Goal: Transaction & Acquisition: Subscribe to service/newsletter

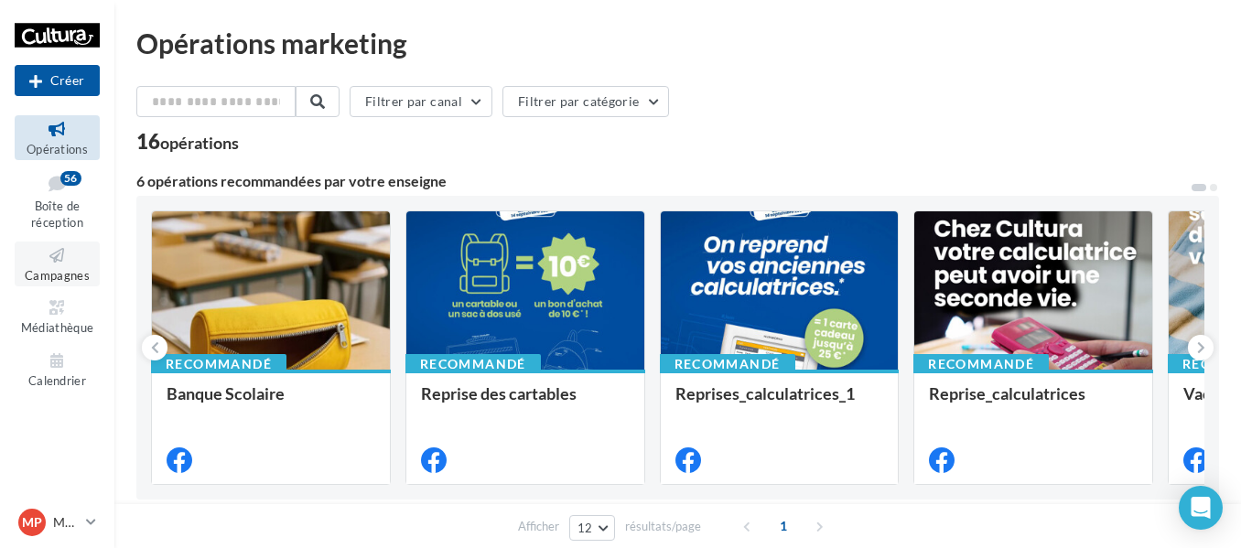
click at [59, 268] on span "Campagnes" at bounding box center [57, 275] width 65 height 15
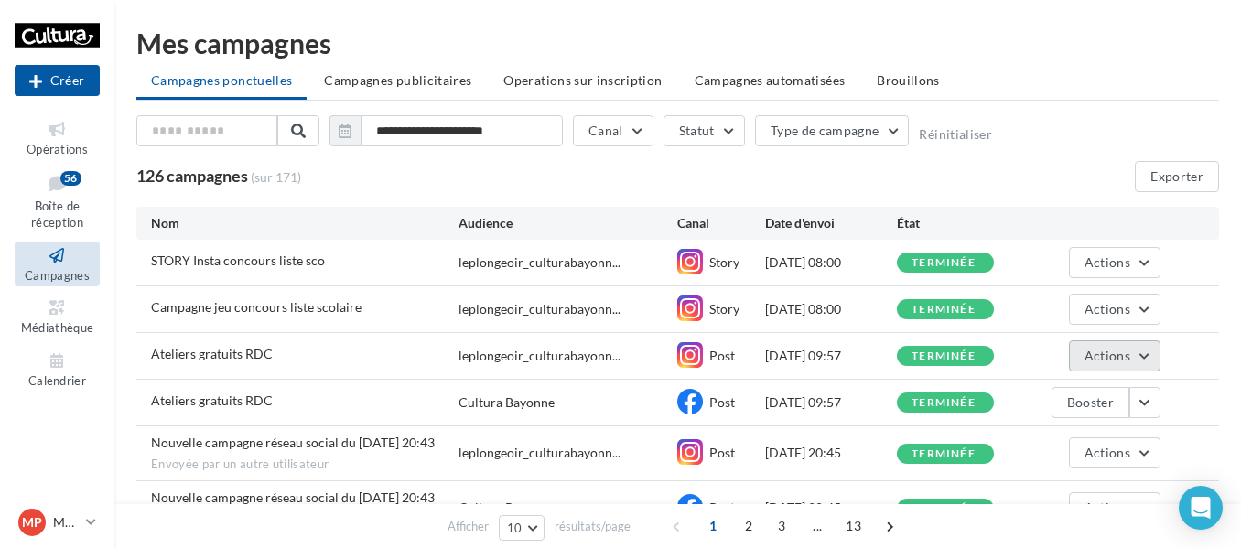
click at [1152, 358] on button "Actions" at bounding box center [1115, 355] width 92 height 31
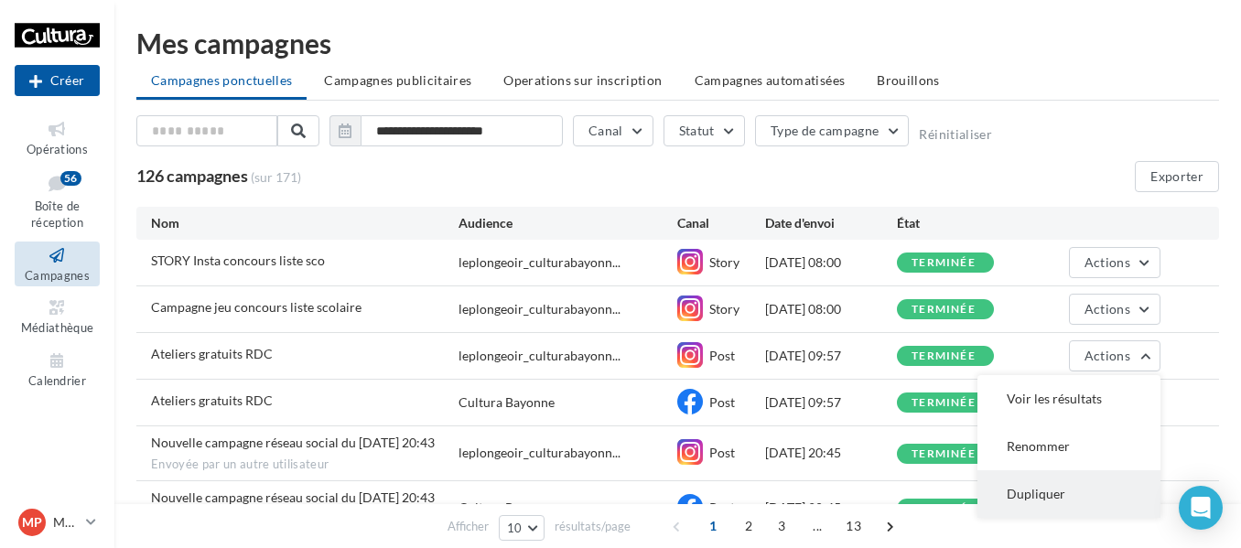
click at [1023, 499] on button "Dupliquer" at bounding box center [1068, 494] width 183 height 48
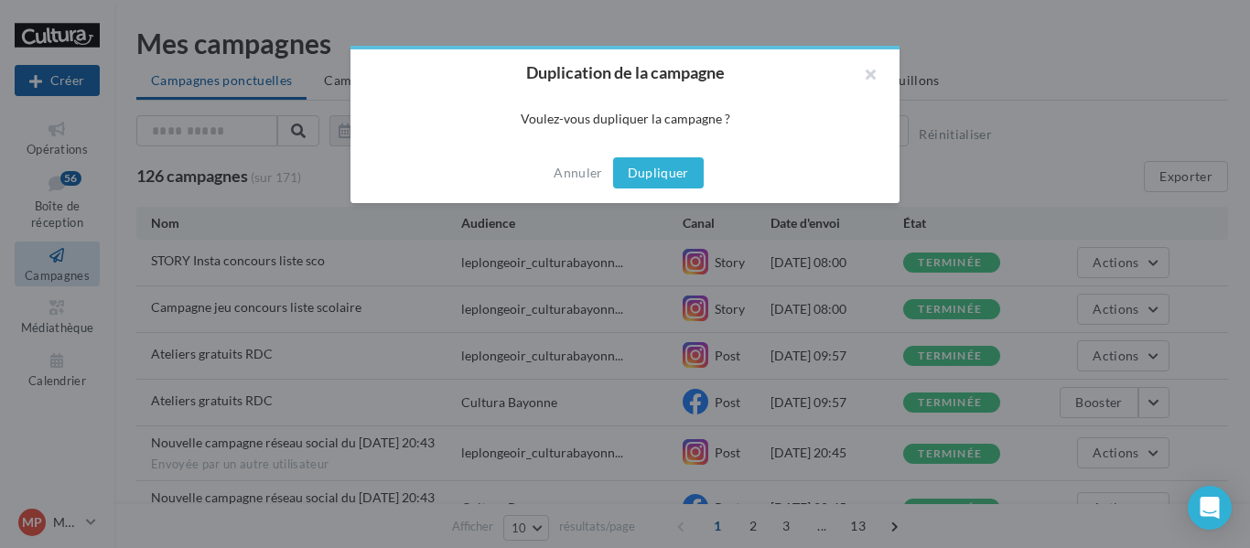
click at [671, 166] on button "Dupliquer" at bounding box center [658, 172] width 91 height 31
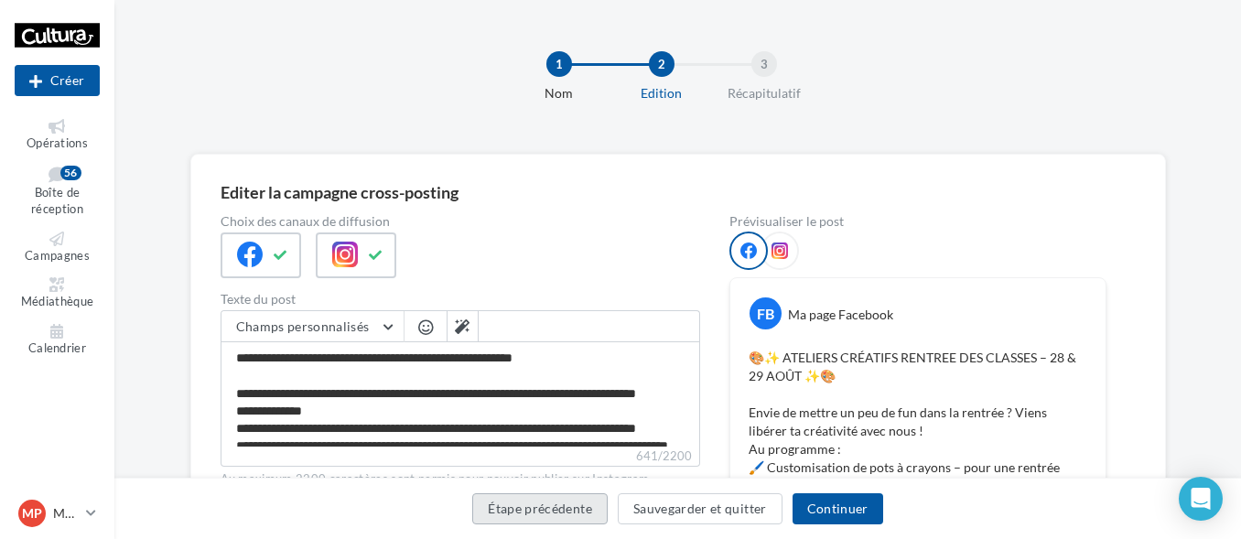
click at [553, 516] on button "Étape précédente" at bounding box center [539, 508] width 135 height 31
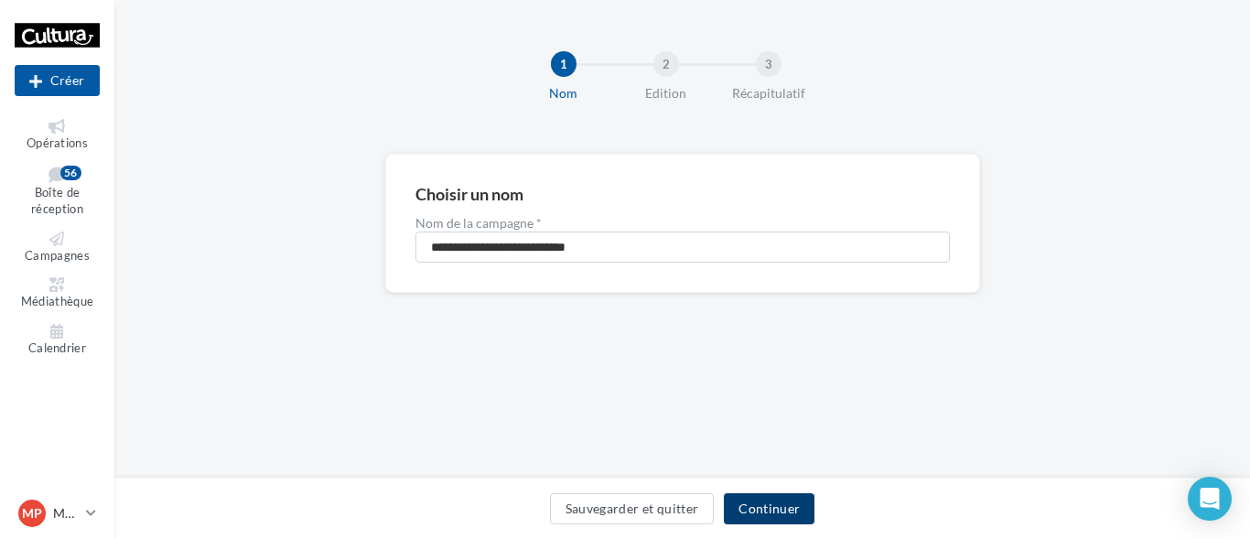
click at [773, 511] on button "Continuer" at bounding box center [769, 508] width 91 height 31
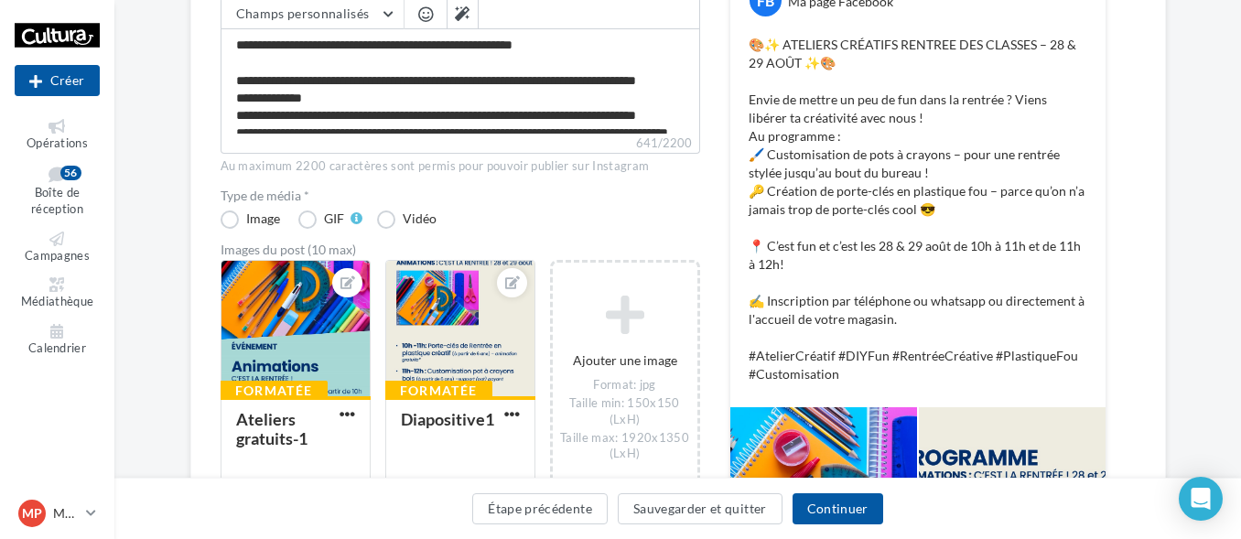
scroll to position [183, 0]
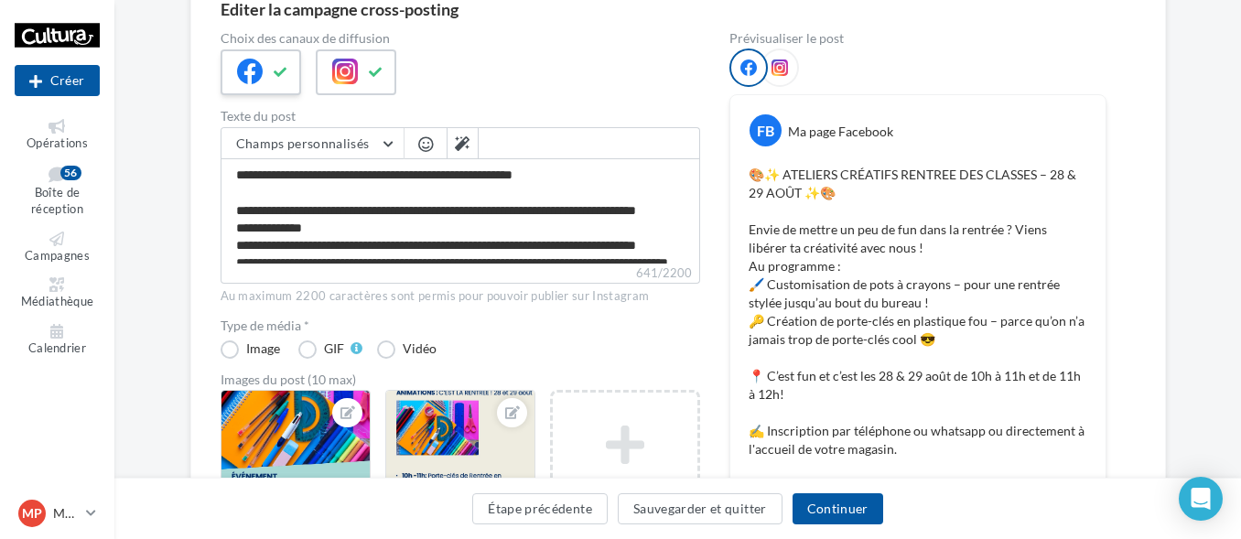
click at [279, 79] on button at bounding box center [281, 72] width 22 height 27
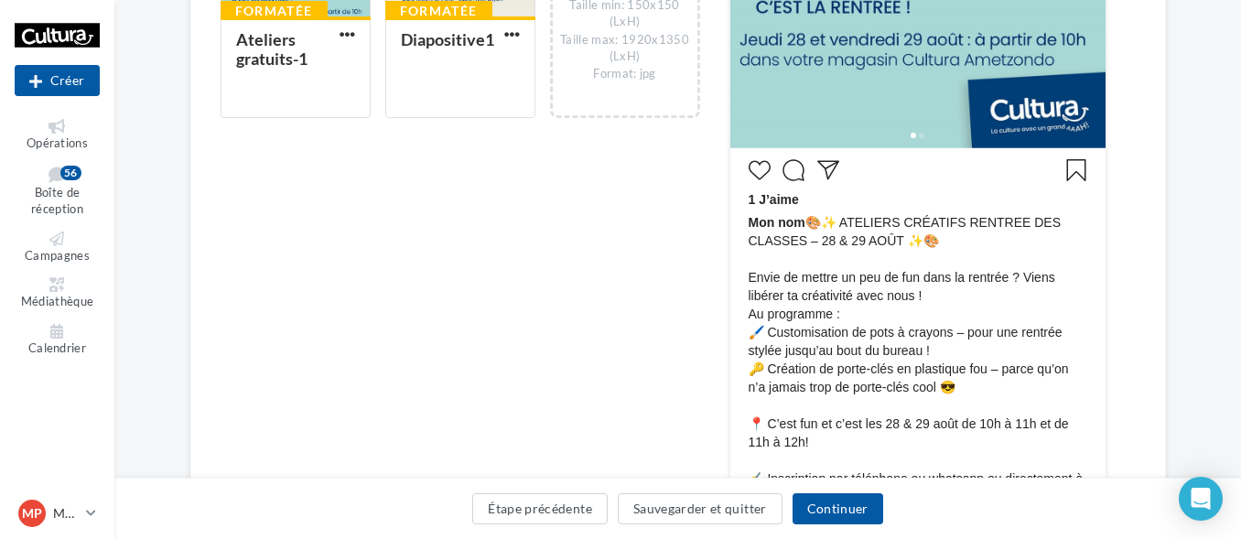
scroll to position [732, 0]
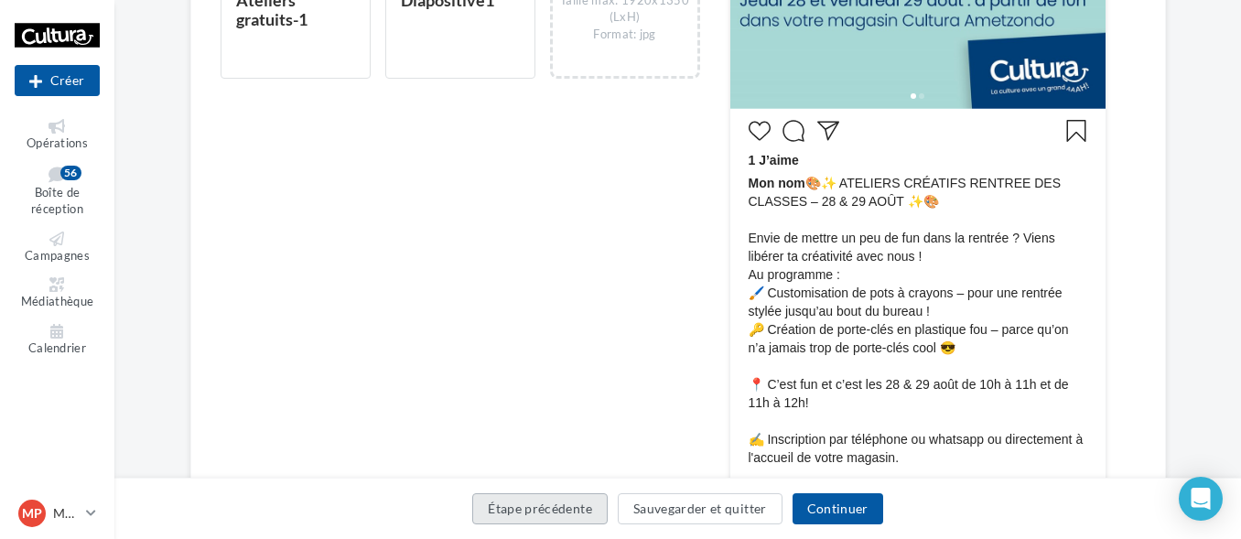
click at [556, 516] on button "Étape précédente" at bounding box center [539, 508] width 135 height 31
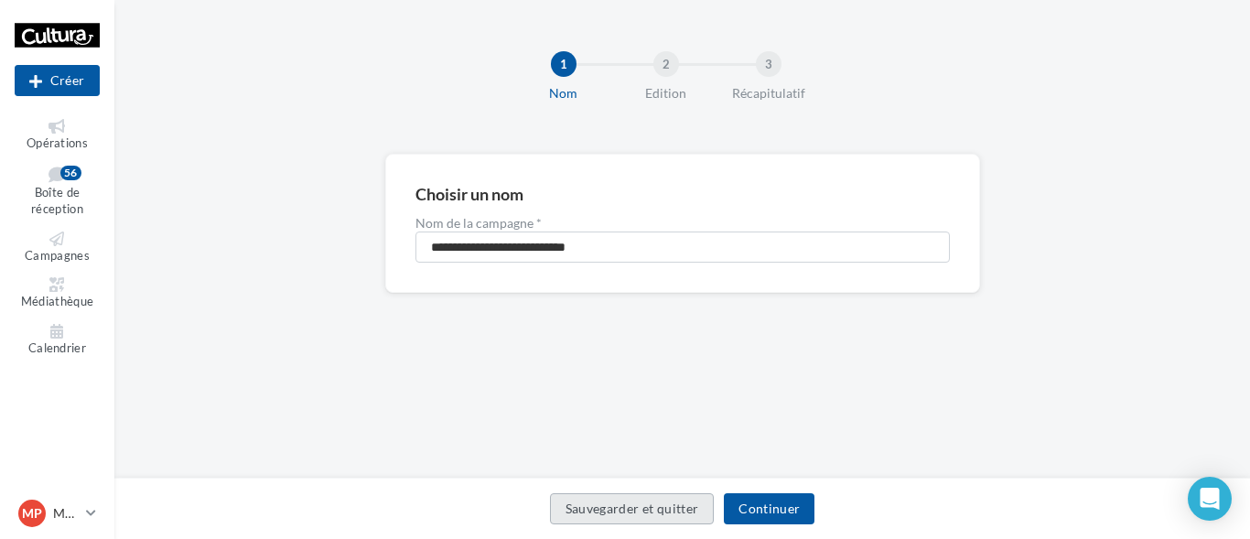
click at [593, 511] on button "Sauvegarder et quitter" at bounding box center [632, 508] width 165 height 31
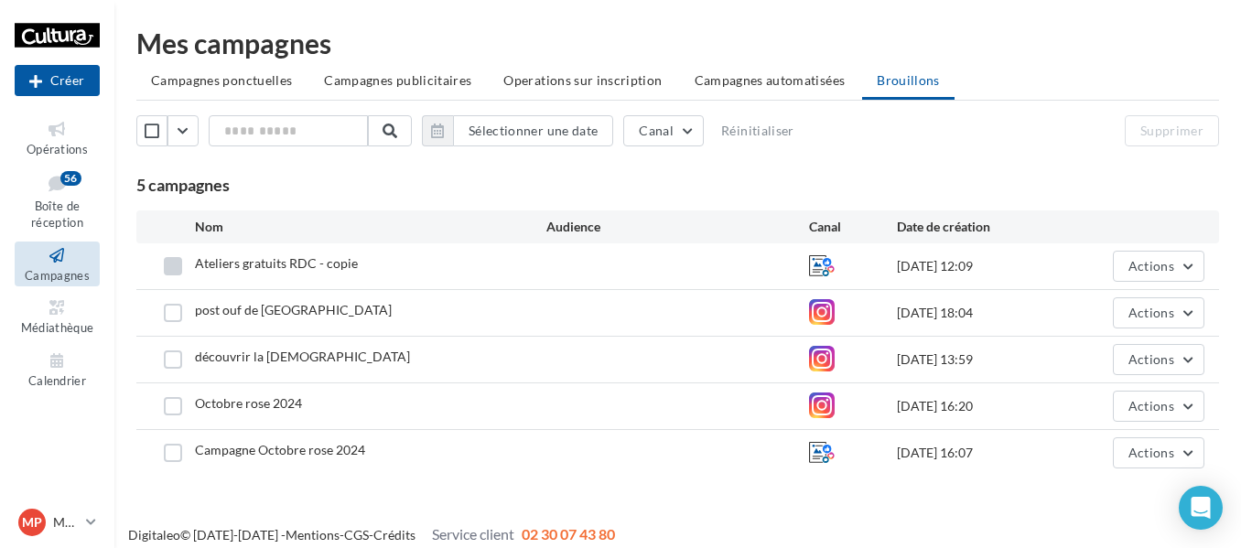
click at [171, 268] on label at bounding box center [173, 266] width 18 height 18
click at [1168, 127] on button "Supprimer" at bounding box center [1172, 130] width 94 height 31
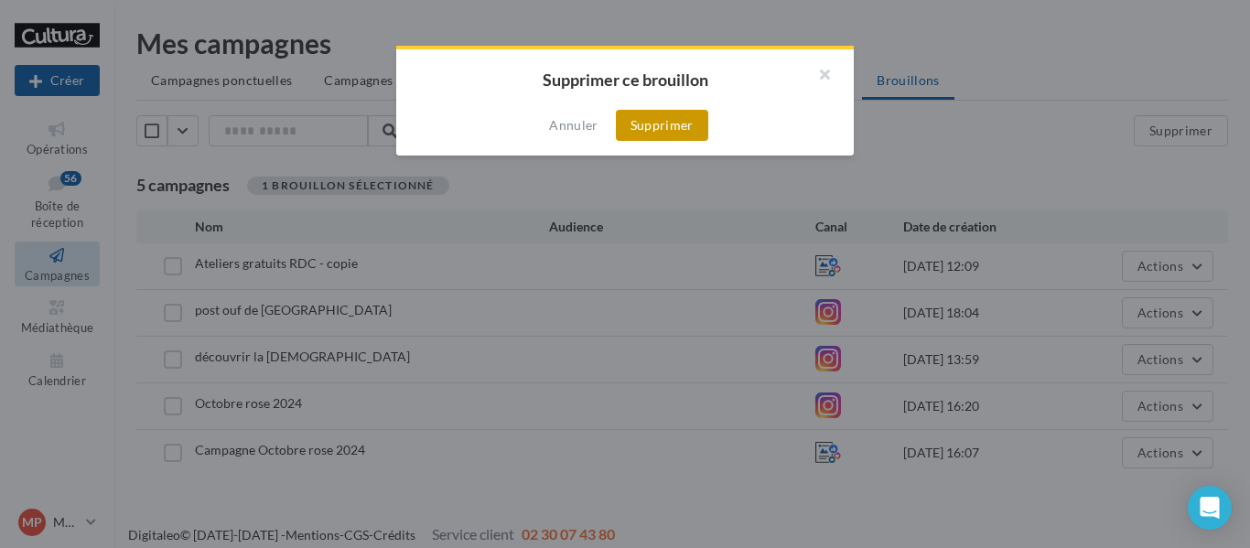
click at [657, 125] on button "Supprimer" at bounding box center [662, 125] width 92 height 31
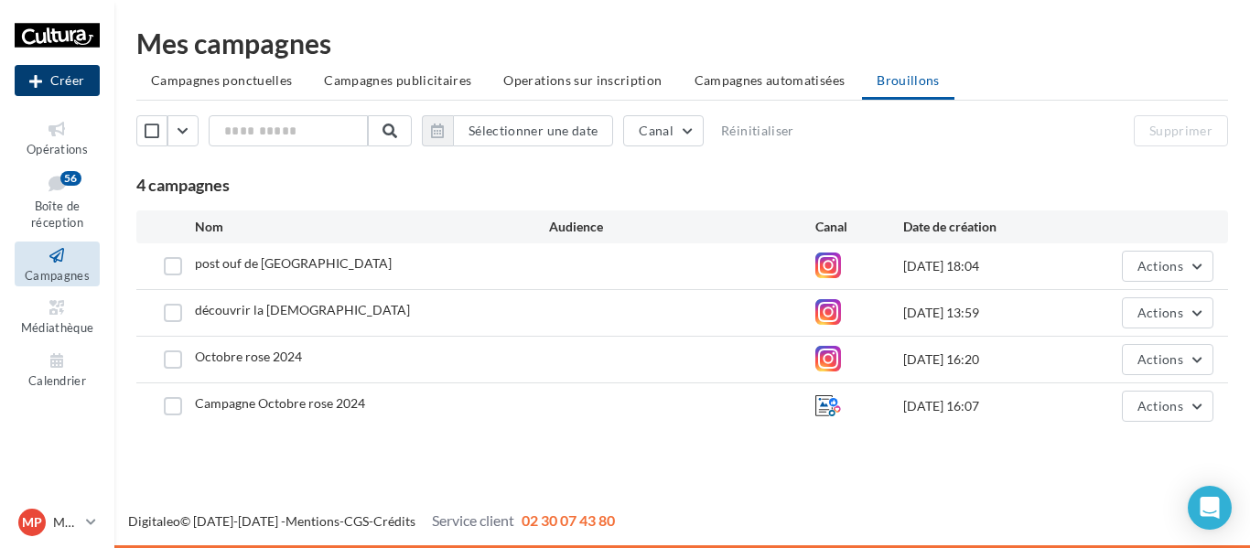
click at [66, 69] on button "Créer" at bounding box center [57, 80] width 85 height 31
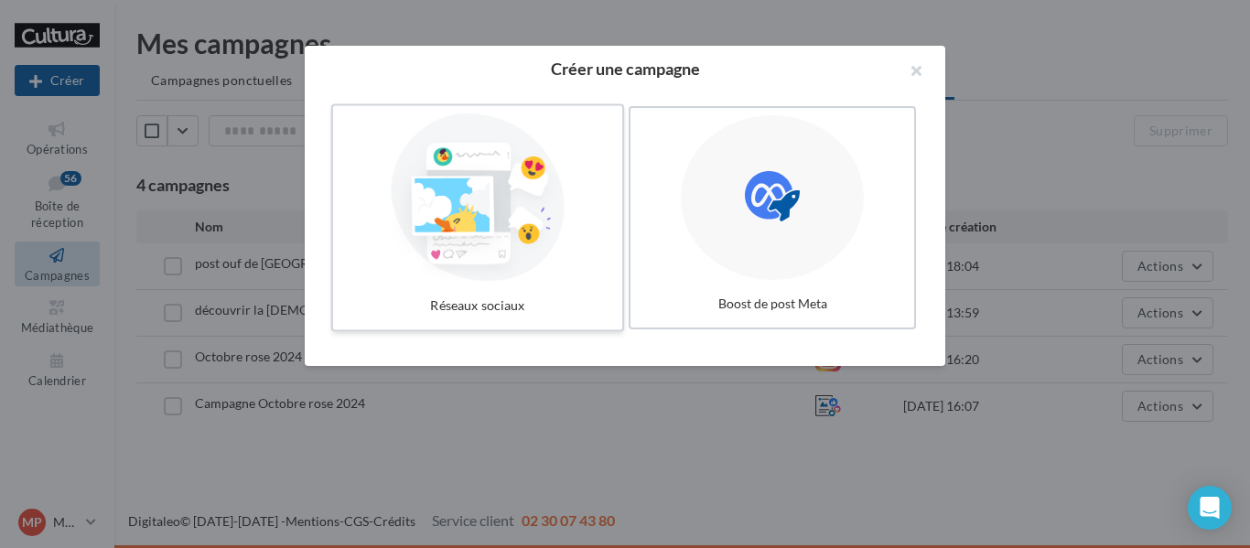
click at [471, 218] on div at bounding box center [477, 197] width 275 height 168
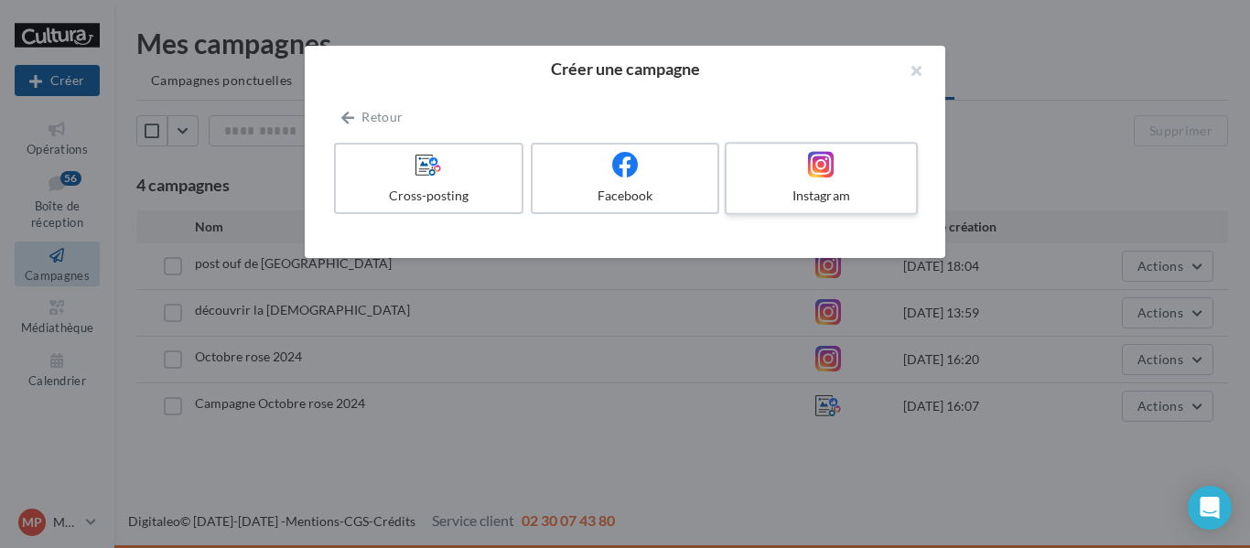
click at [853, 167] on div at bounding box center [821, 165] width 174 height 28
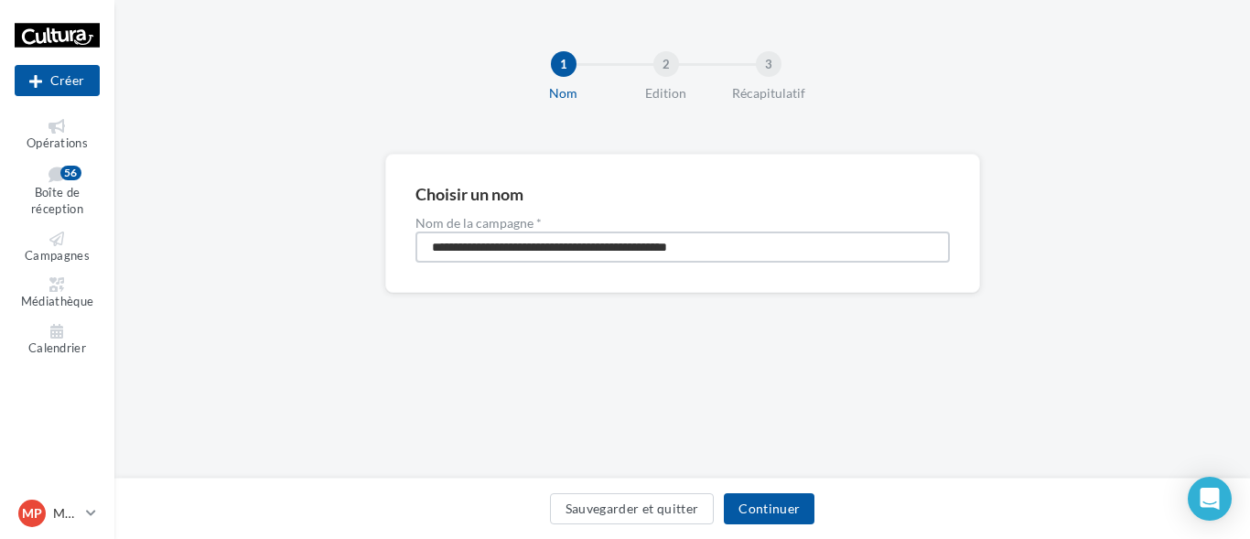
drag, startPoint x: 769, startPoint y: 247, endPoint x: 212, endPoint y: 253, distance: 556.4
click at [208, 258] on div "**********" at bounding box center [682, 253] width 1136 height 198
type input "**********"
click at [785, 515] on button "Continuer" at bounding box center [769, 508] width 91 height 31
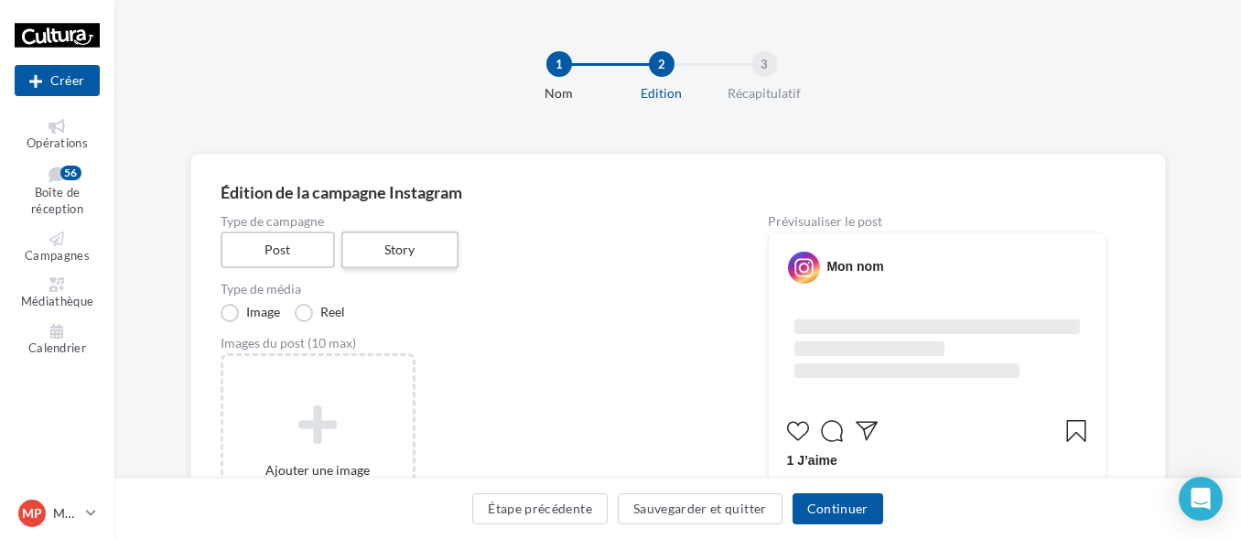
click at [400, 246] on label "Story" at bounding box center [399, 250] width 117 height 38
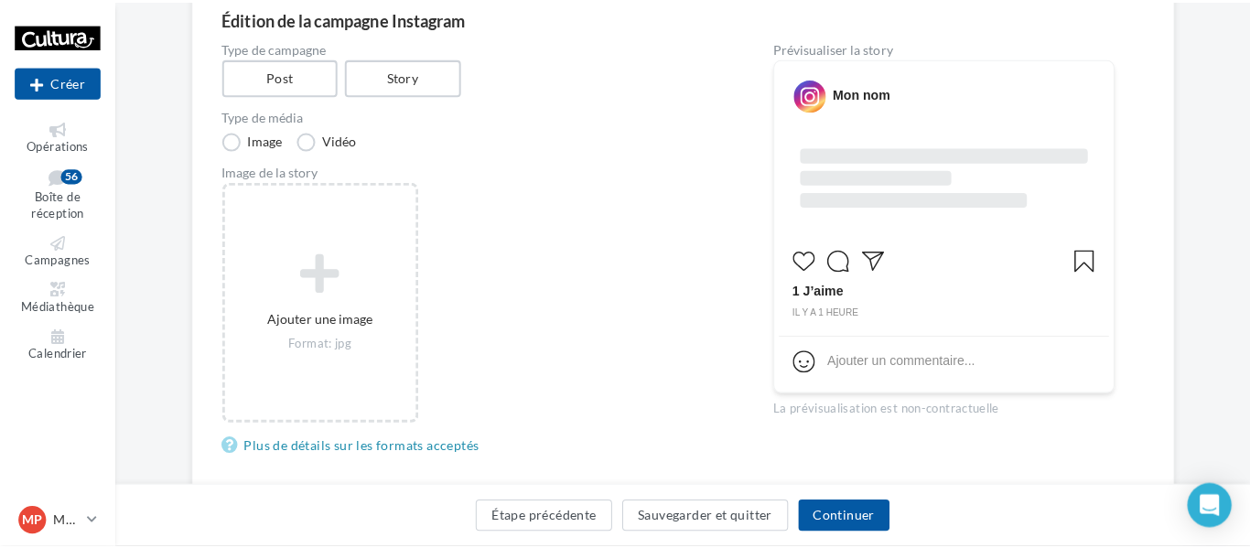
scroll to position [183, 0]
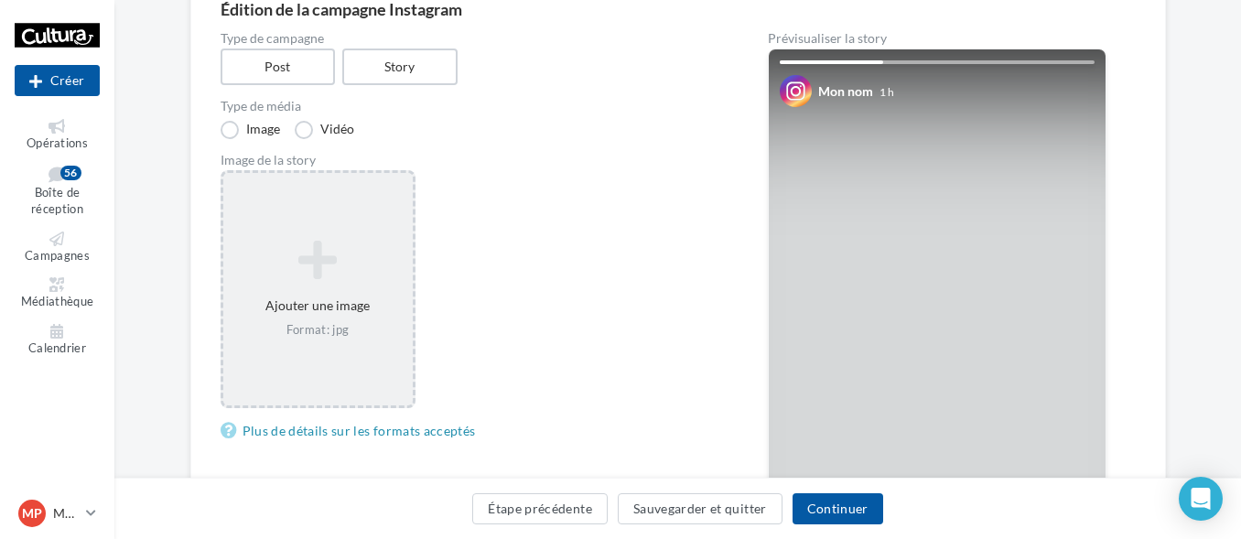
click at [326, 268] on icon at bounding box center [318, 260] width 175 height 44
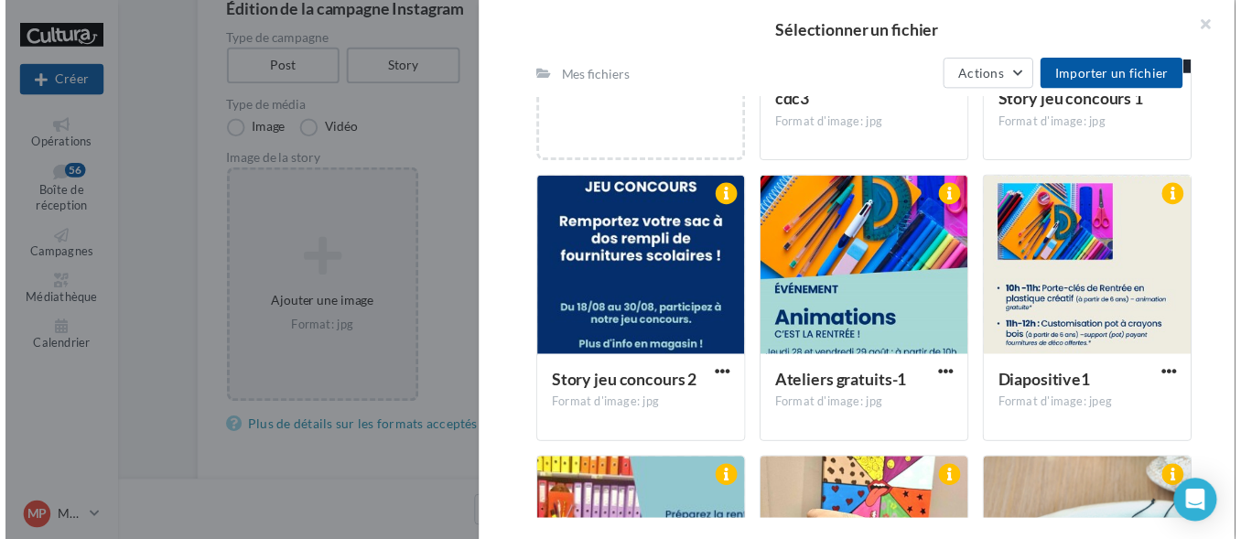
scroll to position [454, 0]
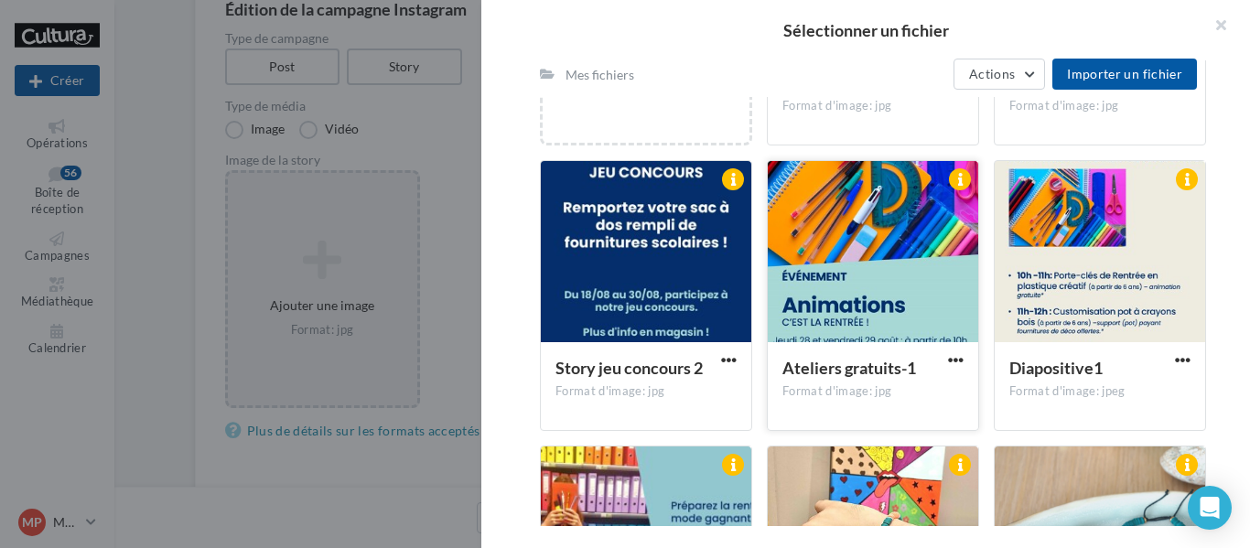
click at [834, 264] on div at bounding box center [873, 252] width 210 height 183
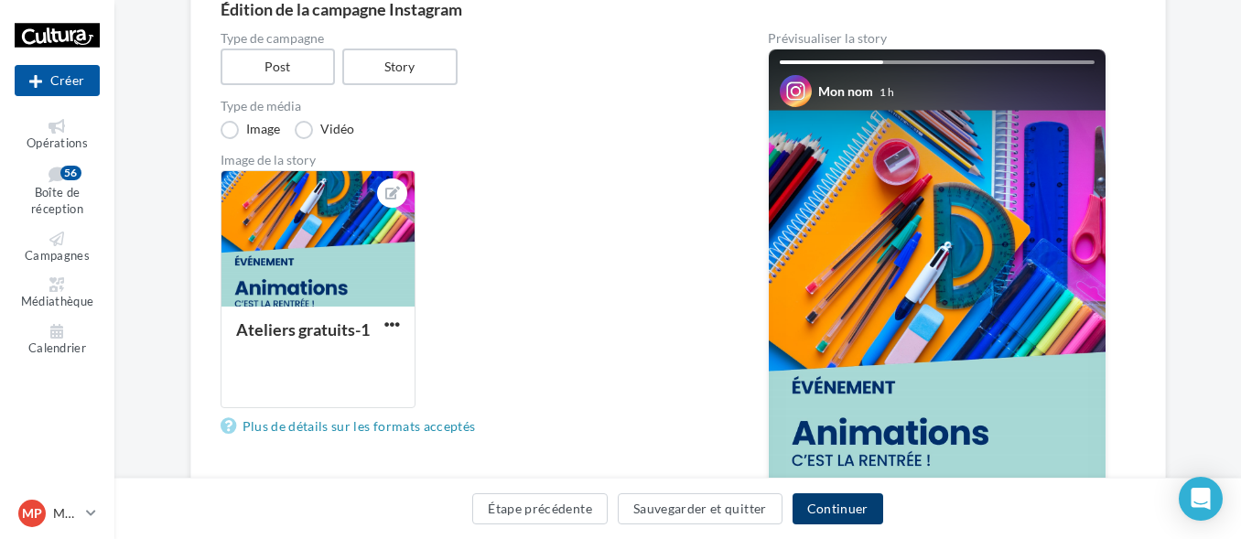
click at [845, 507] on button "Continuer" at bounding box center [837, 508] width 91 height 31
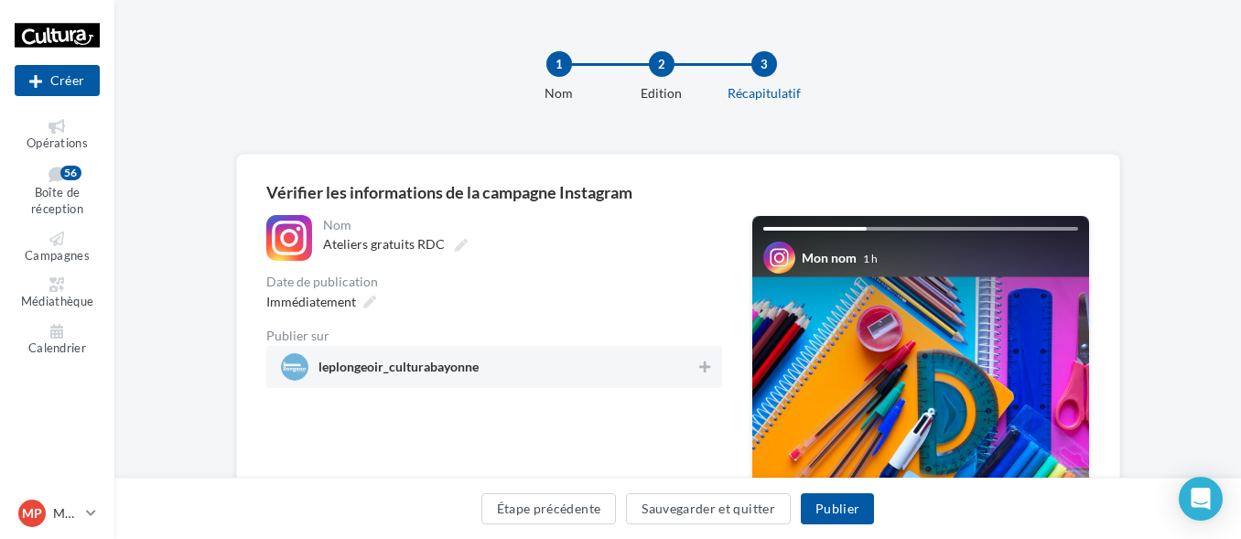
click at [479, 368] on span "leplongeoir_culturabayonne" at bounding box center [488, 366] width 415 height 27
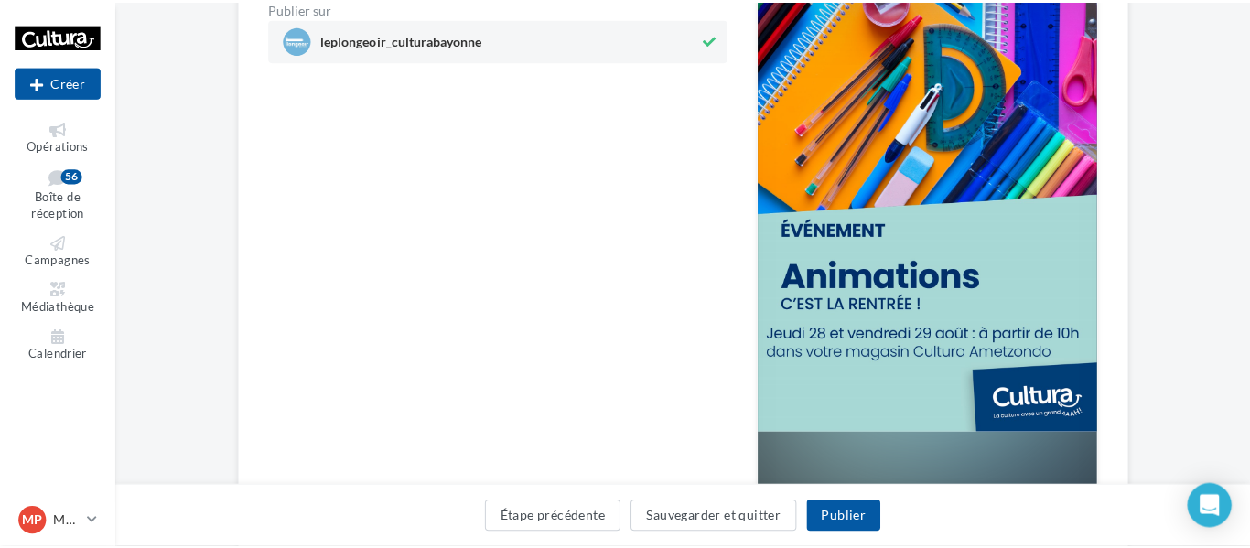
scroll to position [178, 0]
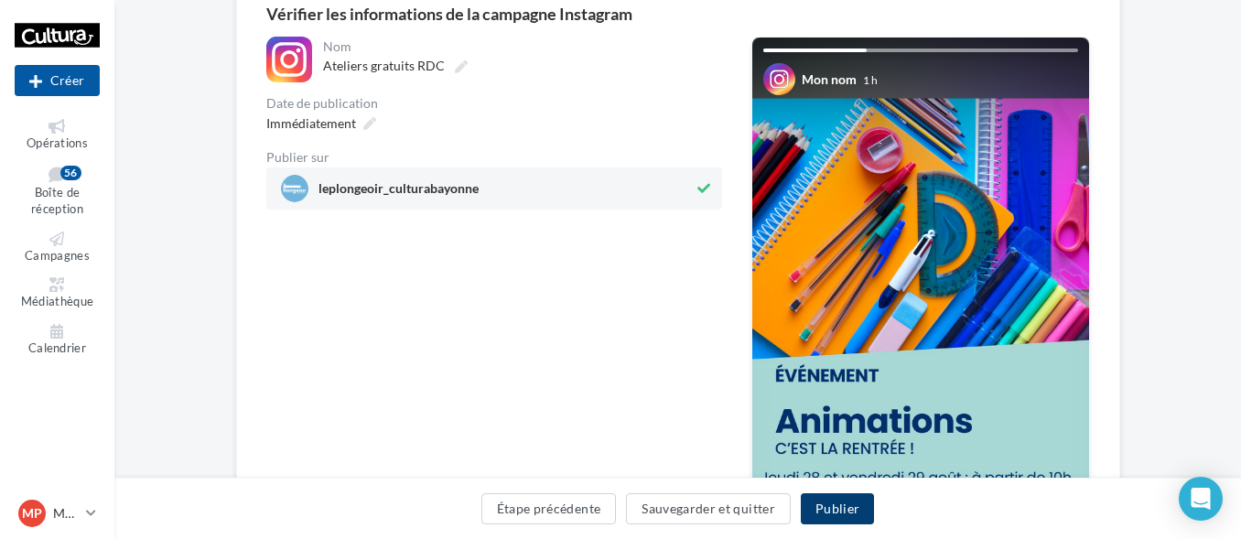
click at [853, 511] on button "Publier" at bounding box center [837, 508] width 73 height 31
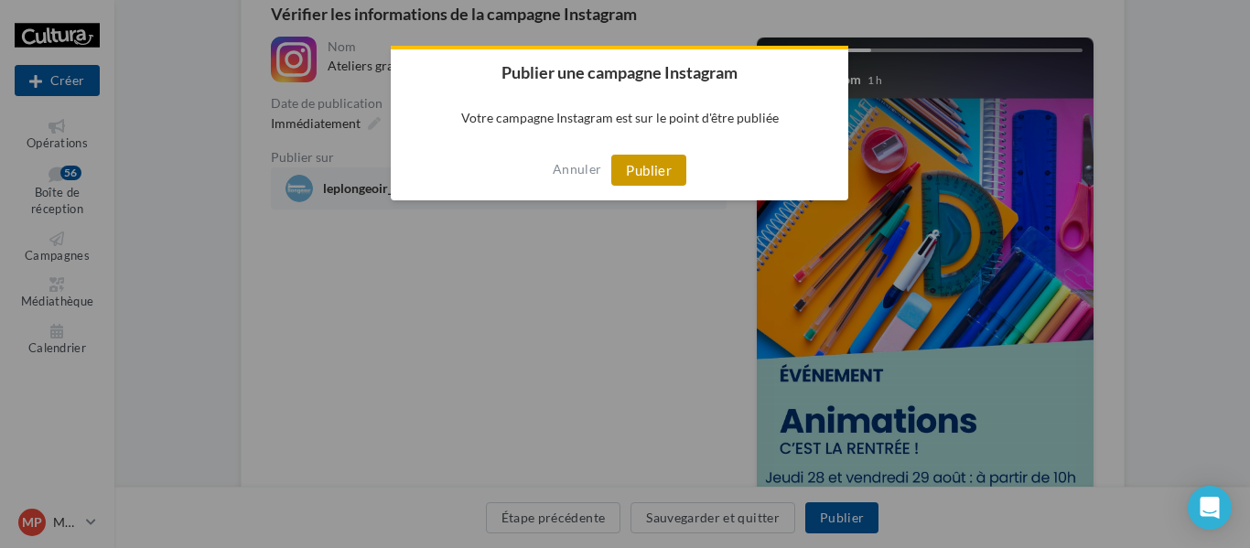
click at [647, 179] on button "Publier" at bounding box center [648, 170] width 75 height 31
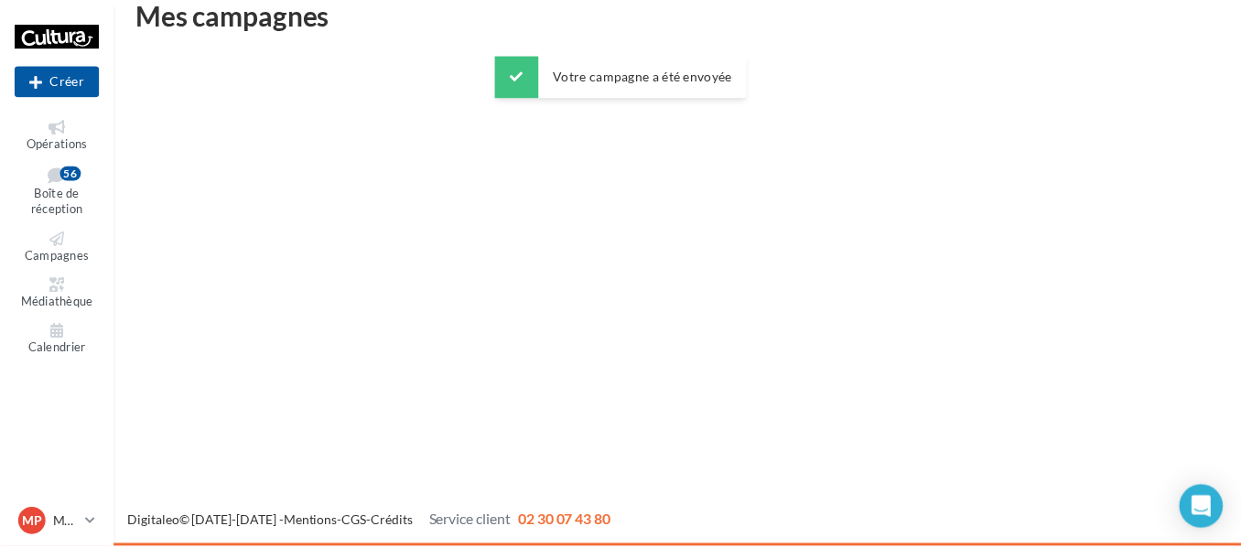
scroll to position [29, 0]
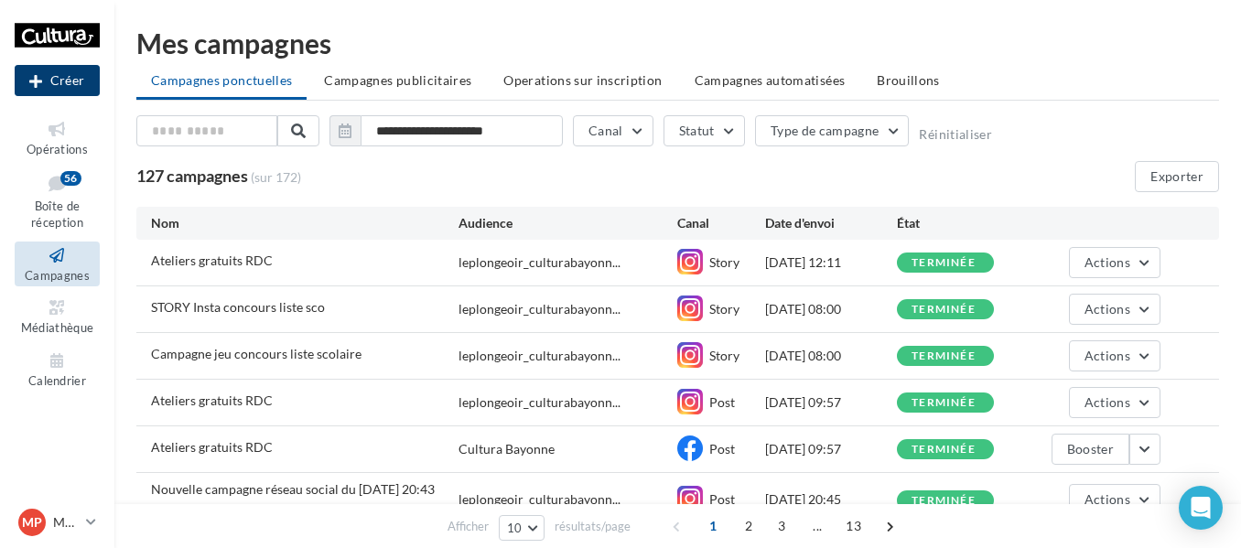
click at [67, 87] on button "Créer" at bounding box center [57, 80] width 85 height 31
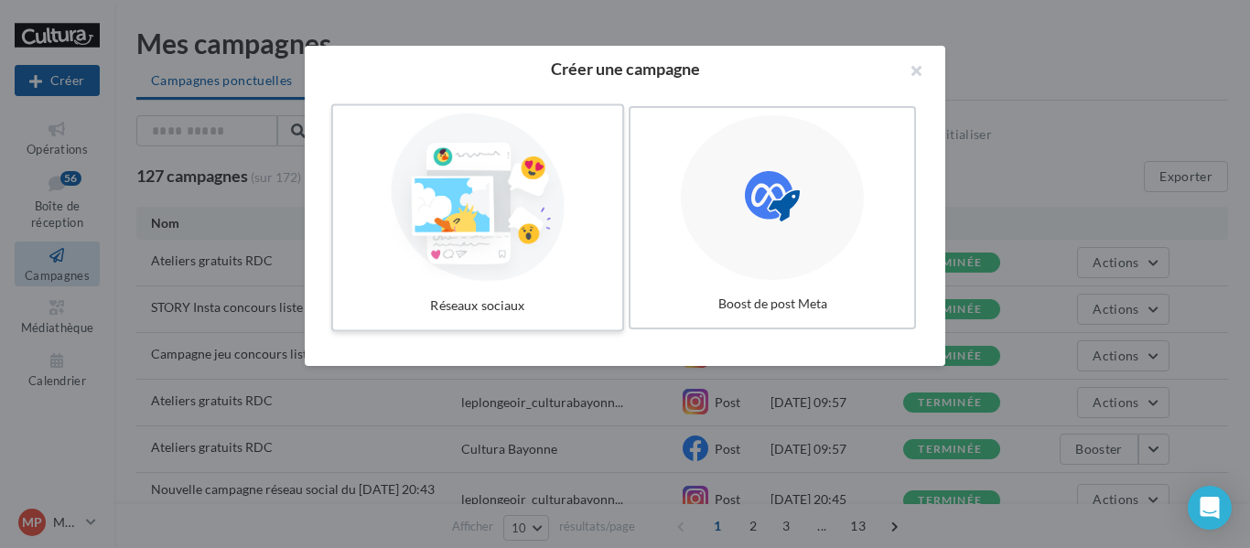
click at [486, 221] on div at bounding box center [477, 197] width 275 height 168
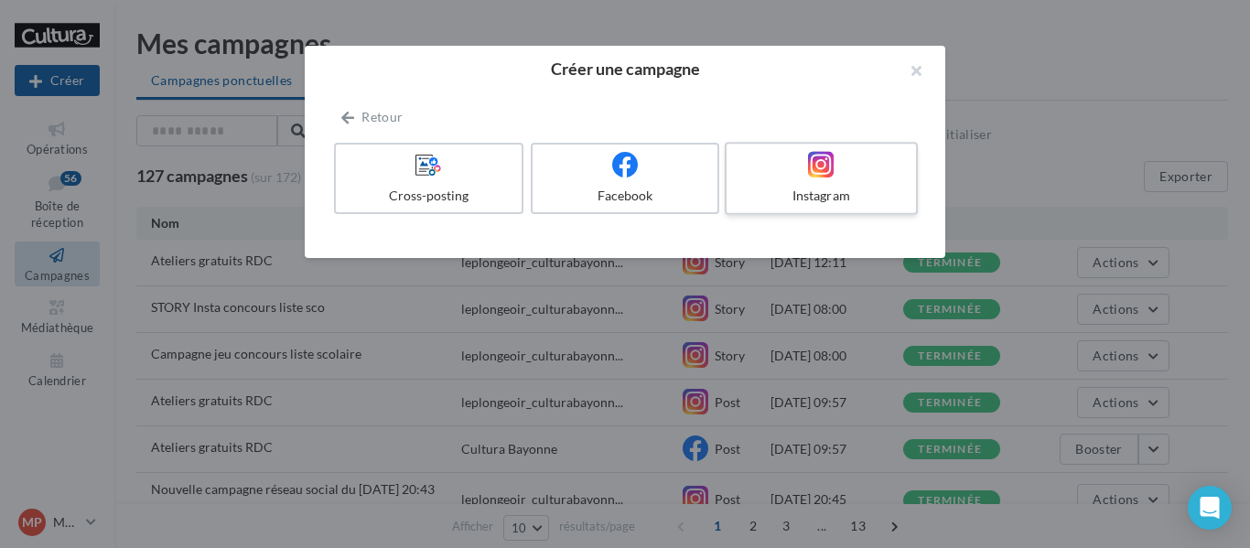
click at [827, 169] on icon at bounding box center [821, 164] width 27 height 27
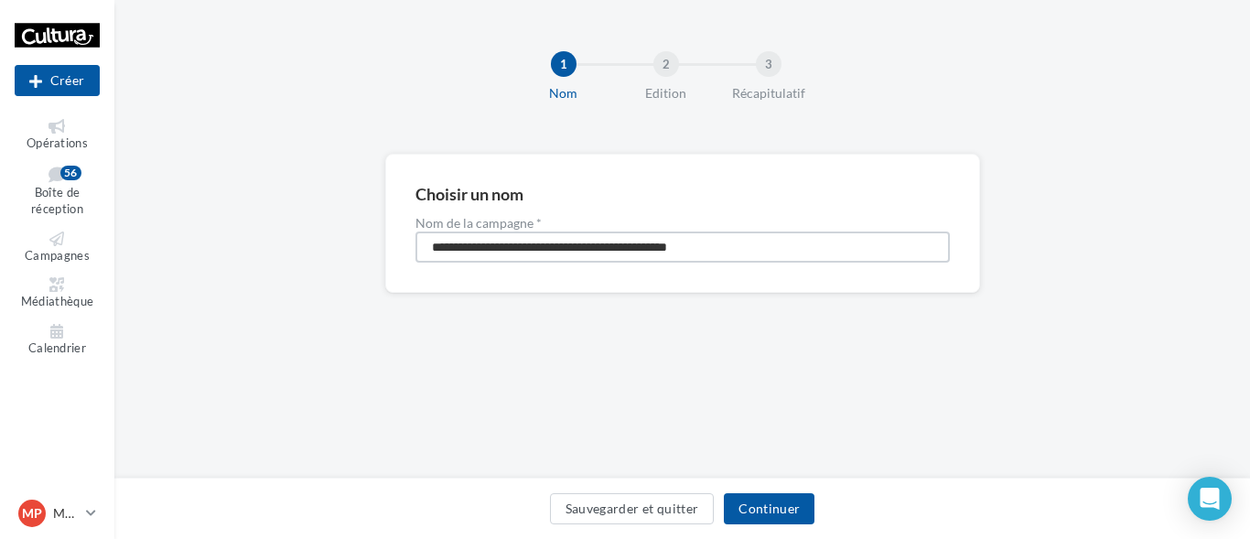
drag, startPoint x: 770, startPoint y: 252, endPoint x: 164, endPoint y: 200, distance: 607.9
click at [163, 233] on div "**********" at bounding box center [682, 253] width 1136 height 198
type input "**********"
drag, startPoint x: 784, startPoint y: 520, endPoint x: 757, endPoint y: 468, distance: 58.1
click at [783, 519] on button "Continuer" at bounding box center [769, 508] width 91 height 31
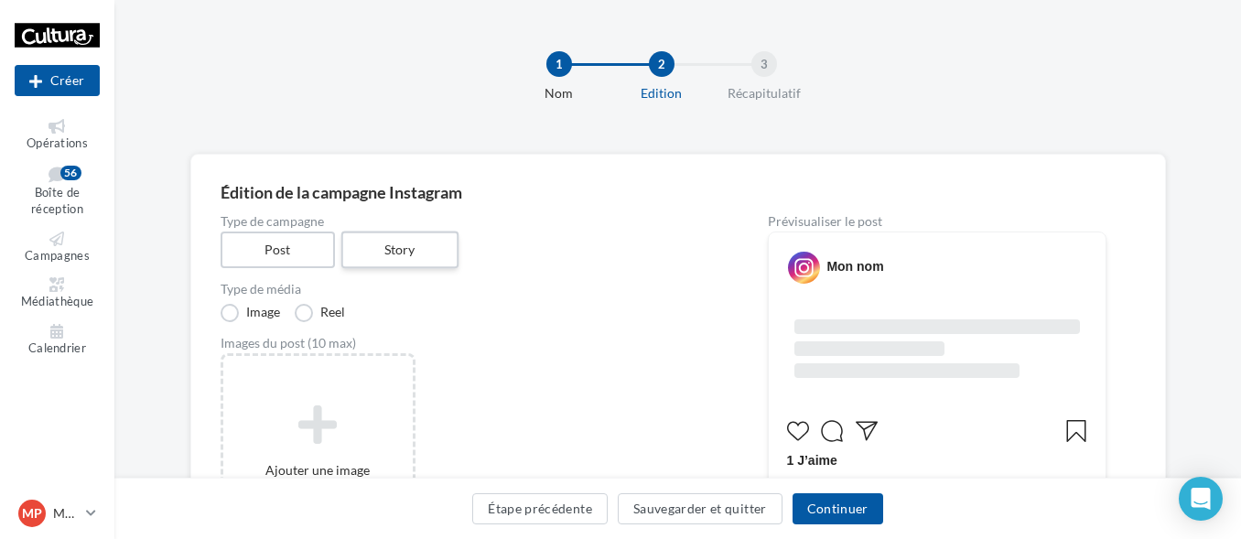
drag, startPoint x: 425, startPoint y: 253, endPoint x: 436, endPoint y: 254, distance: 10.1
click at [425, 253] on label "Story" at bounding box center [399, 250] width 117 height 38
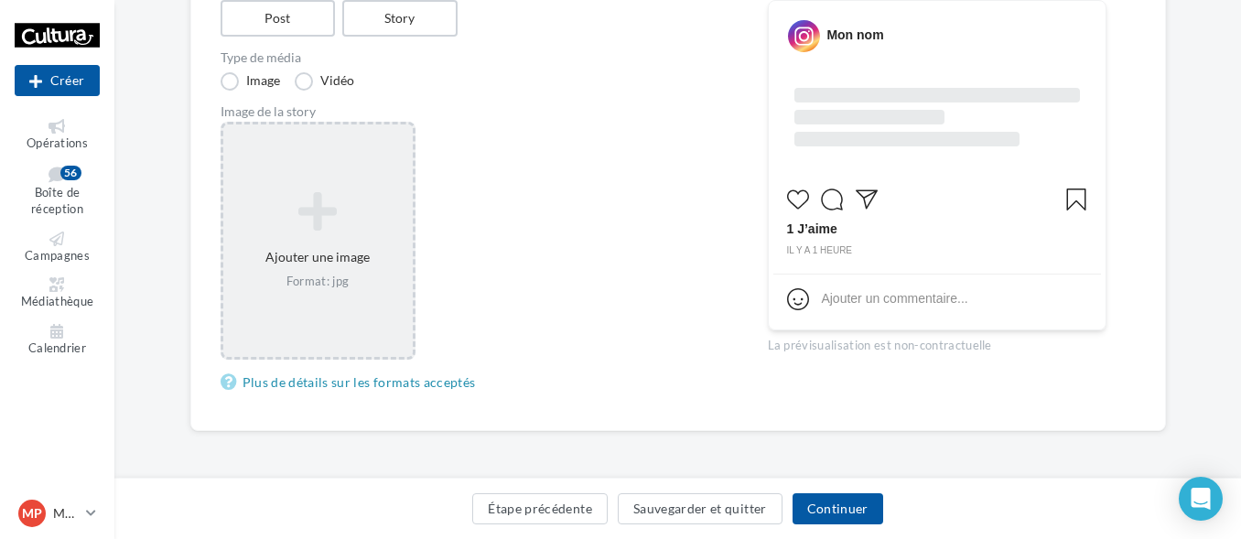
click at [349, 233] on icon at bounding box center [318, 211] width 175 height 44
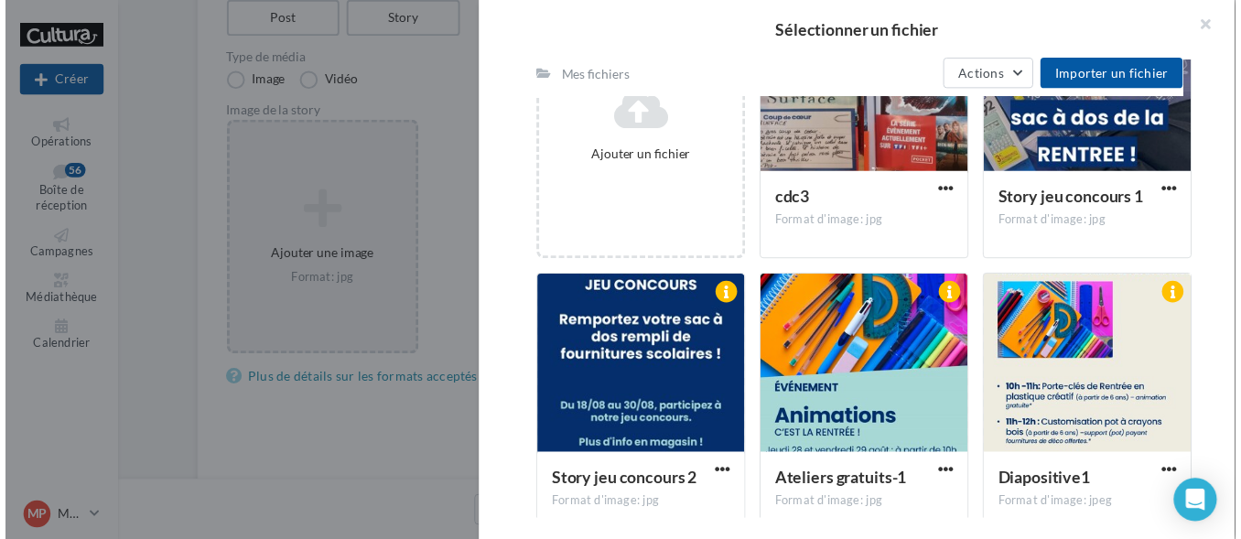
scroll to position [549, 0]
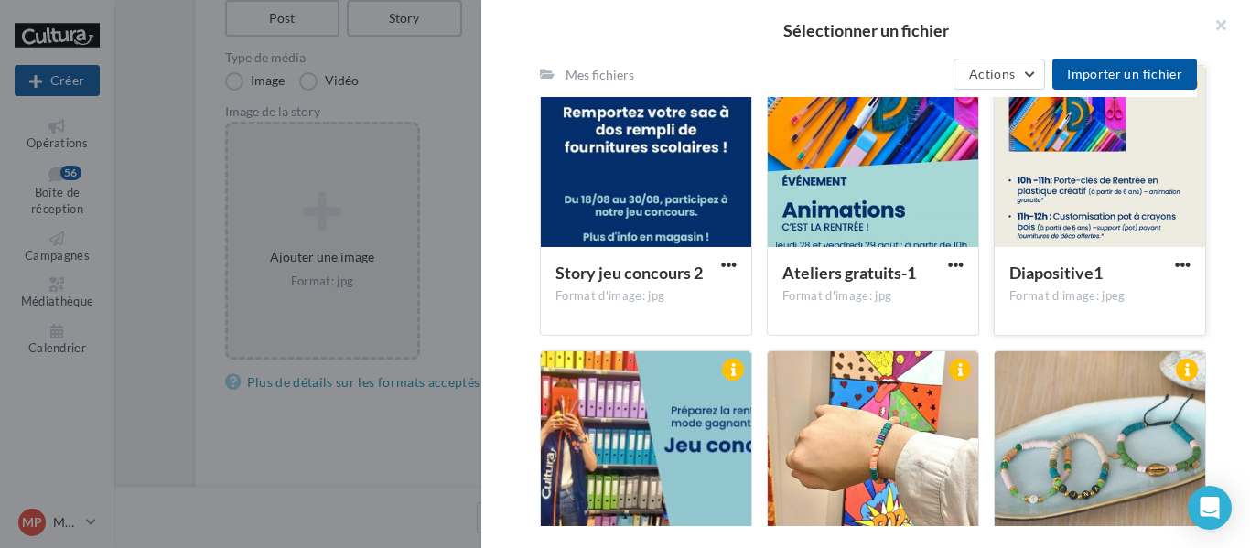
click at [1113, 163] on div at bounding box center [1100, 157] width 210 height 183
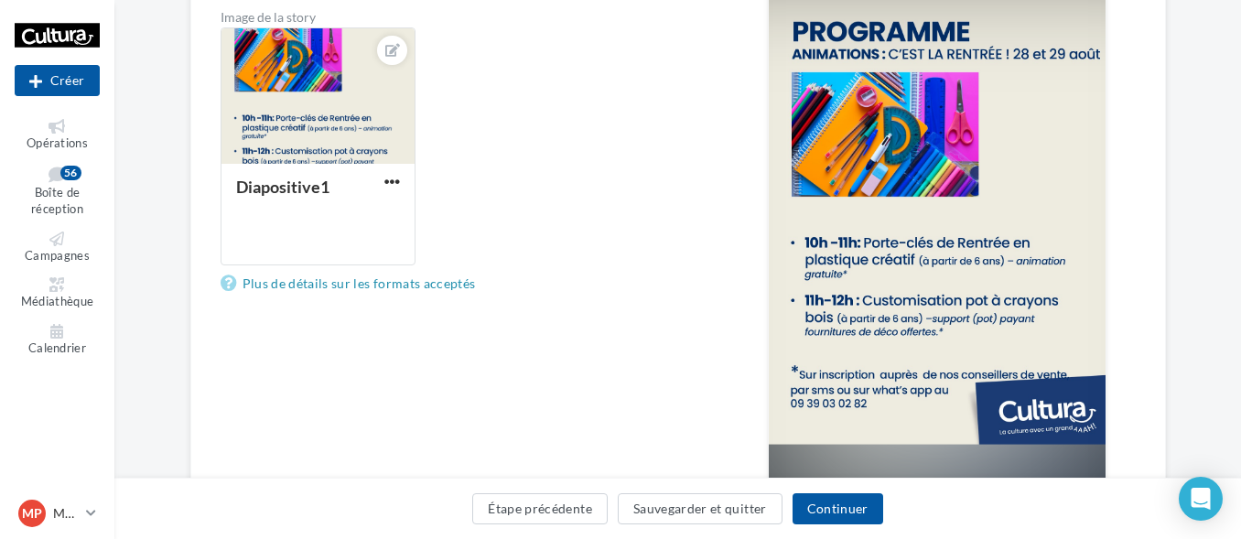
scroll to position [469, 0]
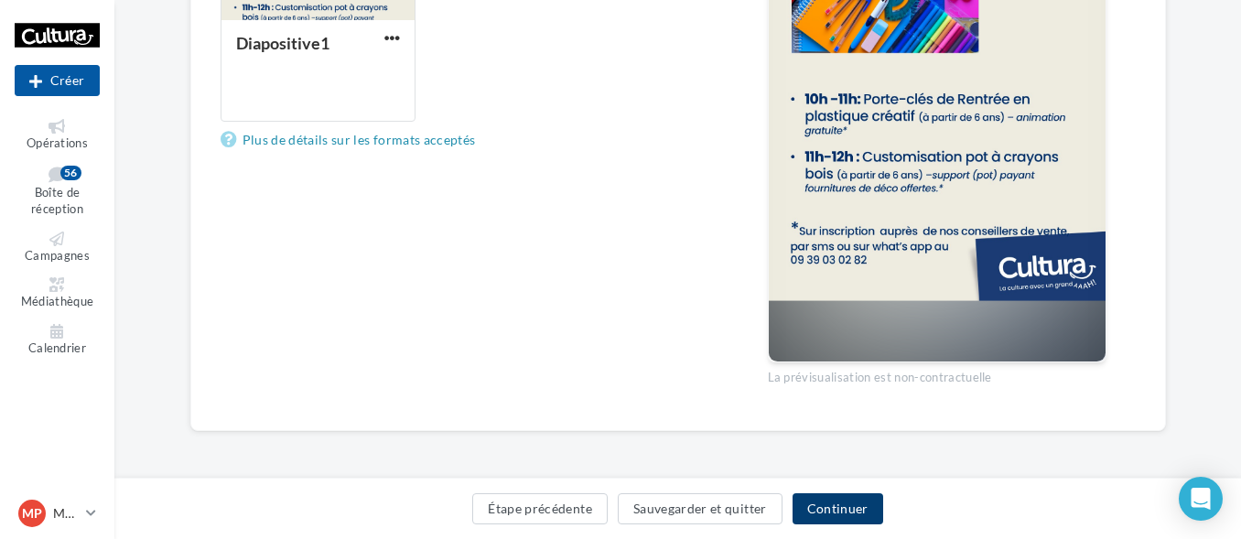
click at [846, 512] on button "Continuer" at bounding box center [837, 508] width 91 height 31
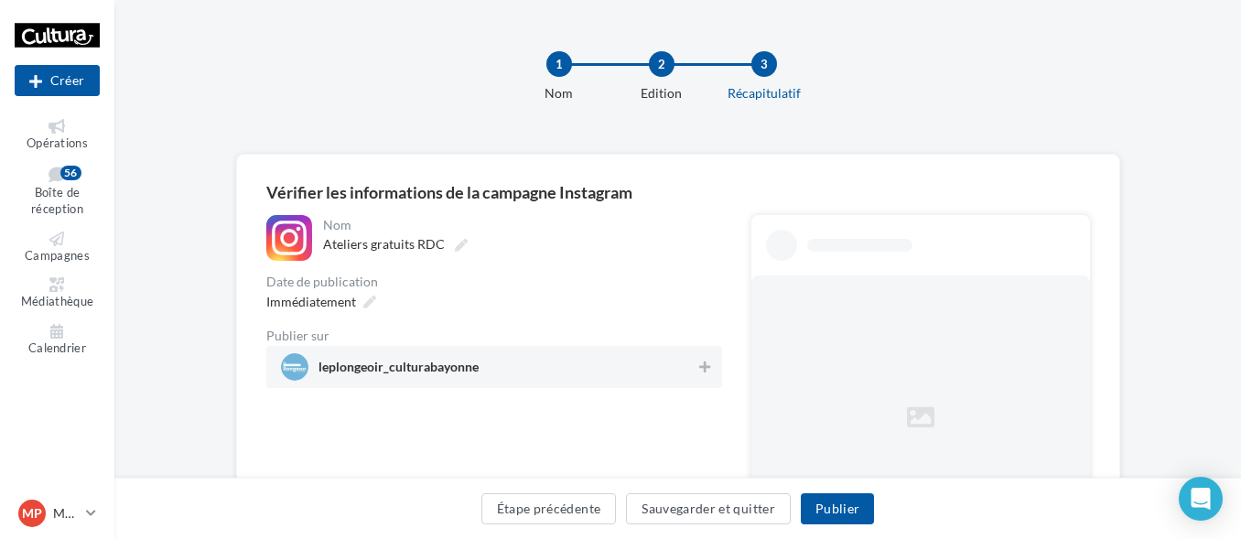
click at [570, 378] on span "leplongeoir_culturabayonne" at bounding box center [488, 366] width 415 height 27
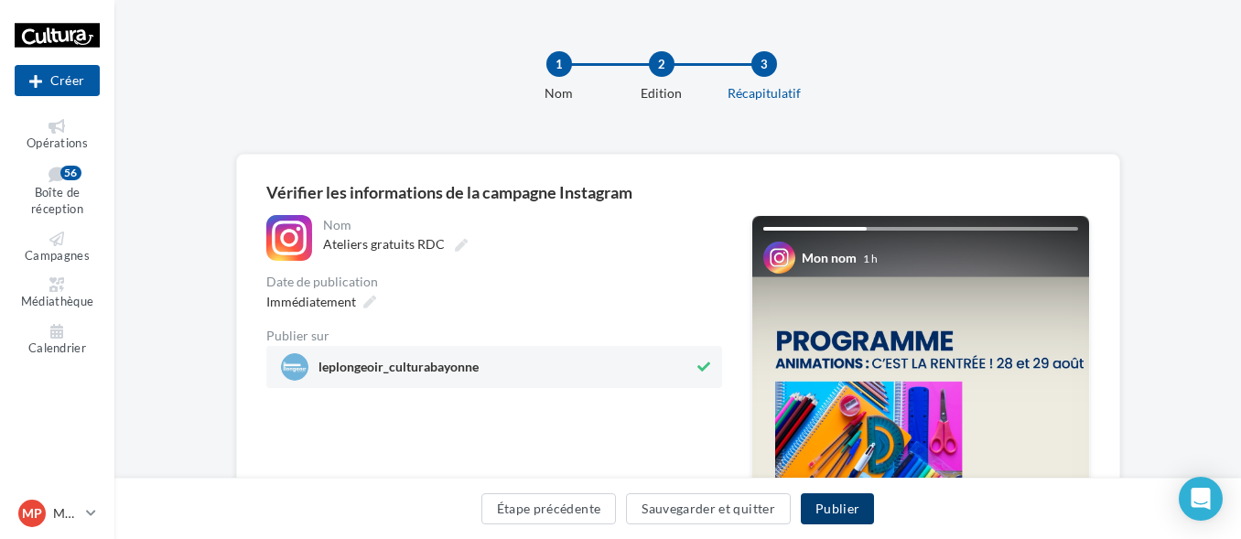
click at [845, 508] on button "Publier" at bounding box center [837, 508] width 73 height 31
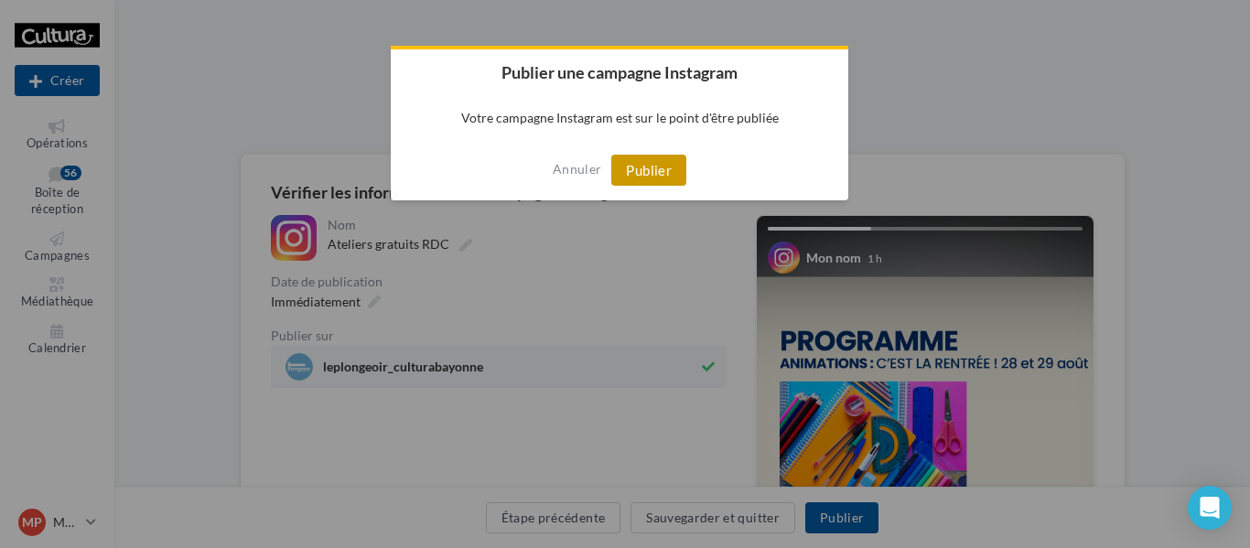
click at [659, 175] on button "Publier" at bounding box center [648, 170] width 75 height 31
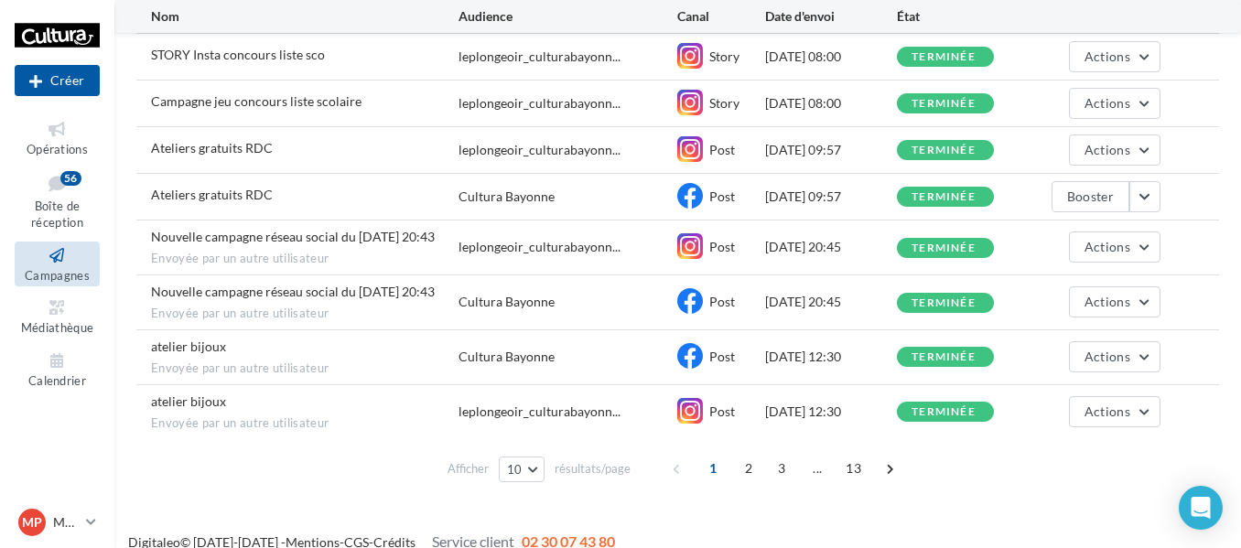
scroll to position [320, 0]
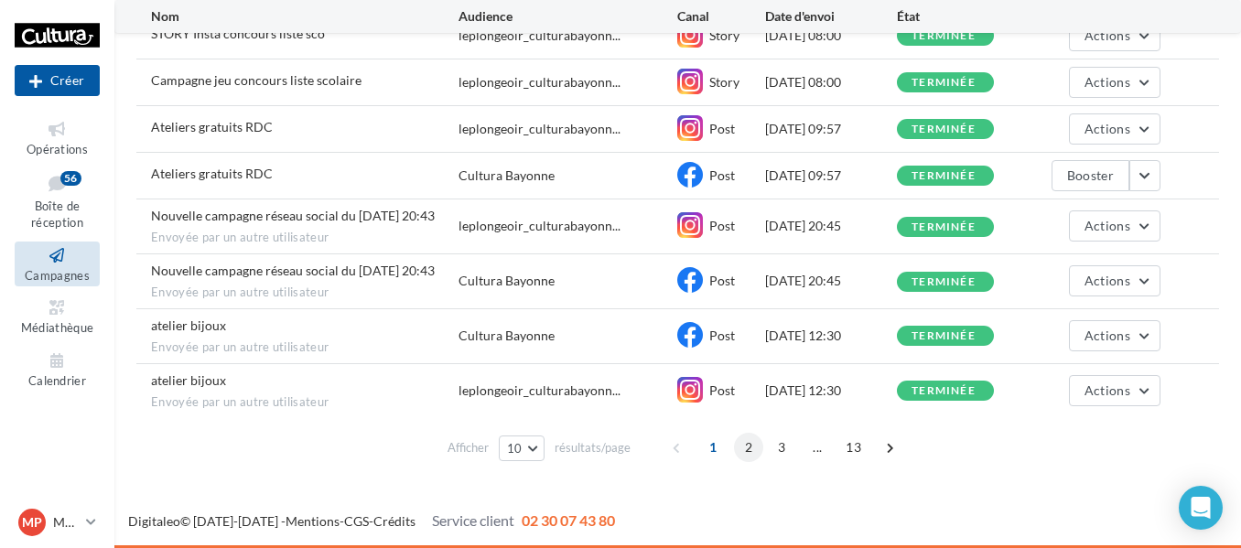
click at [738, 453] on span "2" at bounding box center [748, 447] width 29 height 29
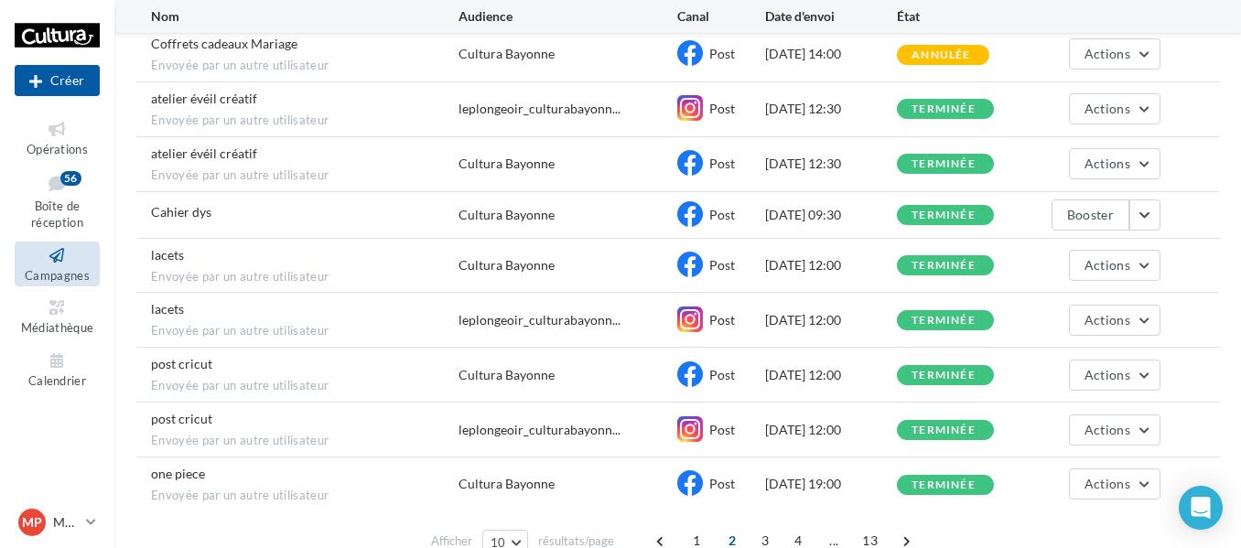
scroll to position [349, 0]
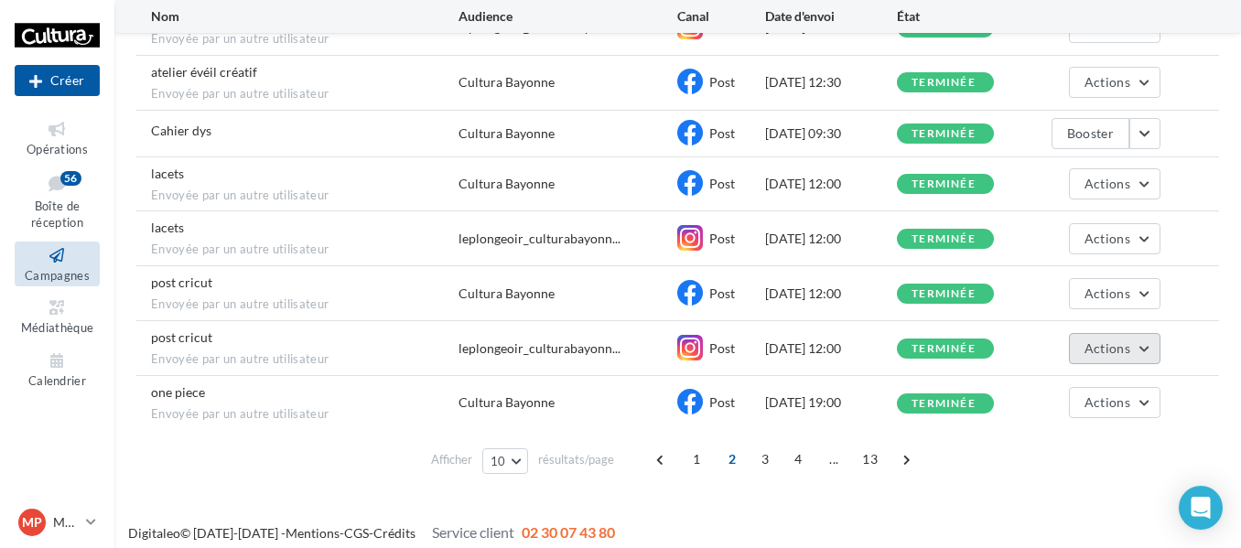
click at [1124, 343] on span "Actions" at bounding box center [1107, 348] width 46 height 16
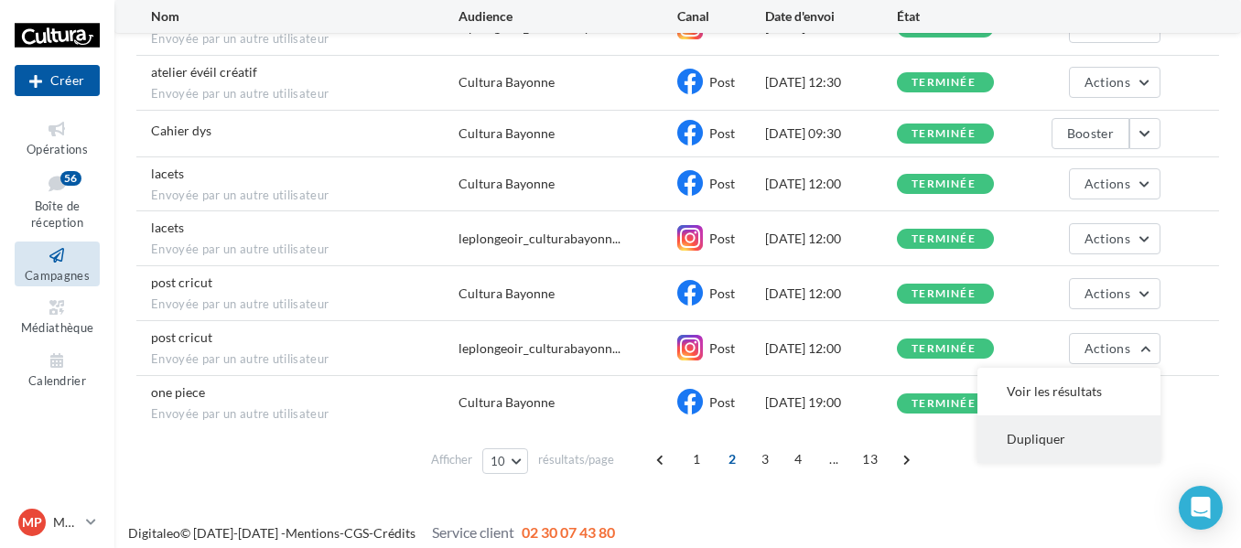
click at [1058, 436] on button "Dupliquer" at bounding box center [1068, 439] width 183 height 48
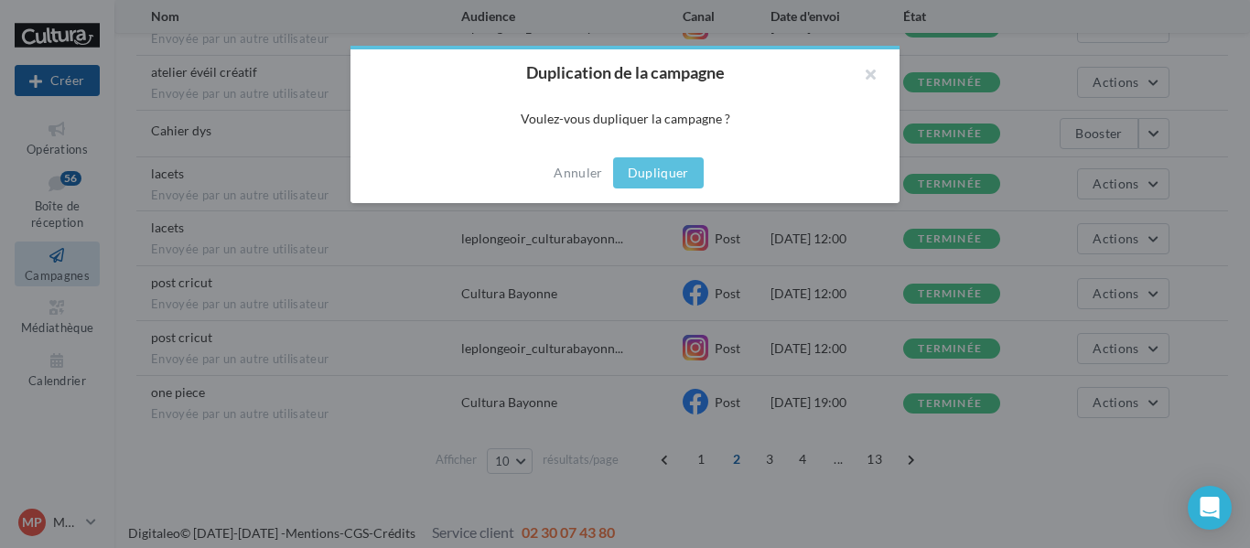
click at [672, 172] on button "Dupliquer" at bounding box center [658, 172] width 91 height 31
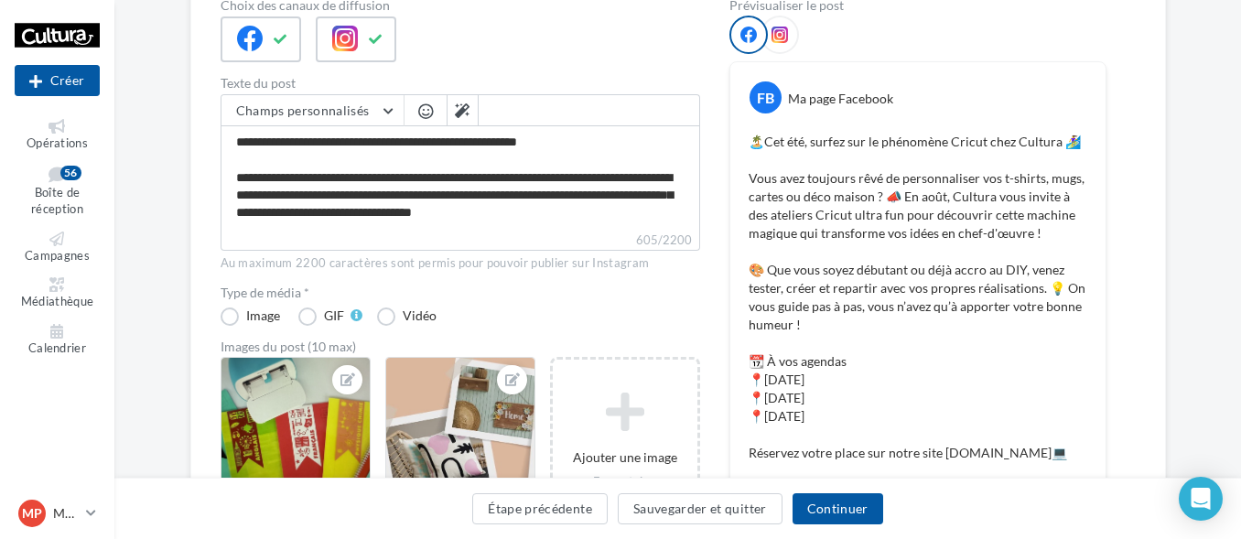
scroll to position [183, 0]
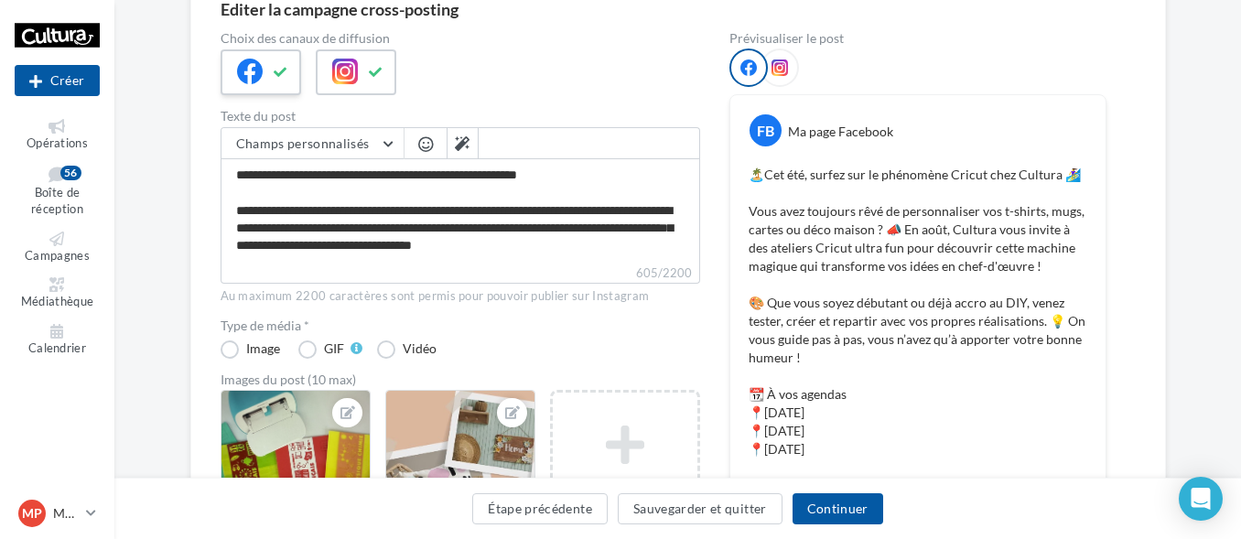
click at [273, 73] on button at bounding box center [281, 72] width 22 height 27
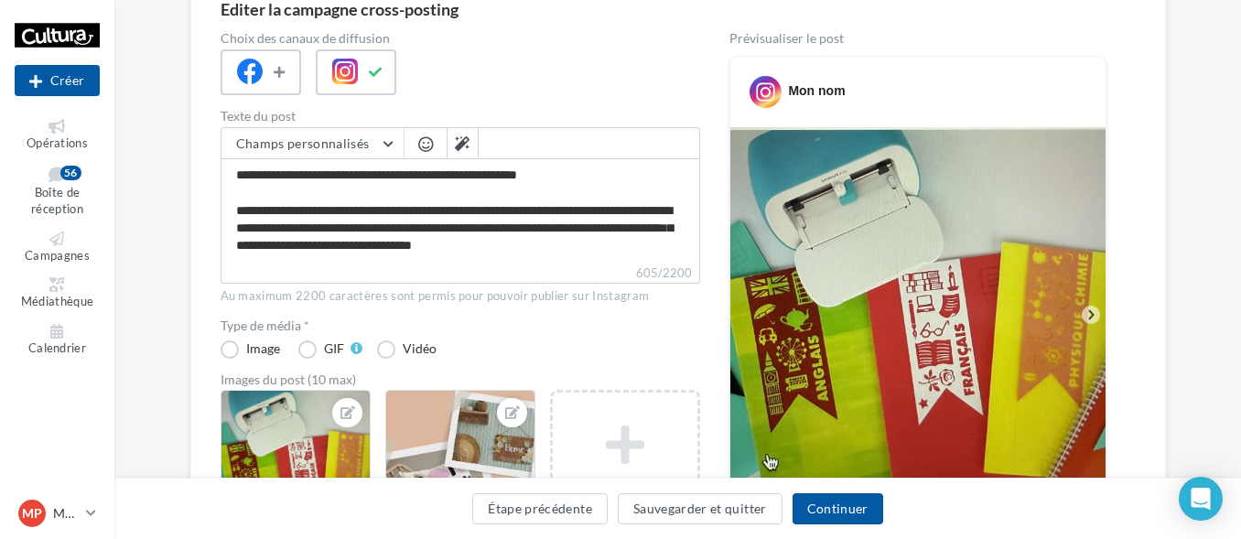
scroll to position [275, 0]
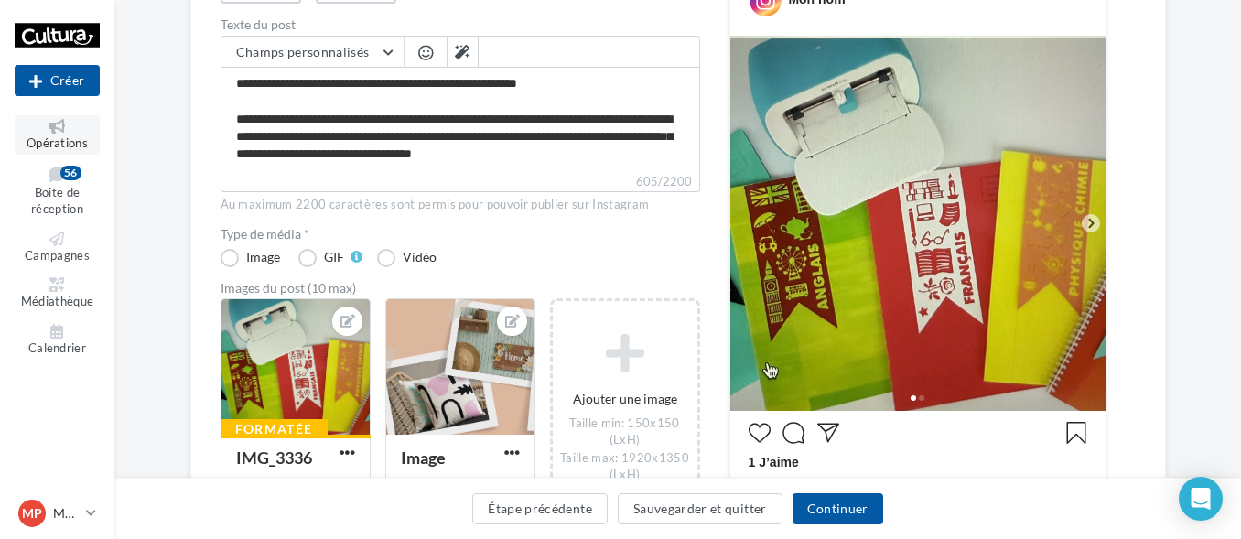
click at [59, 130] on icon at bounding box center [57, 126] width 74 height 15
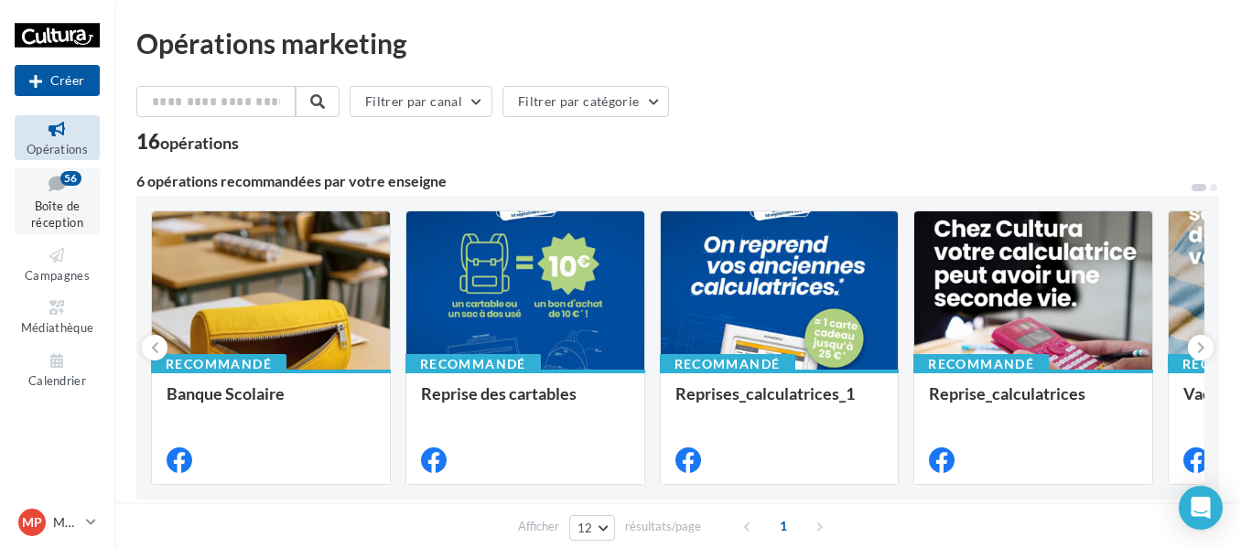
click at [45, 202] on span "Boîte de réception" at bounding box center [57, 215] width 52 height 32
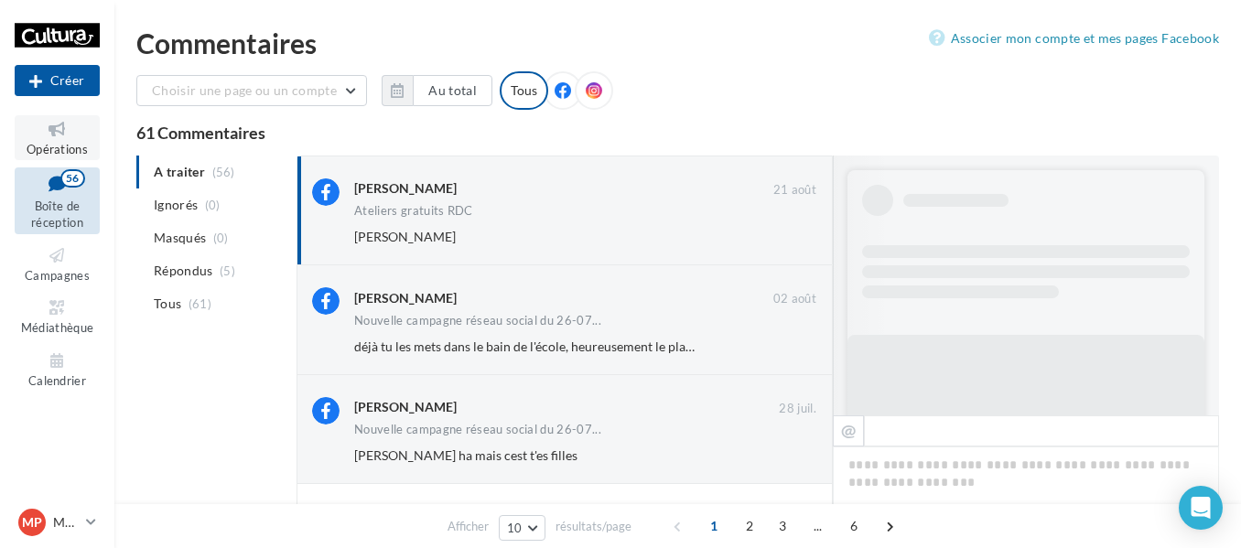
click at [59, 140] on link "Opérations" at bounding box center [57, 137] width 85 height 45
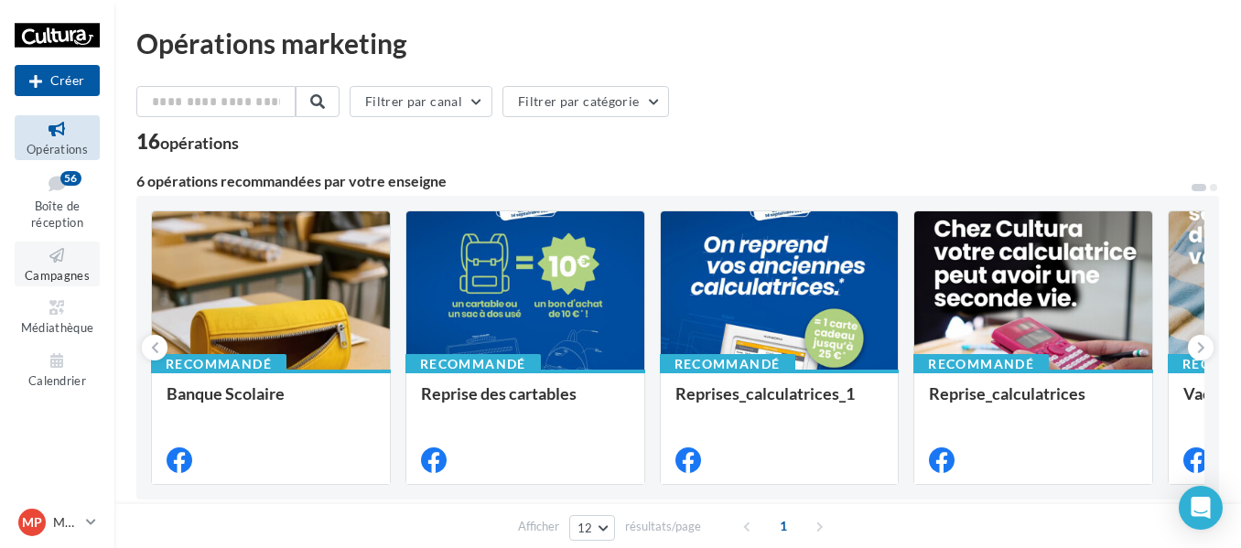
click at [77, 253] on icon at bounding box center [57, 255] width 74 height 21
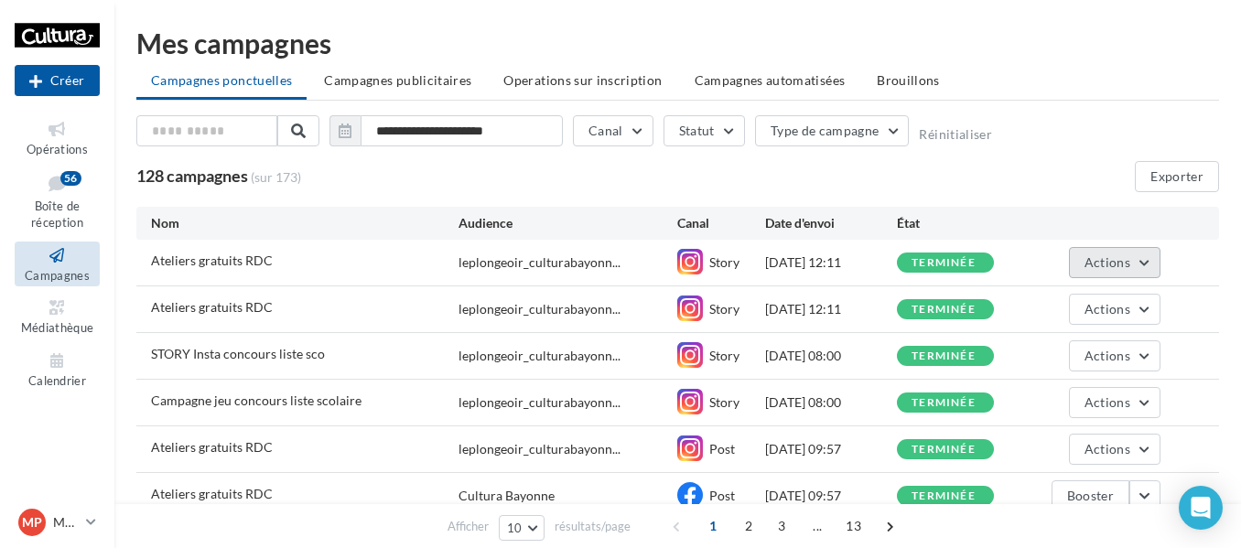
click at [1101, 266] on span "Actions" at bounding box center [1107, 262] width 46 height 16
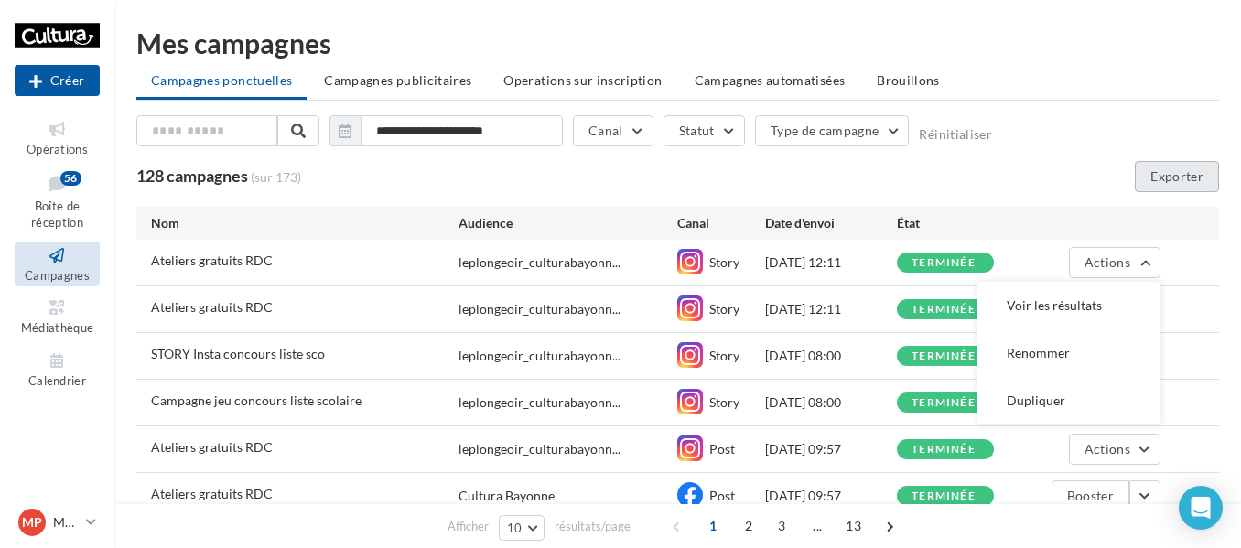
click at [1159, 182] on button "Exporter" at bounding box center [1177, 176] width 84 height 31
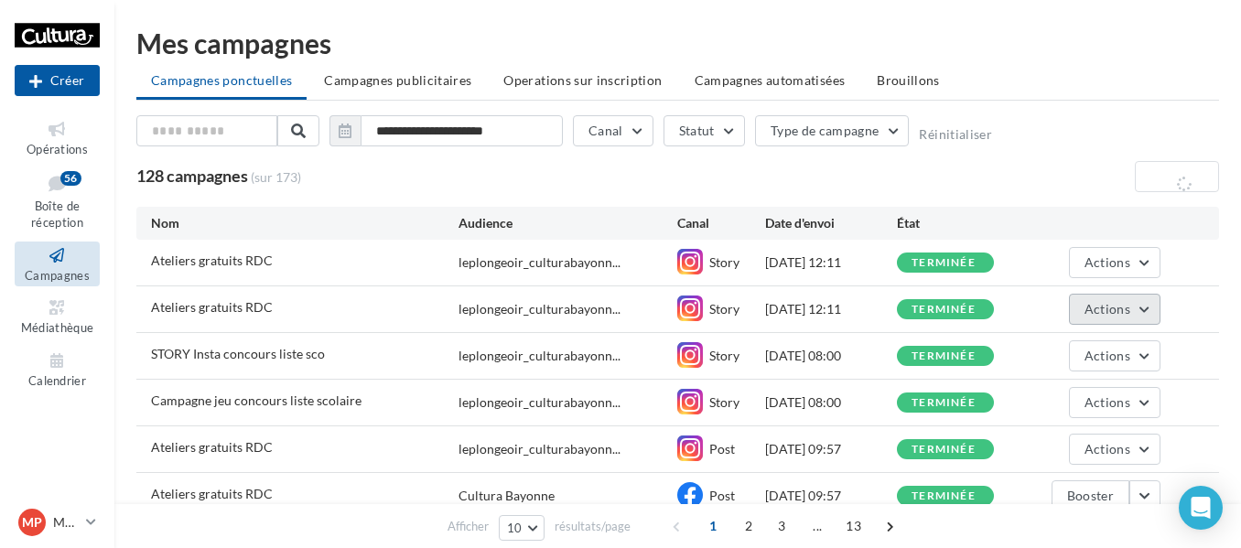
click at [1128, 315] on span "Actions" at bounding box center [1107, 309] width 46 height 16
click at [1135, 307] on button "Actions" at bounding box center [1115, 309] width 92 height 31
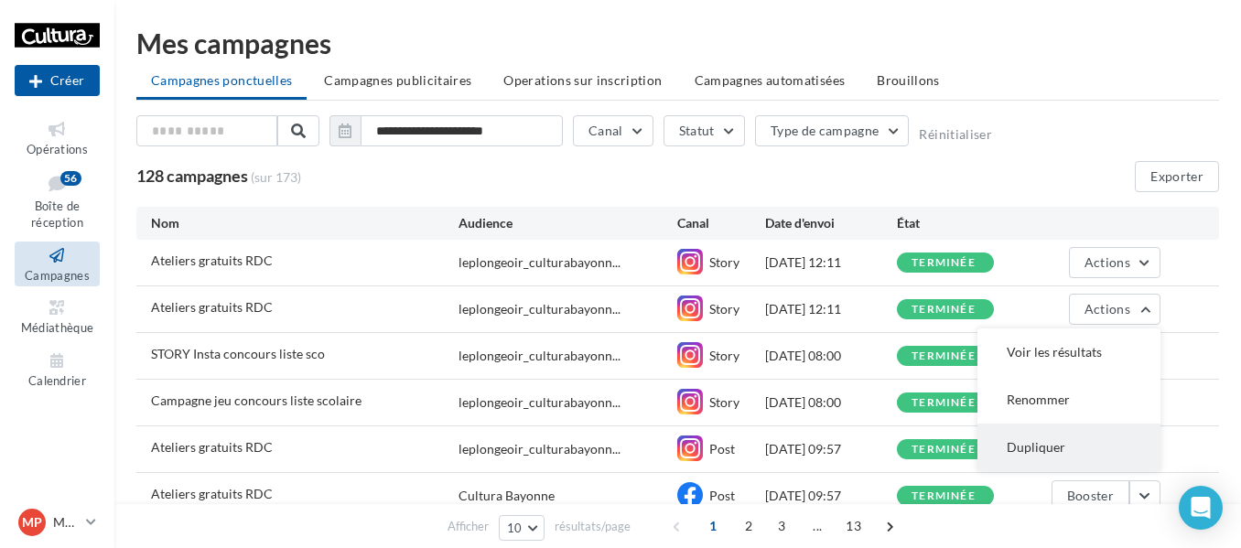
click at [1024, 447] on button "Dupliquer" at bounding box center [1068, 448] width 183 height 48
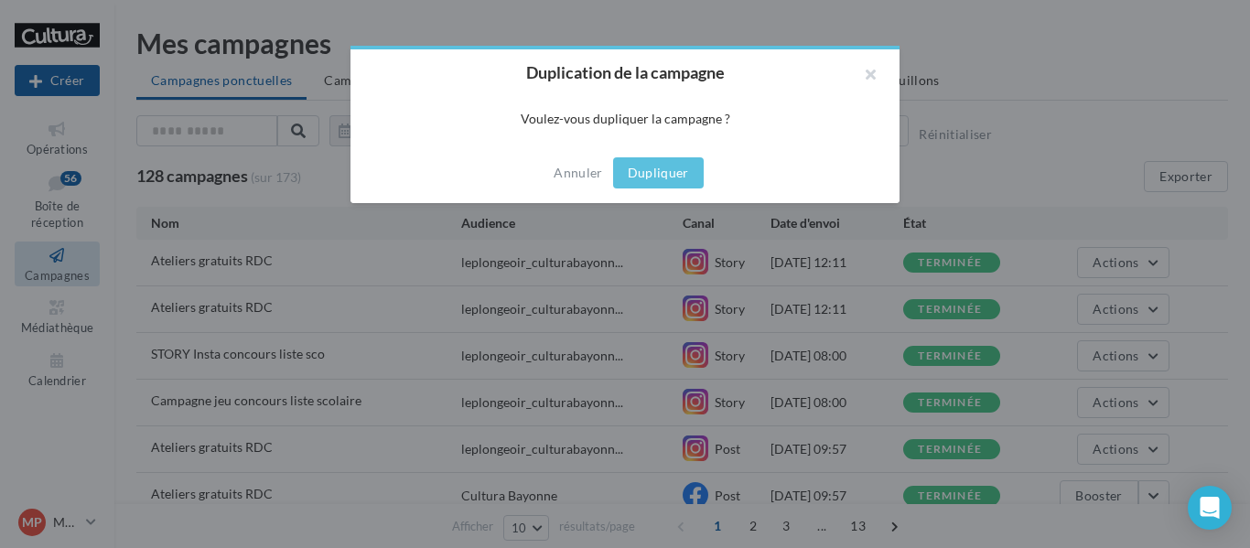
click at [646, 175] on button "Dupliquer" at bounding box center [658, 172] width 91 height 31
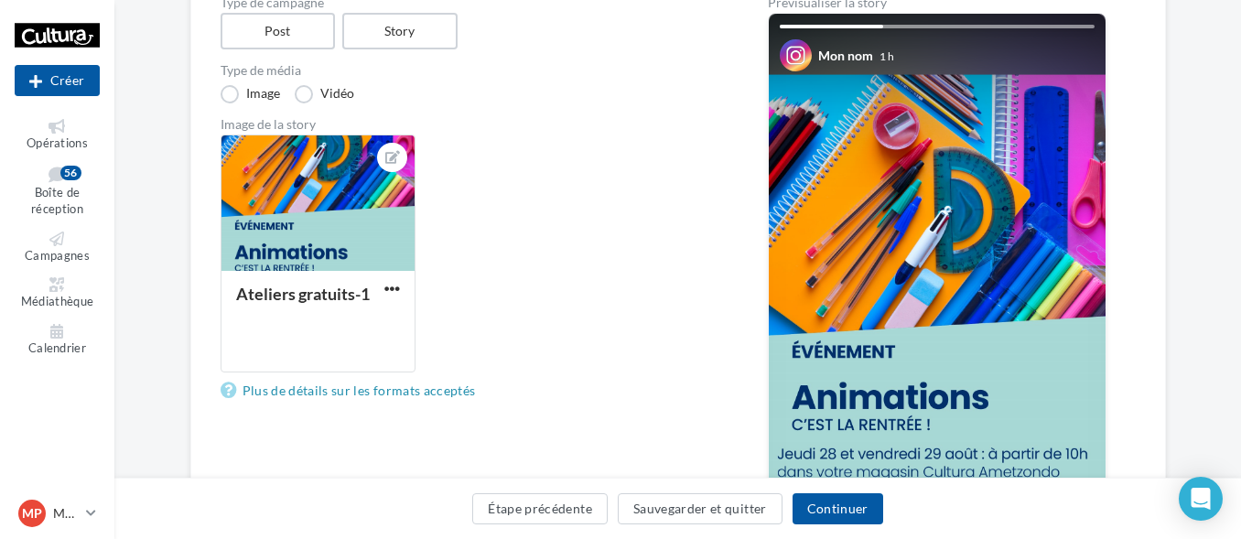
scroll to position [183, 0]
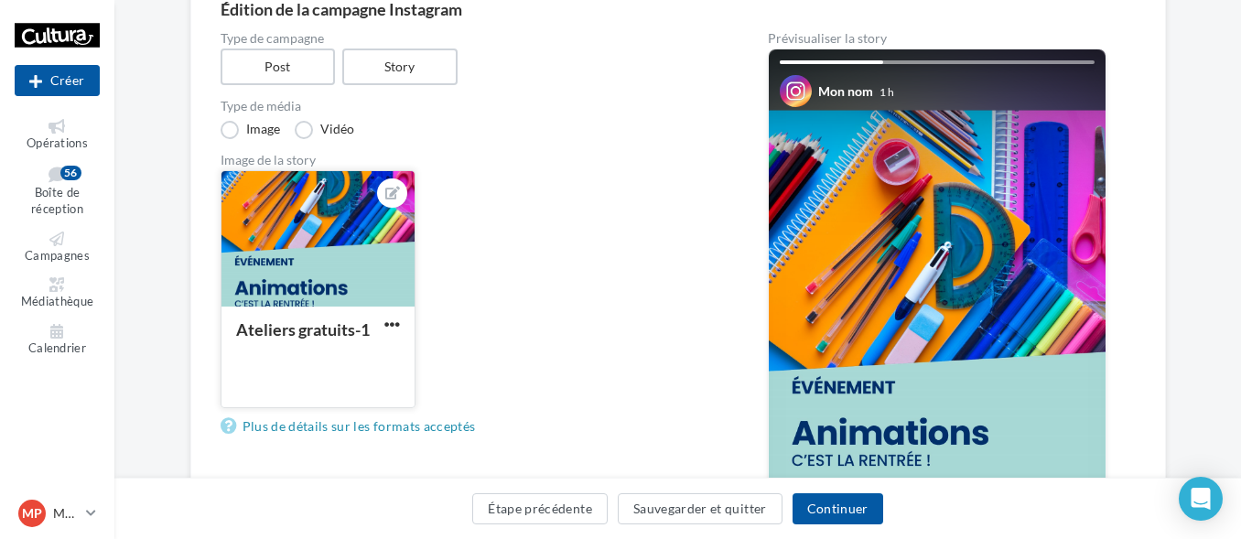
click at [402, 190] on div at bounding box center [391, 192] width 29 height 29
click at [415, 408] on div "Sélectionner un fichier Consulter les contraintes attendues pour ce type de cam…" at bounding box center [318, 408] width 195 height 0
click at [401, 427] on link "Plus de détails sur les formats acceptés" at bounding box center [352, 426] width 263 height 22
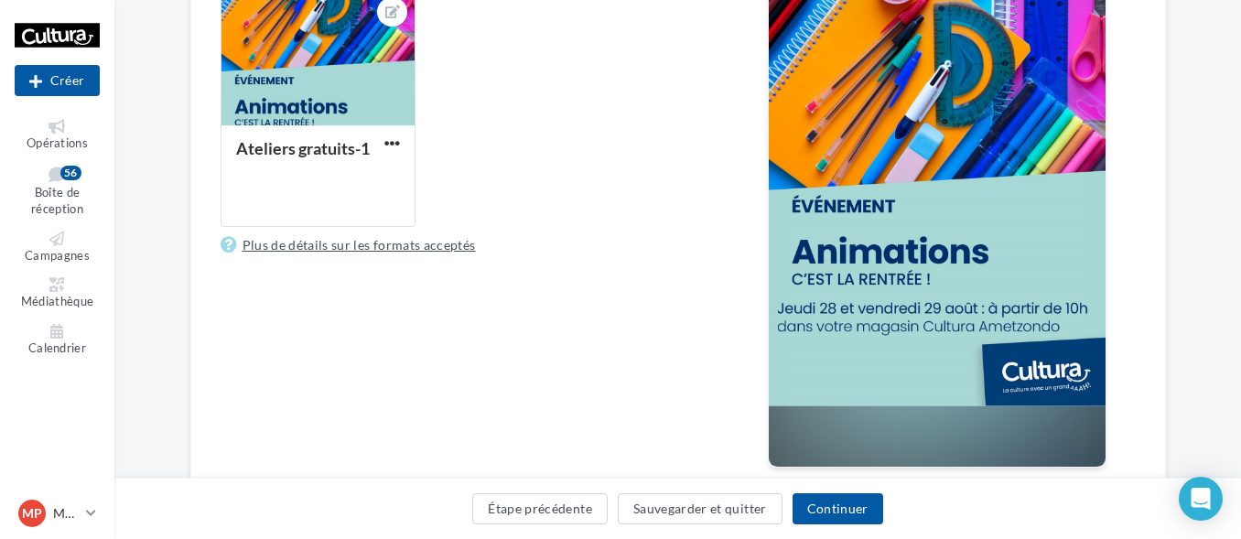
scroll to position [366, 0]
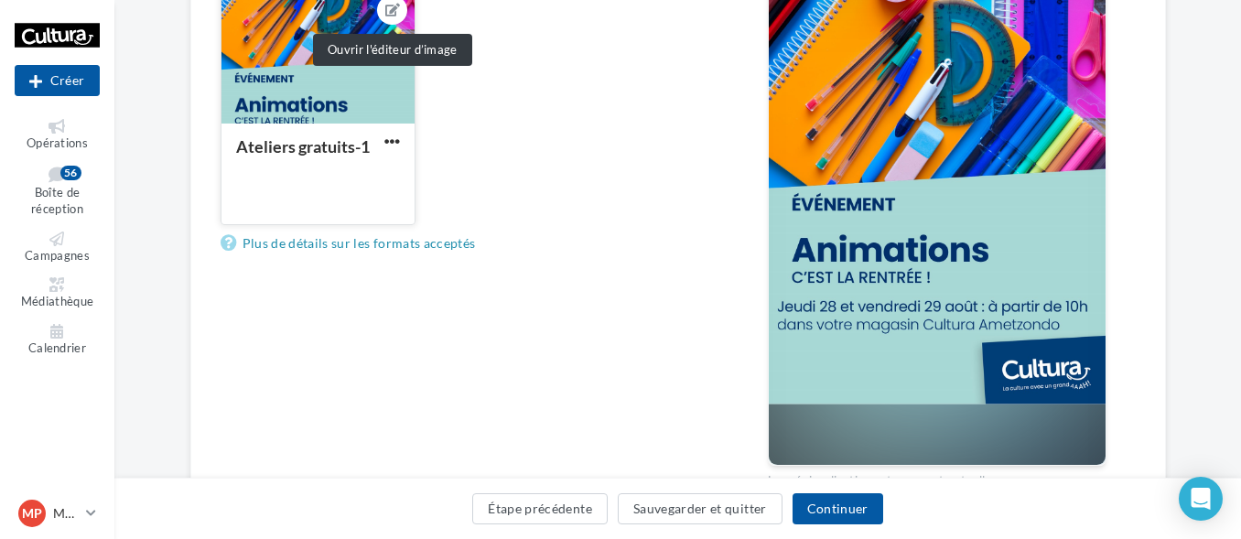
click at [389, 16] on button at bounding box center [391, 10] width 15 height 22
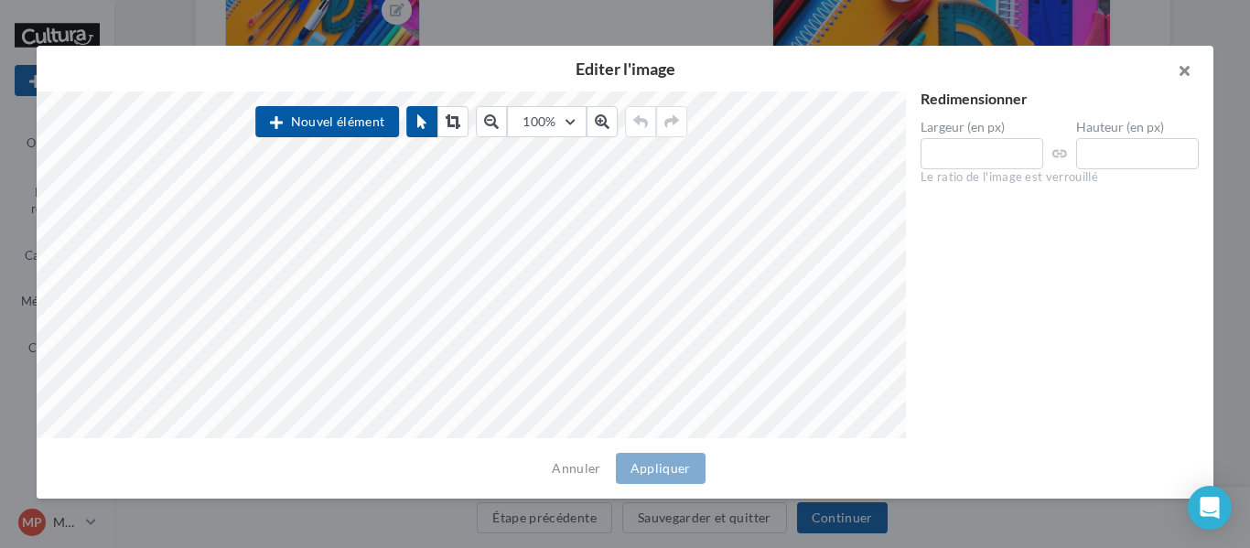
click at [1179, 71] on button "button" at bounding box center [1176, 73] width 73 height 55
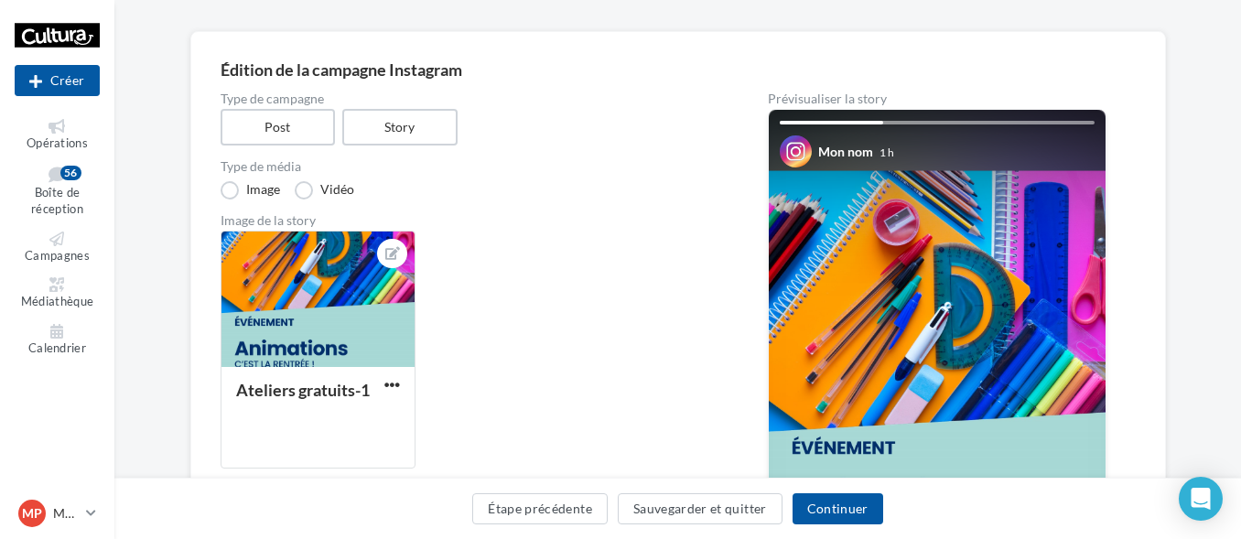
scroll to position [92, 0]
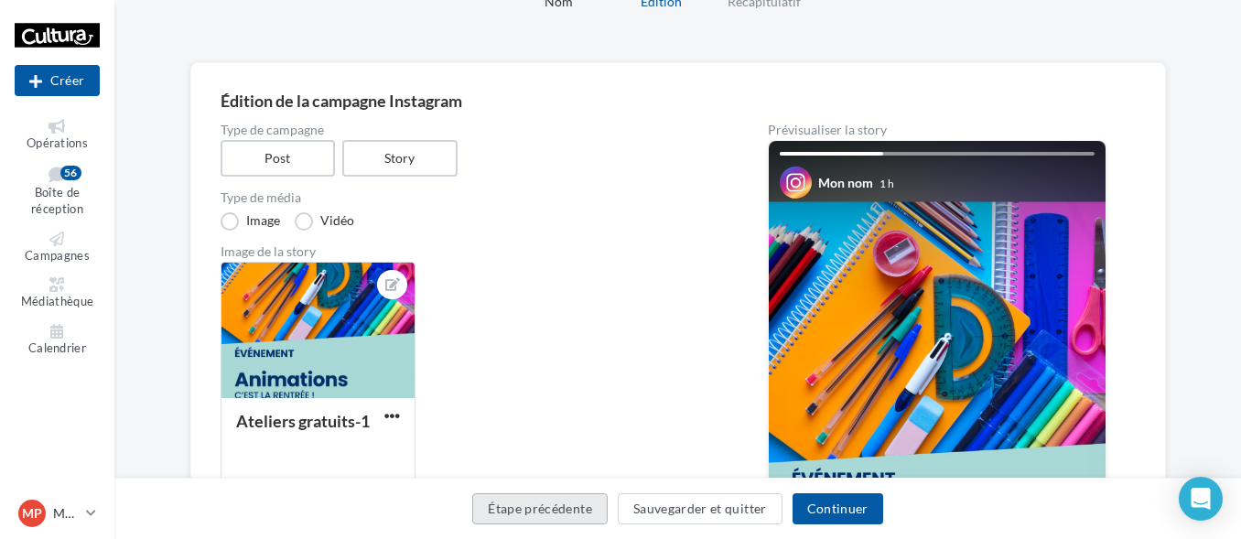
click at [495, 505] on button "Étape précédente" at bounding box center [539, 508] width 135 height 31
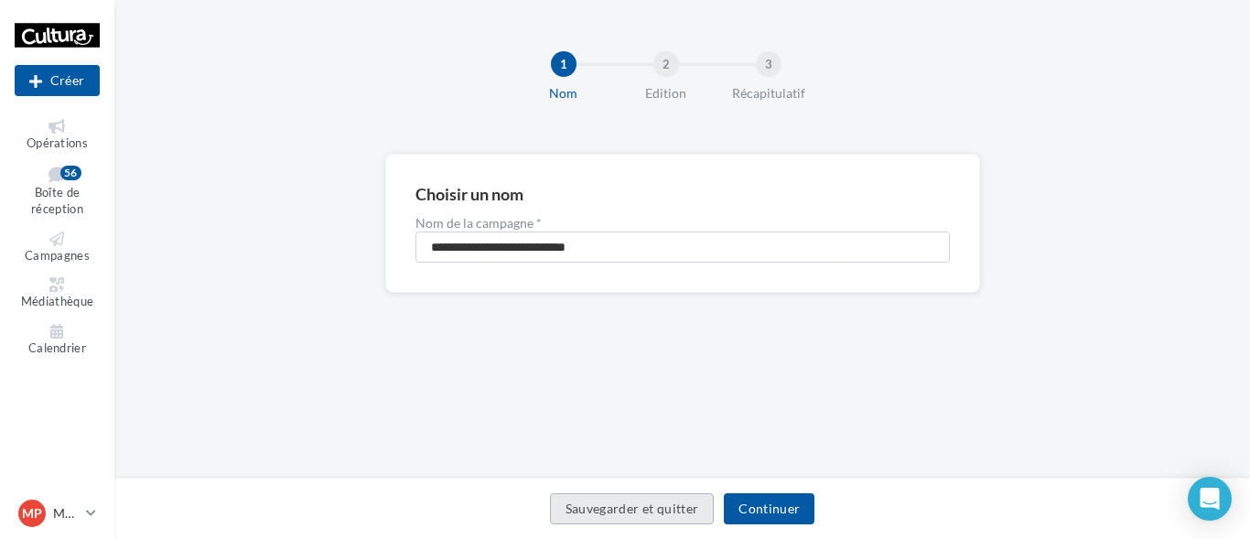
click at [626, 511] on button "Sauvegarder et quitter" at bounding box center [632, 508] width 165 height 31
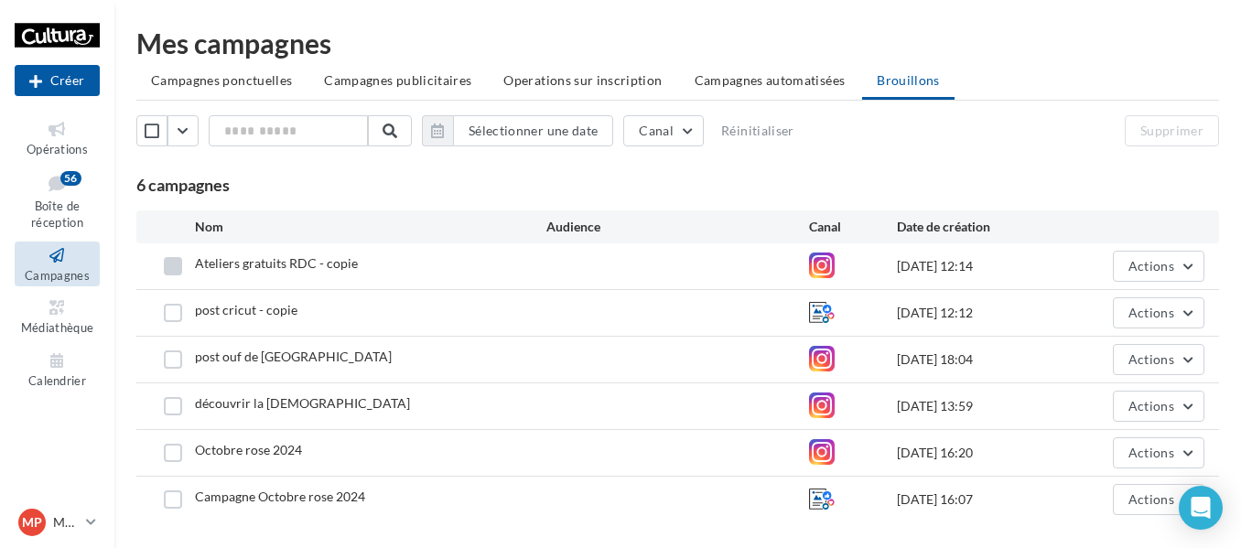
click at [172, 271] on label at bounding box center [173, 266] width 18 height 18
click at [173, 267] on label at bounding box center [173, 266] width 18 height 18
click at [1157, 256] on button "Actions" at bounding box center [1159, 266] width 92 height 31
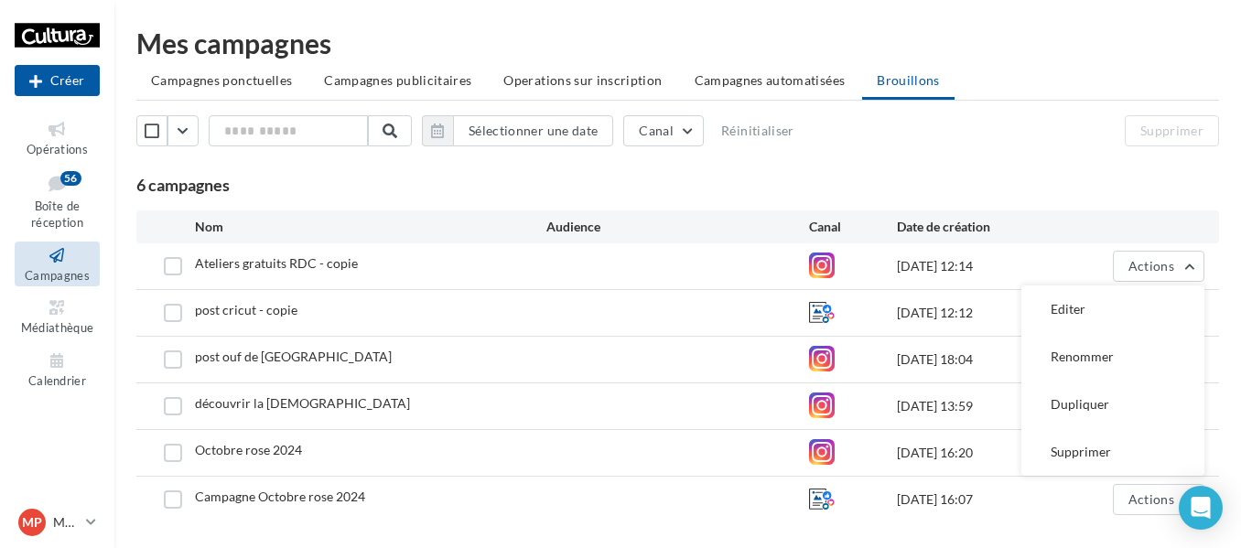
click at [173, 273] on label at bounding box center [173, 266] width 18 height 18
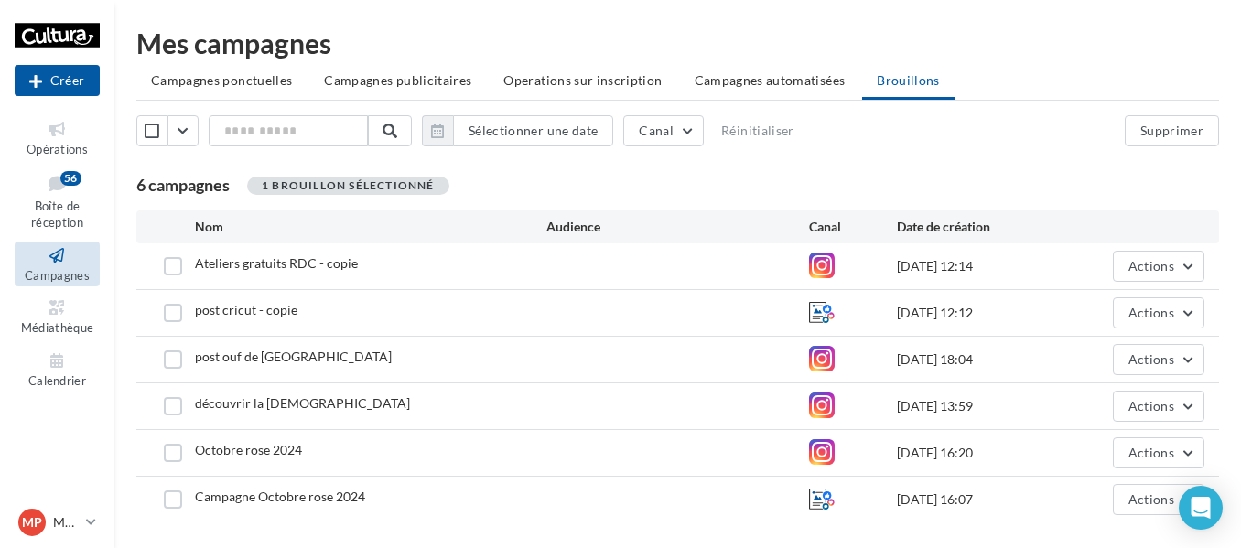
drag, startPoint x: 175, startPoint y: 362, endPoint x: 175, endPoint y: 377, distance: 14.6
click at [175, 365] on label at bounding box center [173, 359] width 18 height 18
click at [172, 317] on label at bounding box center [173, 313] width 18 height 18
click at [179, 351] on label at bounding box center [173, 359] width 18 height 18
drag, startPoint x: 173, startPoint y: 356, endPoint x: 174, endPoint y: 381, distance: 24.7
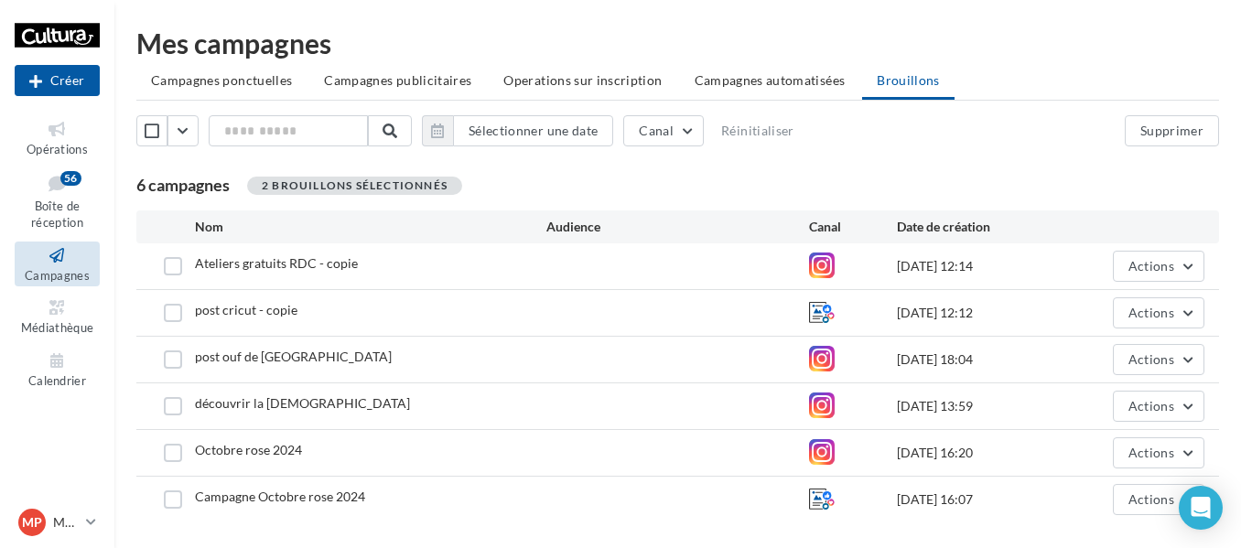
click at [174, 371] on div "post ouf de japon [DATE] 18:04 Actions" at bounding box center [677, 359] width 1053 height 31
click at [174, 392] on div "découvrir la [DEMOGRAPHIC_DATA] [DATE] 13:59 Actions" at bounding box center [677, 406] width 1053 height 31
click at [173, 451] on label at bounding box center [173, 453] width 18 height 18
click at [176, 406] on label at bounding box center [173, 406] width 18 height 18
drag, startPoint x: 172, startPoint y: 361, endPoint x: 161, endPoint y: 469, distance: 109.4
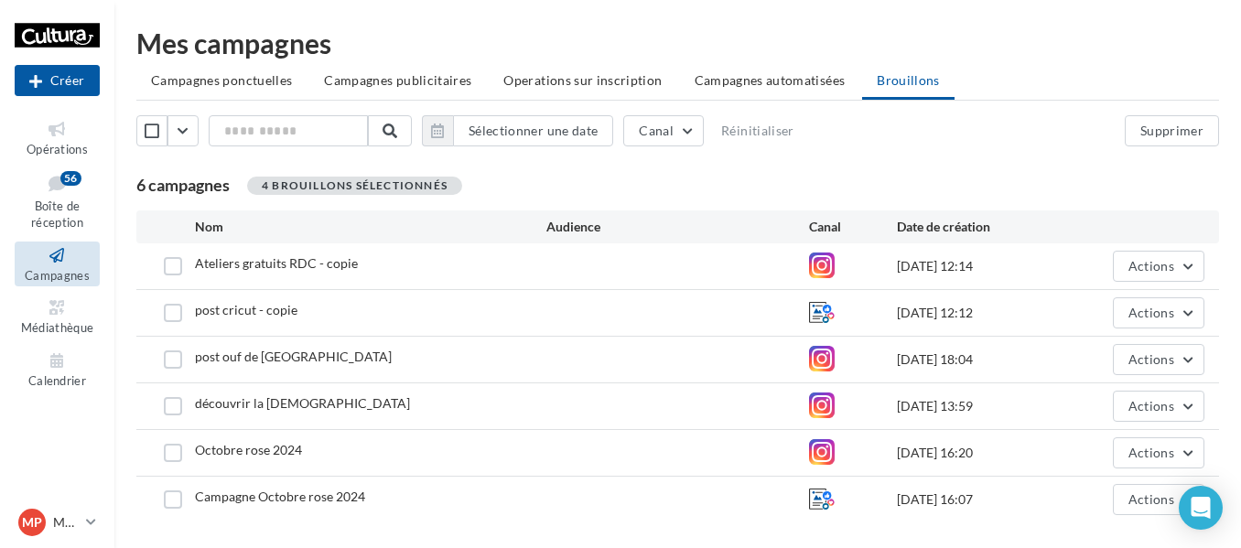
click at [172, 375] on div "post ouf de japon 24/05/2025 18:04 Actions" at bounding box center [677, 360] width 1082 height 46
drag, startPoint x: 169, startPoint y: 501, endPoint x: 316, endPoint y: 357, distance: 205.8
click at [178, 498] on label at bounding box center [173, 499] width 18 height 18
click at [1181, 130] on button "Supprimer" at bounding box center [1172, 130] width 94 height 31
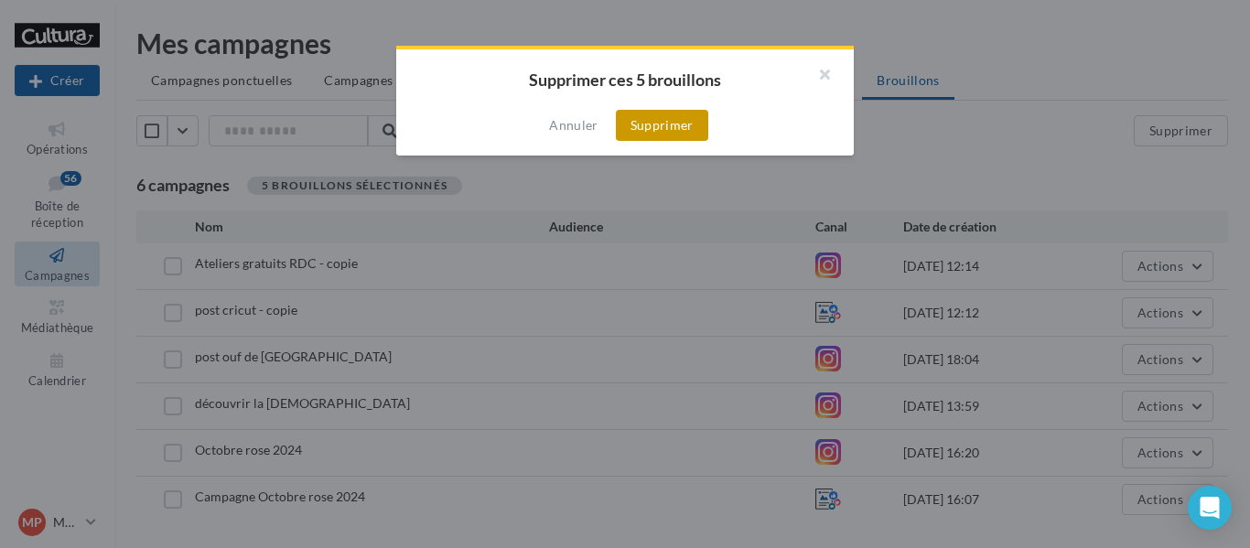
click at [644, 120] on button "Supprimer" at bounding box center [662, 125] width 92 height 31
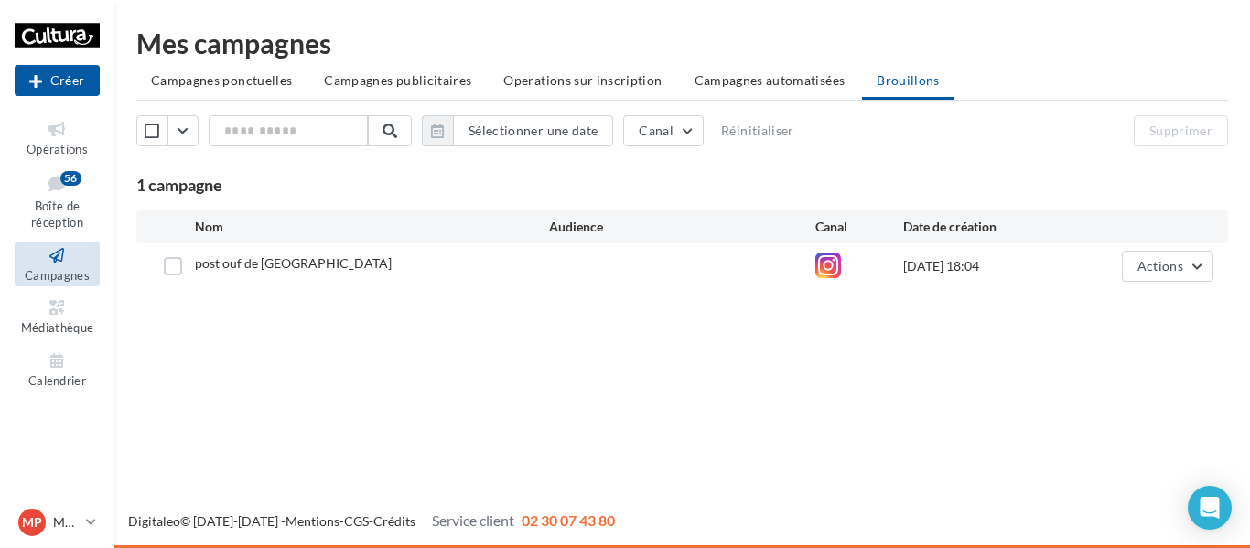
click at [185, 260] on div at bounding box center [173, 266] width 44 height 18
drag, startPoint x: 176, startPoint y: 261, endPoint x: 630, endPoint y: 124, distance: 475.0
click at [180, 261] on label at bounding box center [173, 266] width 18 height 18
drag, startPoint x: 174, startPoint y: 266, endPoint x: 204, endPoint y: 257, distance: 31.6
click at [183, 264] on div at bounding box center [173, 266] width 44 height 18
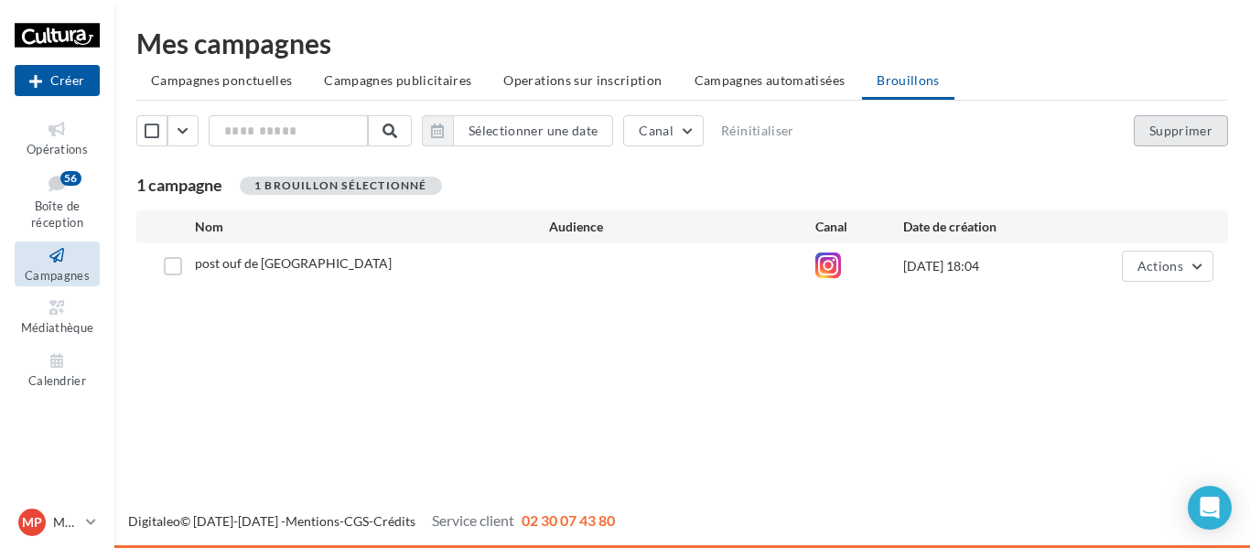
click at [1212, 135] on button "Supprimer" at bounding box center [1181, 130] width 94 height 31
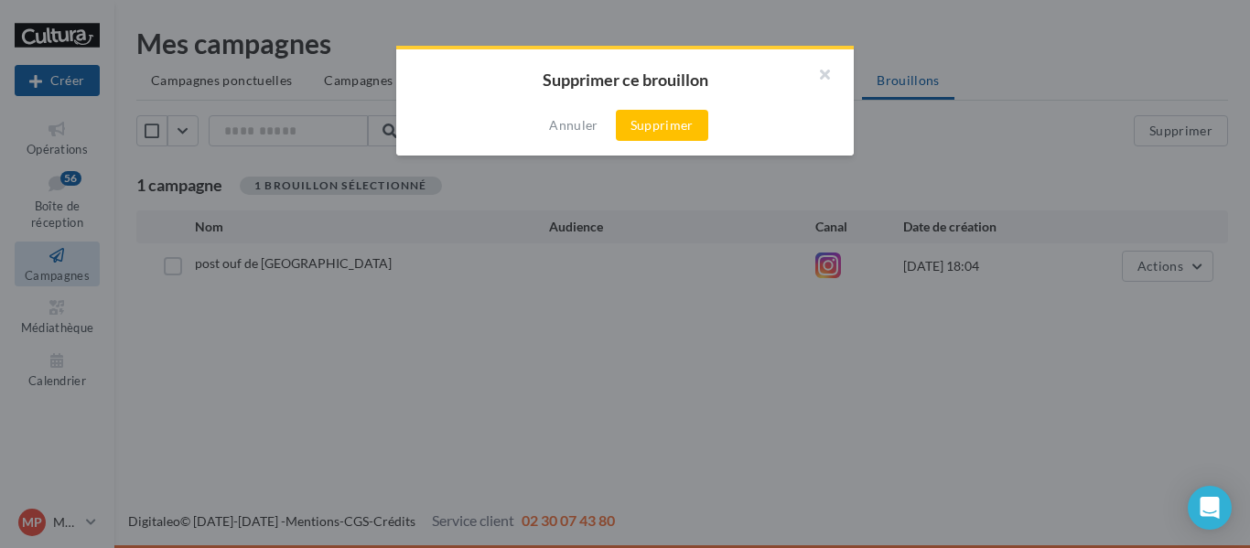
drag, startPoint x: 682, startPoint y: 120, endPoint x: 303, endPoint y: 238, distance: 396.8
click at [673, 121] on button "Supprimer" at bounding box center [662, 125] width 92 height 31
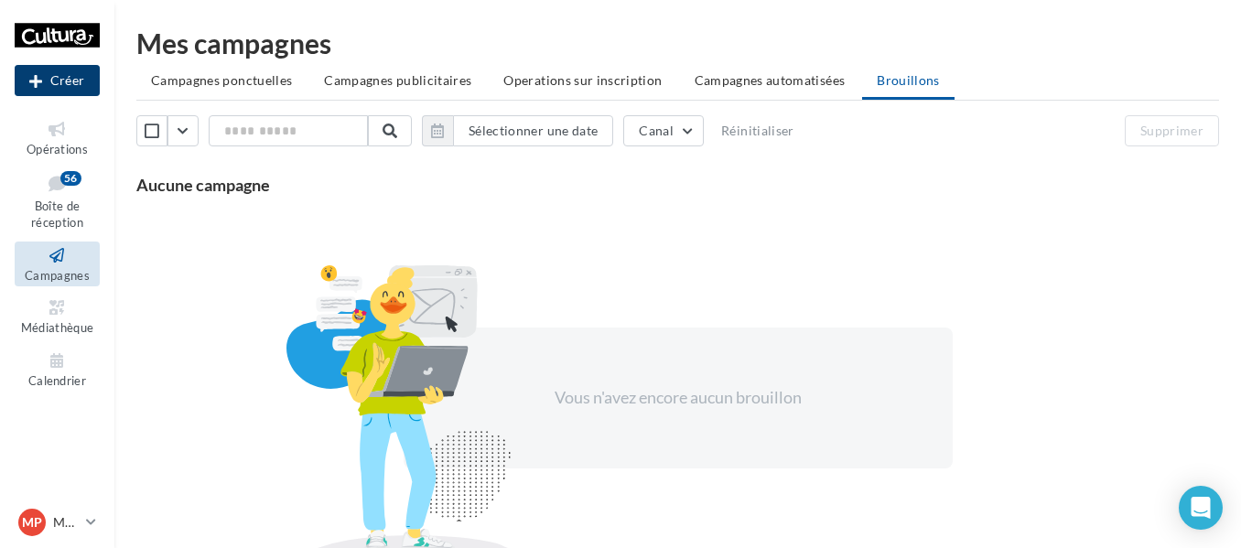
click at [72, 84] on button "Créer" at bounding box center [57, 80] width 85 height 31
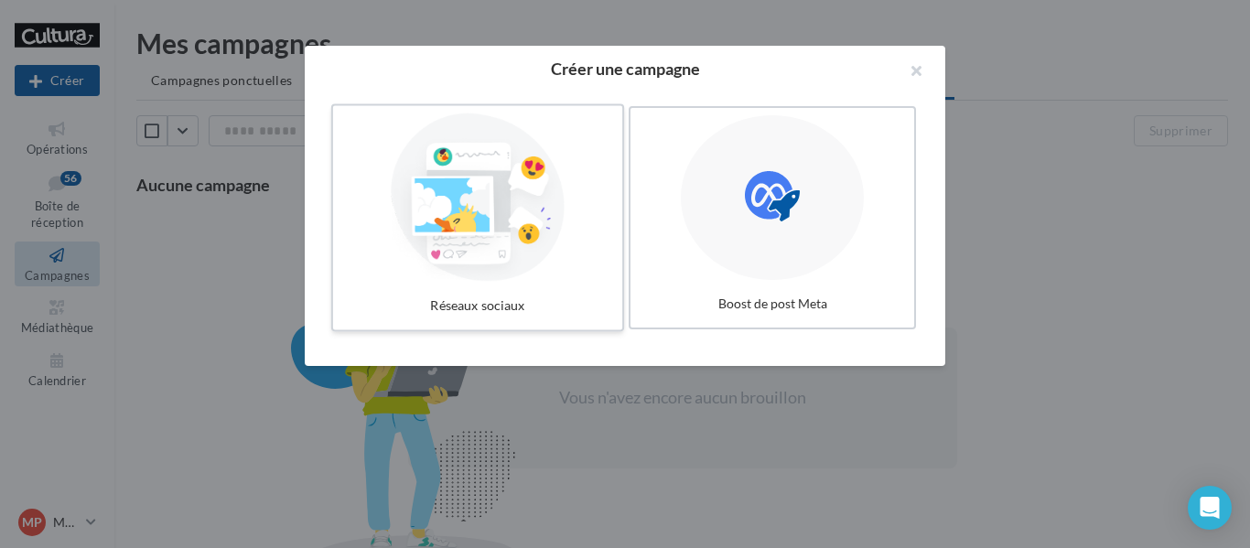
click at [434, 179] on div at bounding box center [477, 197] width 275 height 168
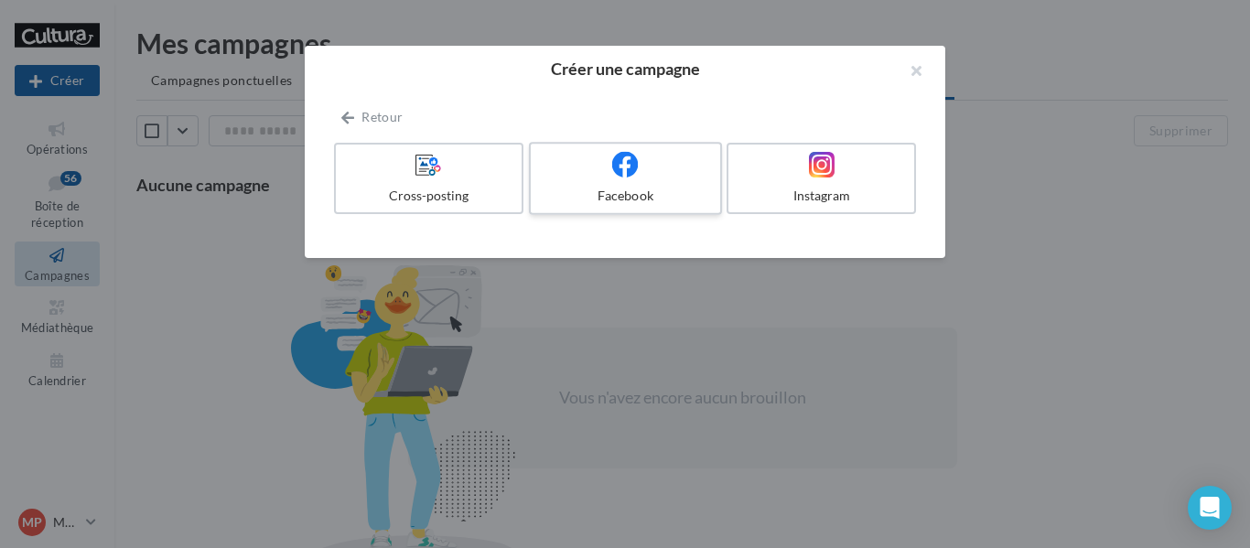
drag, startPoint x: 851, startPoint y: 181, endPoint x: 705, endPoint y: 182, distance: 146.4
click at [850, 181] on label "Instagram" at bounding box center [821, 178] width 189 height 71
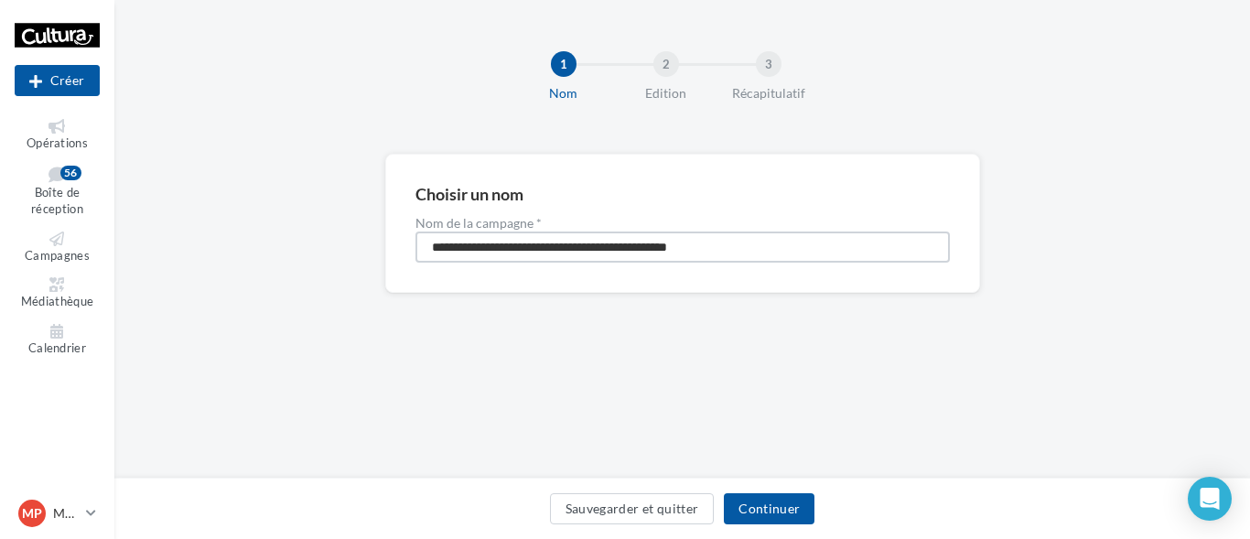
drag, startPoint x: 808, startPoint y: 250, endPoint x: 253, endPoint y: 230, distance: 555.8
click at [265, 237] on div "**********" at bounding box center [682, 253] width 1136 height 198
type input "**********"
click at [761, 502] on button "Continuer" at bounding box center [769, 508] width 91 height 31
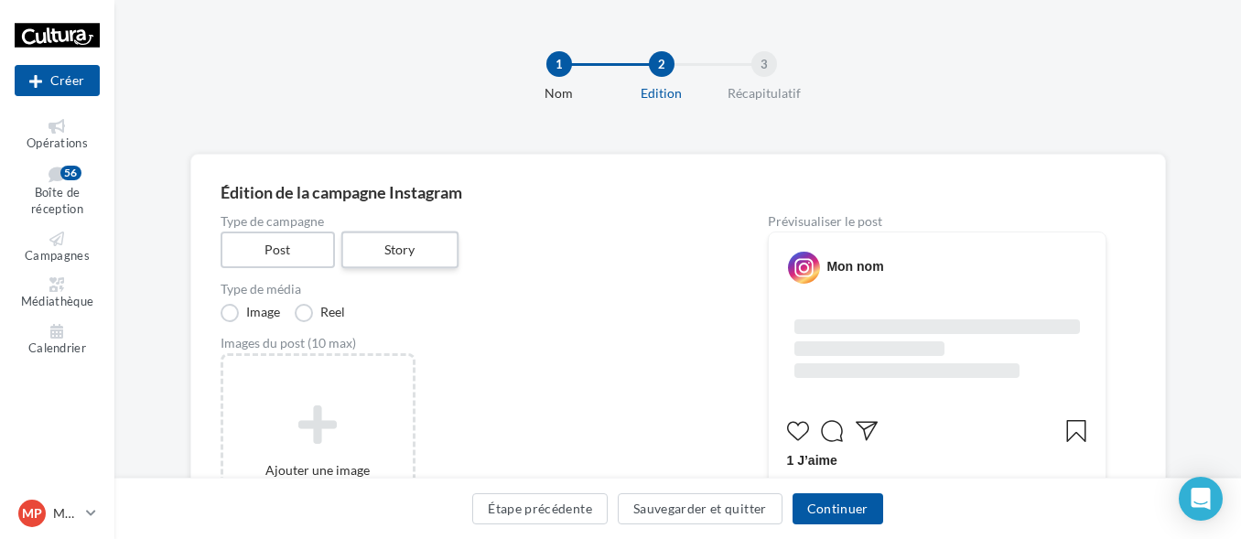
drag, startPoint x: 442, startPoint y: 264, endPoint x: 422, endPoint y: 266, distance: 20.2
click at [440, 264] on label "Story" at bounding box center [399, 250] width 117 height 38
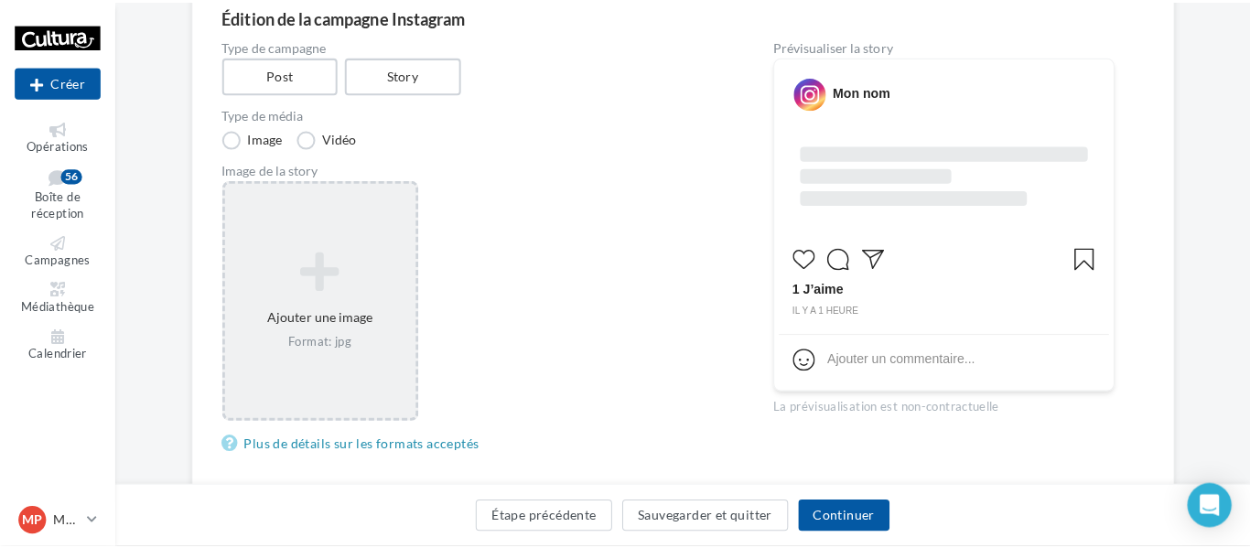
scroll to position [183, 0]
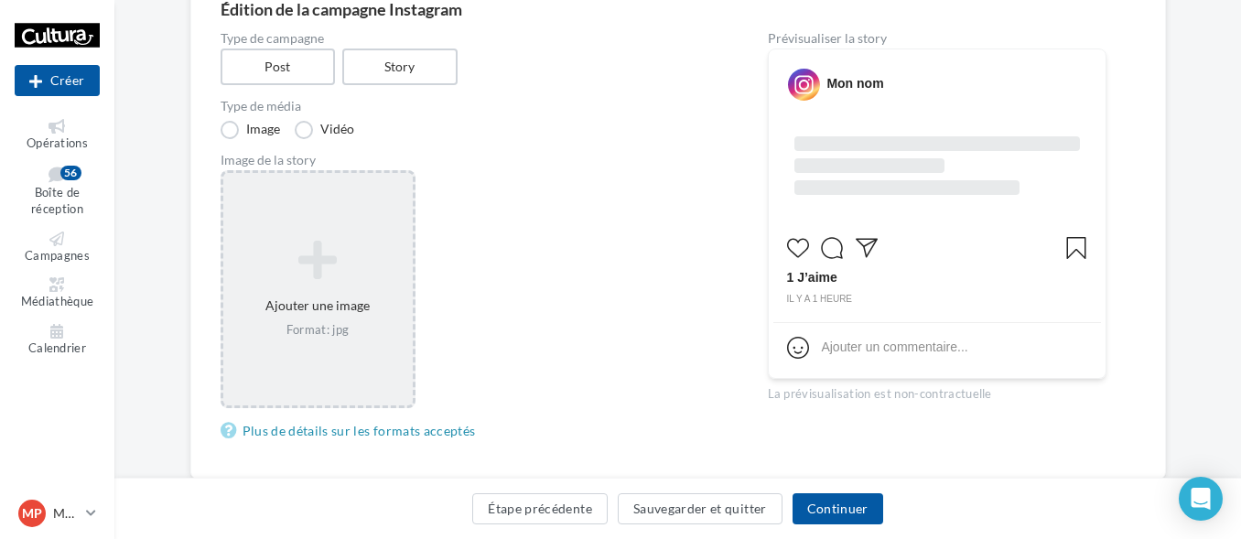
click at [299, 324] on div "Format: jpg" at bounding box center [318, 330] width 175 height 16
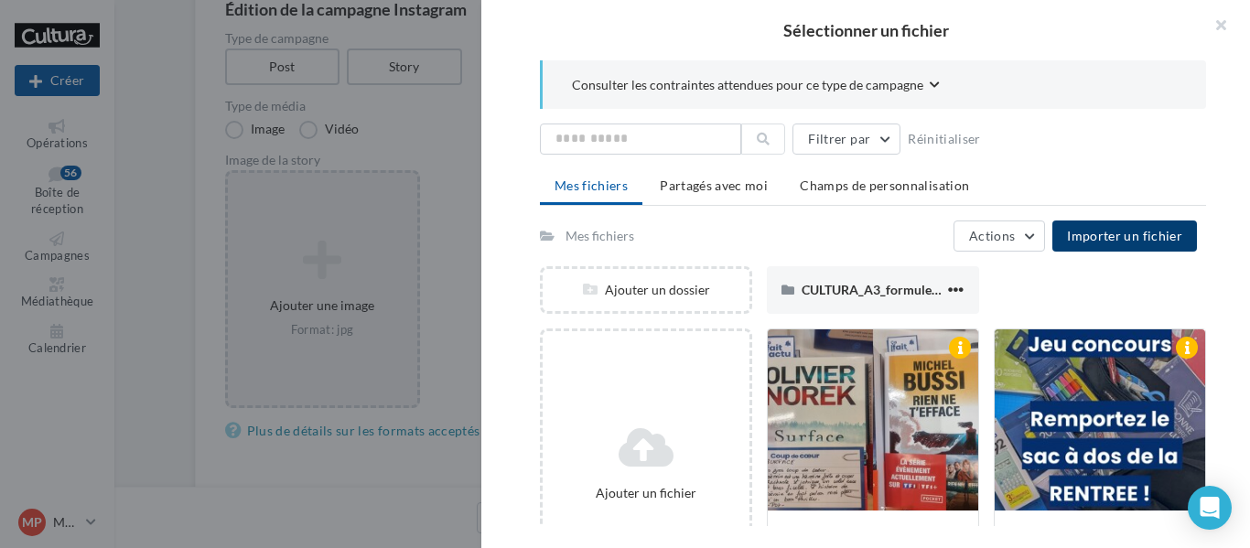
click at [1157, 237] on span "Importer un fichier" at bounding box center [1124, 236] width 115 height 16
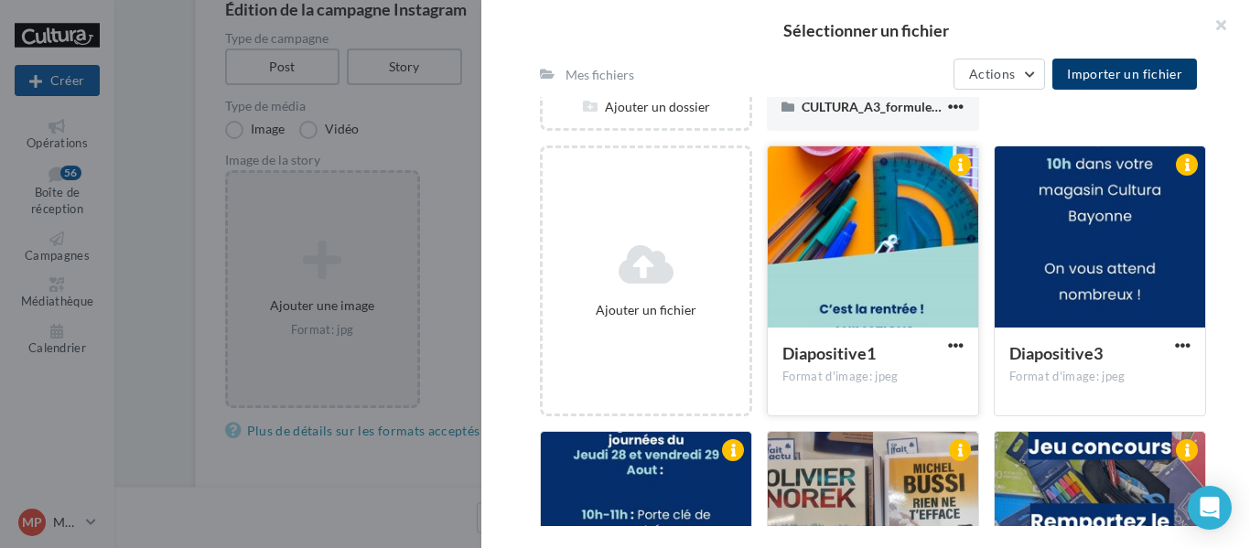
click at [886, 208] on div at bounding box center [873, 237] width 210 height 183
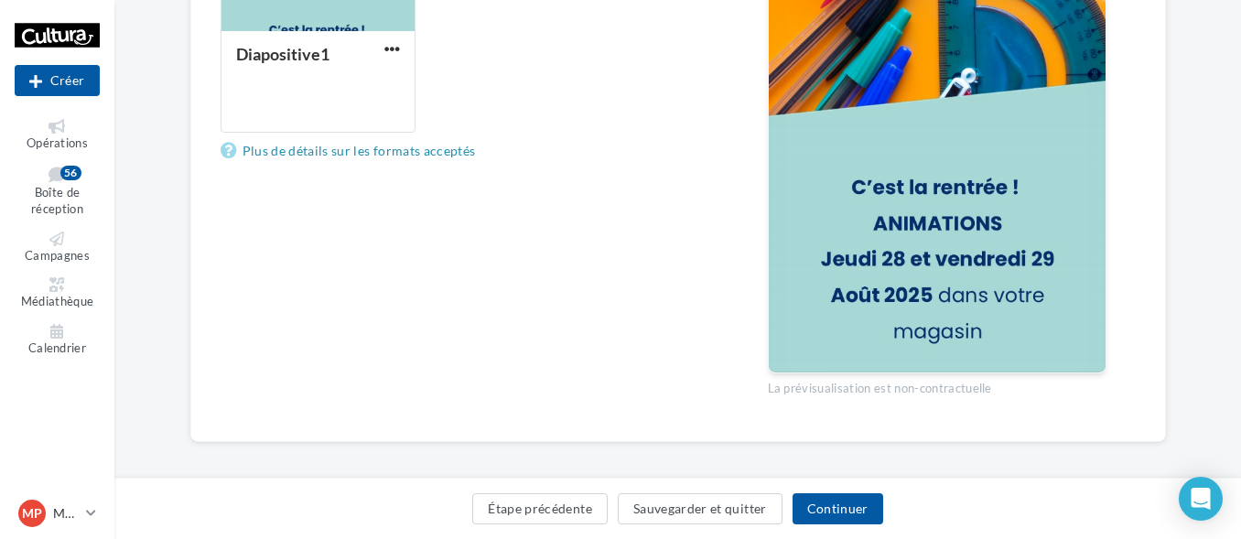
scroll to position [469, 0]
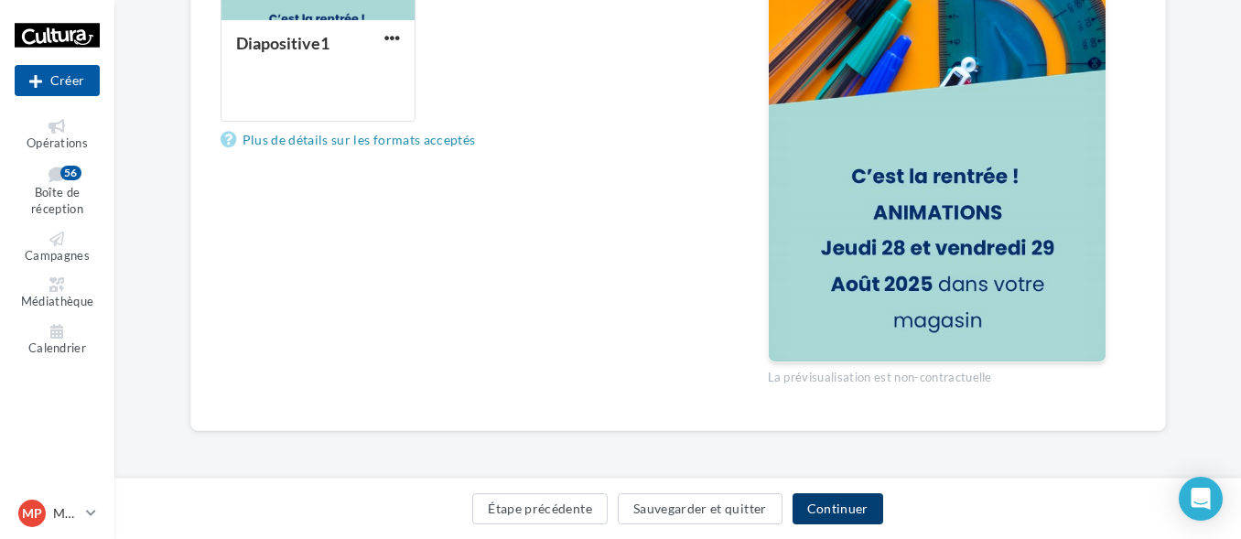
click at [836, 511] on button "Continuer" at bounding box center [837, 508] width 91 height 31
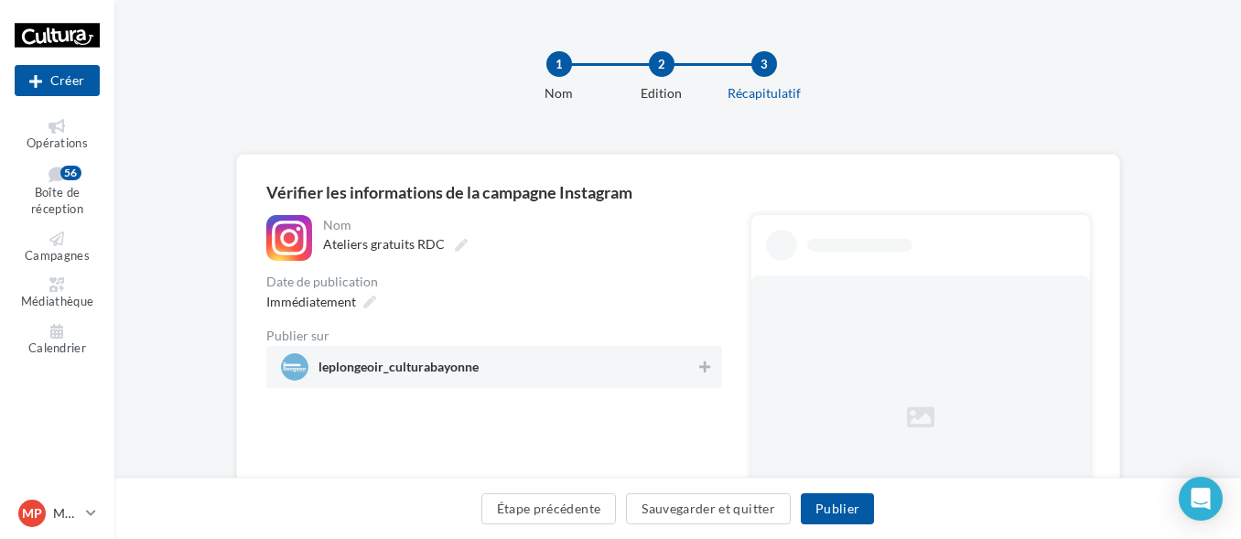
drag, startPoint x: 407, startPoint y: 364, endPoint x: 550, endPoint y: 400, distance: 147.1
click at [414, 367] on span "leplongeoir_culturabayonne" at bounding box center [398, 371] width 160 height 20
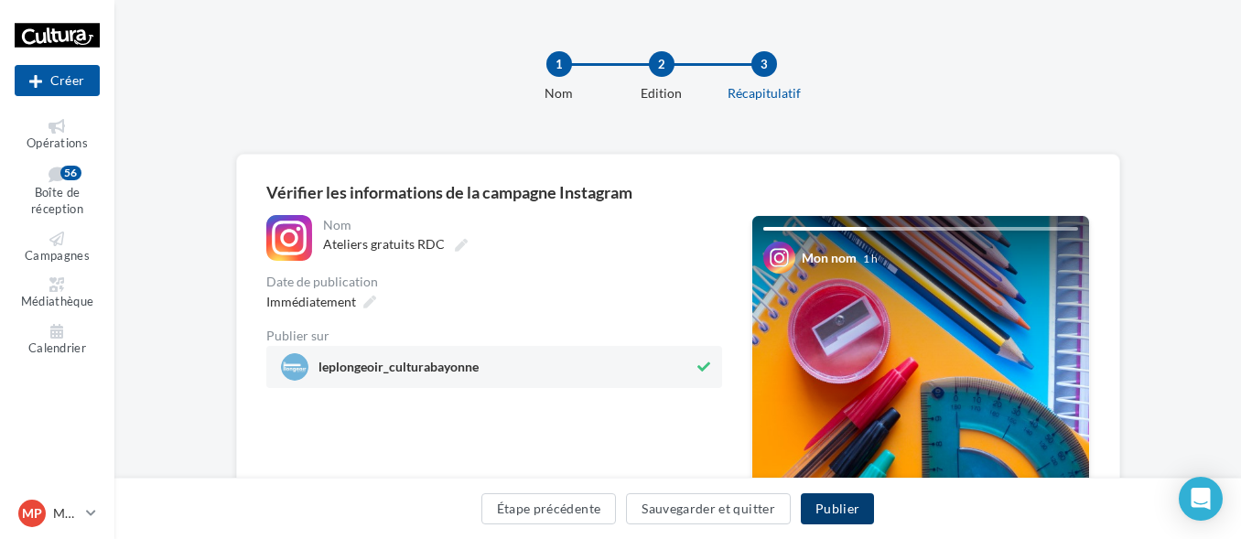
click at [834, 513] on button "Publier" at bounding box center [837, 508] width 73 height 31
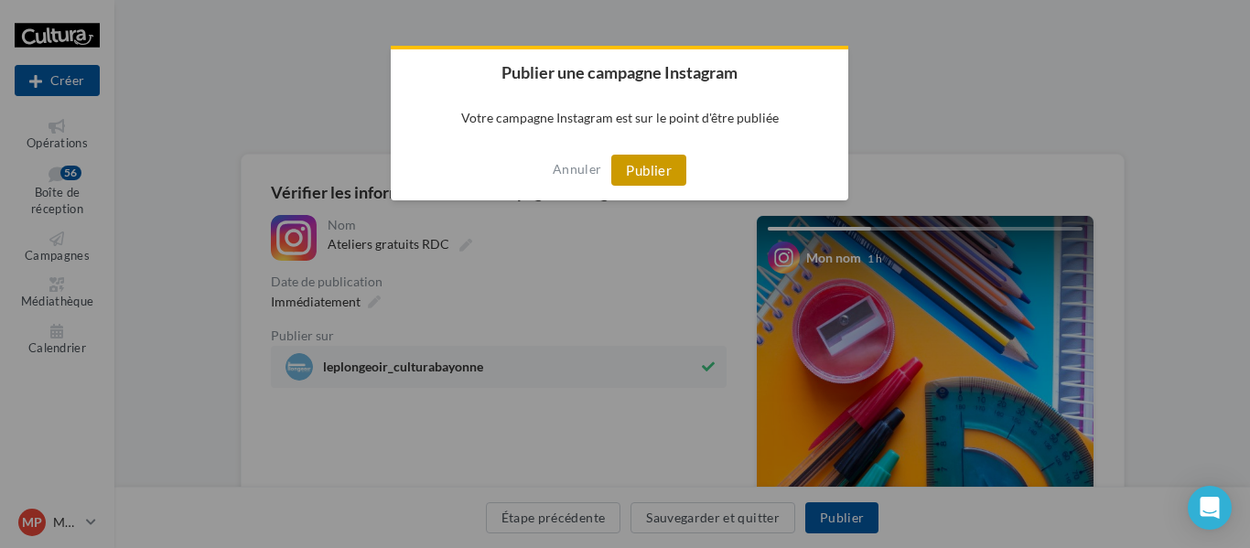
click at [636, 171] on button "Publier" at bounding box center [648, 170] width 75 height 31
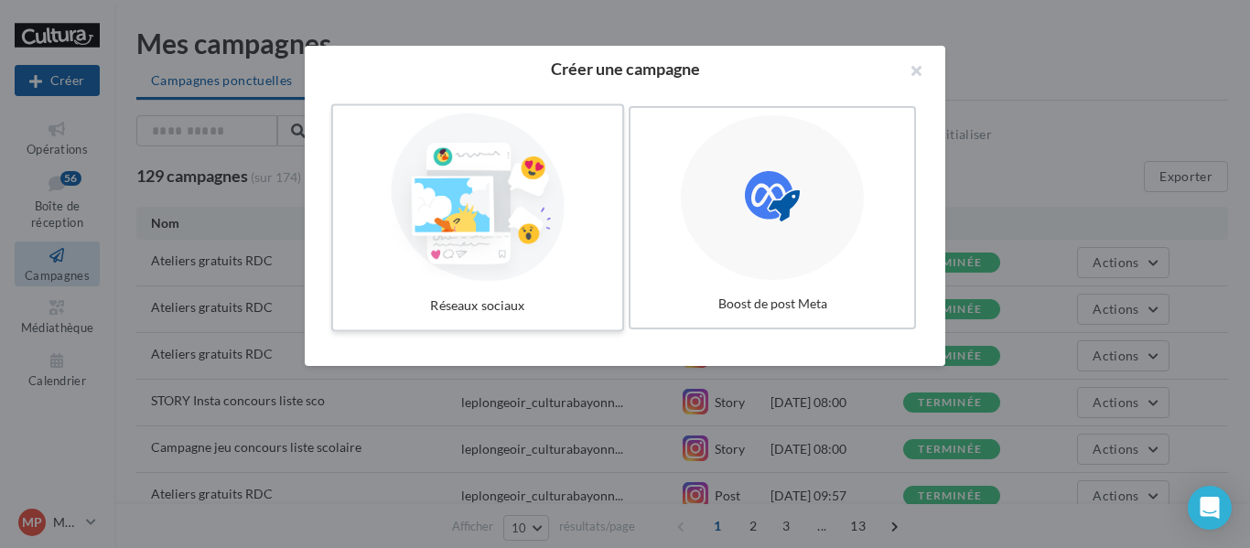
drag, startPoint x: 510, startPoint y: 235, endPoint x: 645, endPoint y: 235, distance: 135.4
click at [511, 235] on div at bounding box center [477, 197] width 269 height 165
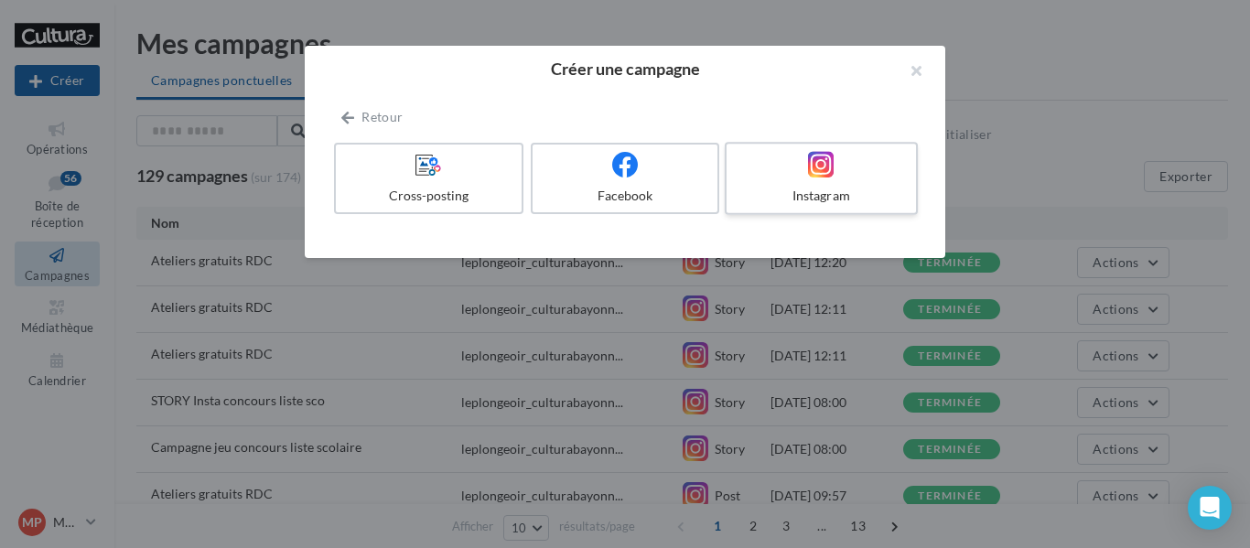
click at [839, 199] on div "Instagram" at bounding box center [821, 196] width 174 height 18
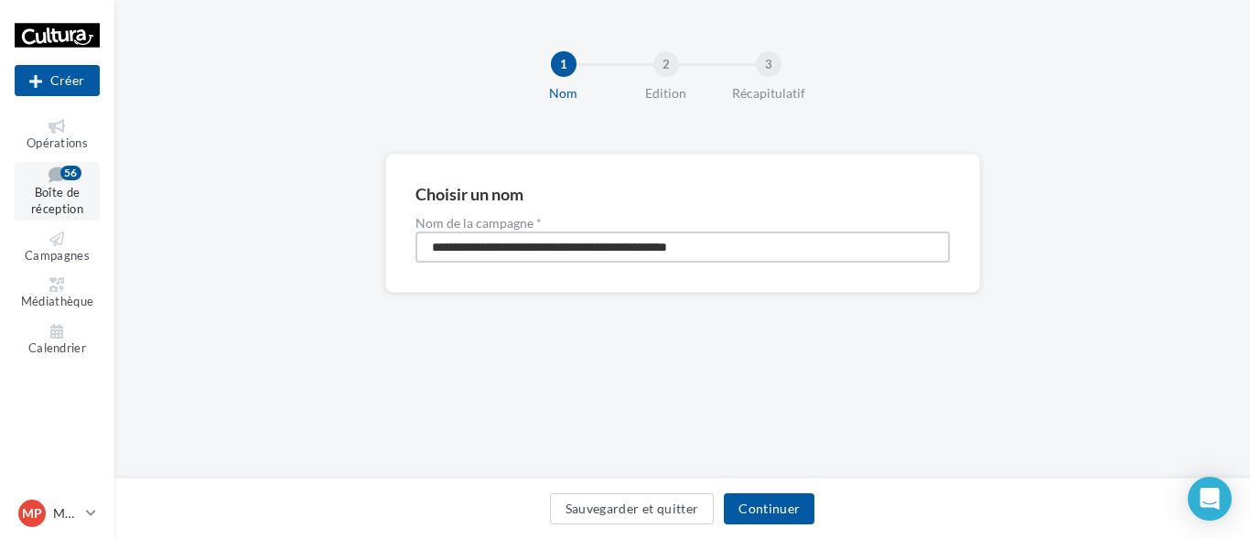
drag, startPoint x: 813, startPoint y: 245, endPoint x: 18, endPoint y: 178, distance: 798.0
click at [18, 178] on div "Nouvelle campagne Créer Opérations Boîte de réception 56 Campagnes Médiathèque …" at bounding box center [625, 269] width 1250 height 539
type input "**********"
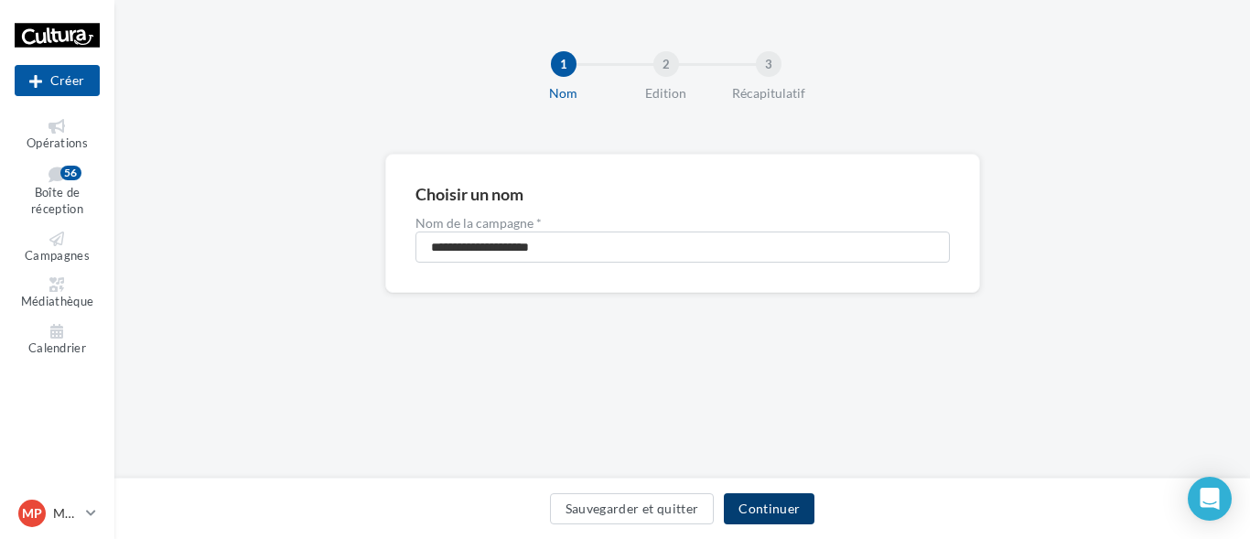
click at [754, 513] on button "Continuer" at bounding box center [769, 508] width 91 height 31
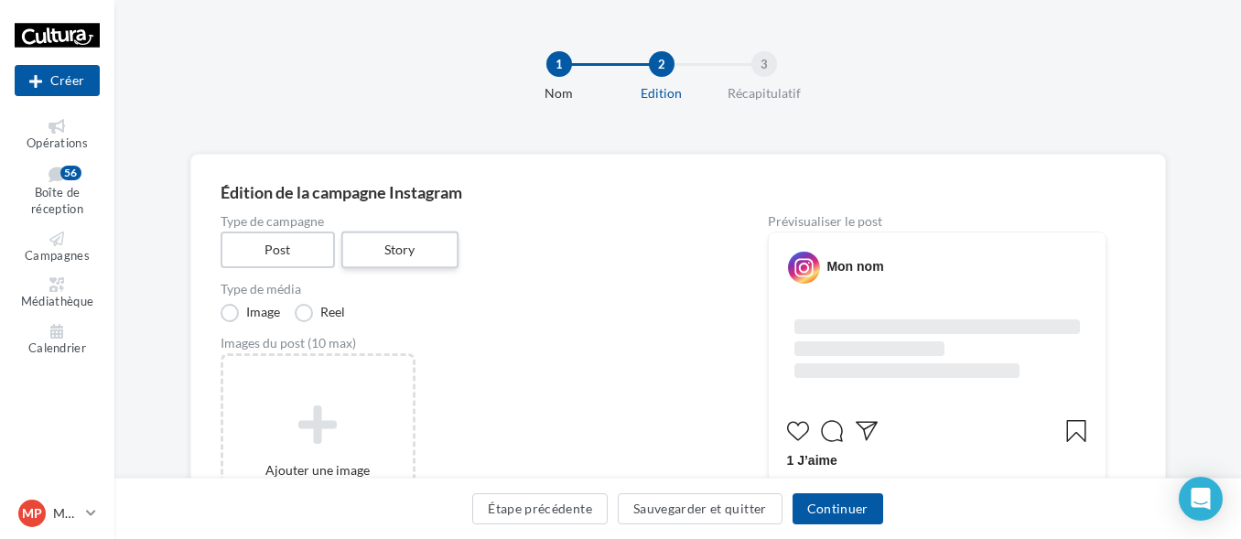
click at [406, 245] on label "Story" at bounding box center [399, 250] width 117 height 38
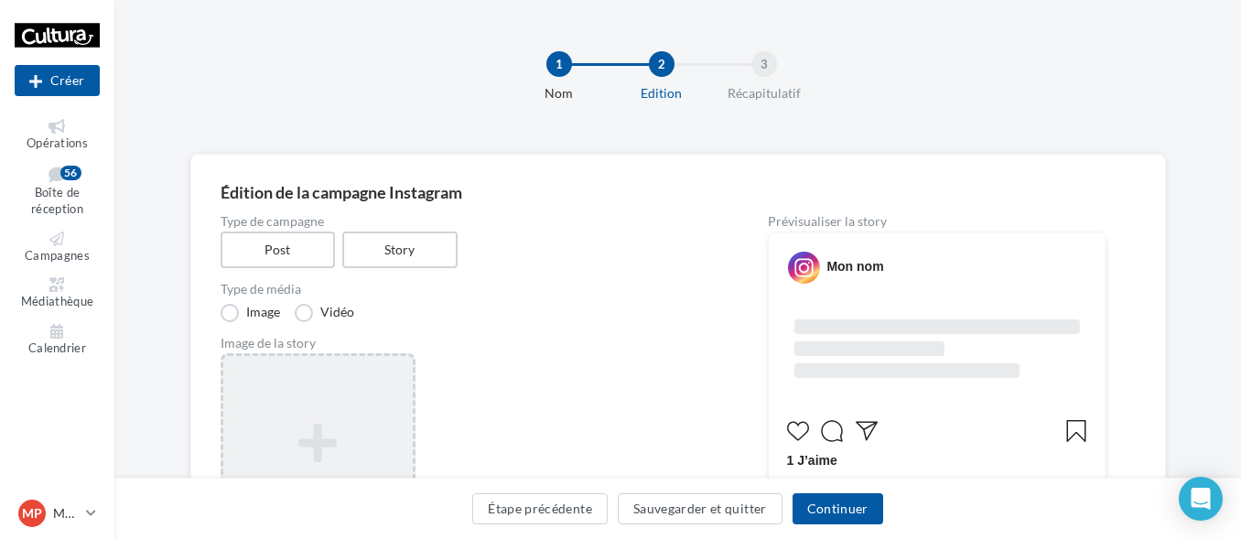
click at [355, 418] on div "Ajouter une image Format: jpg" at bounding box center [317, 472] width 189 height 117
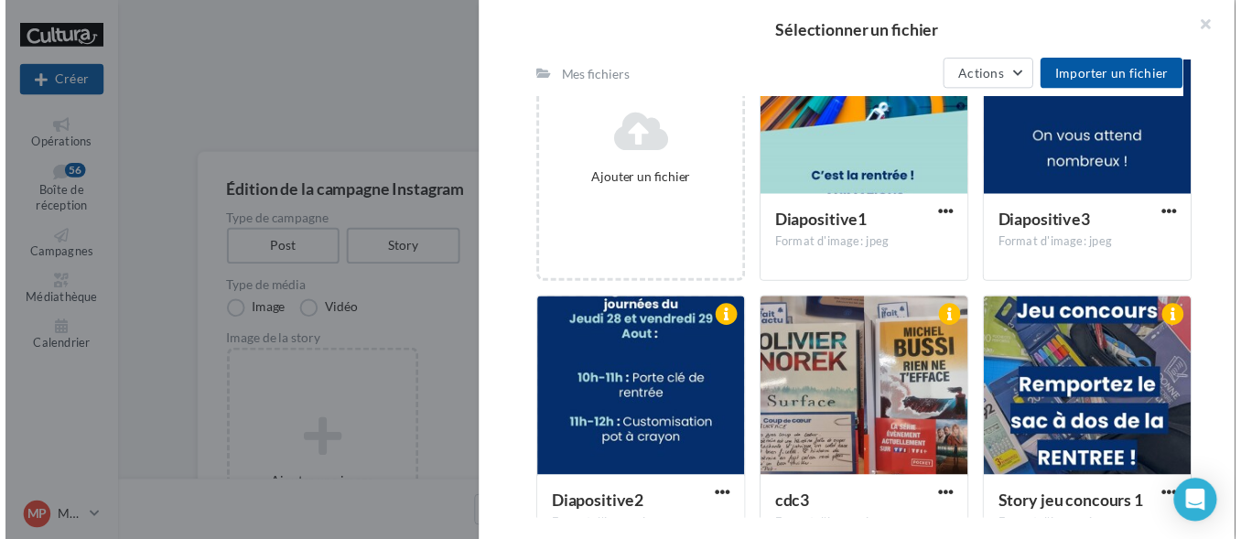
scroll to position [373, 0]
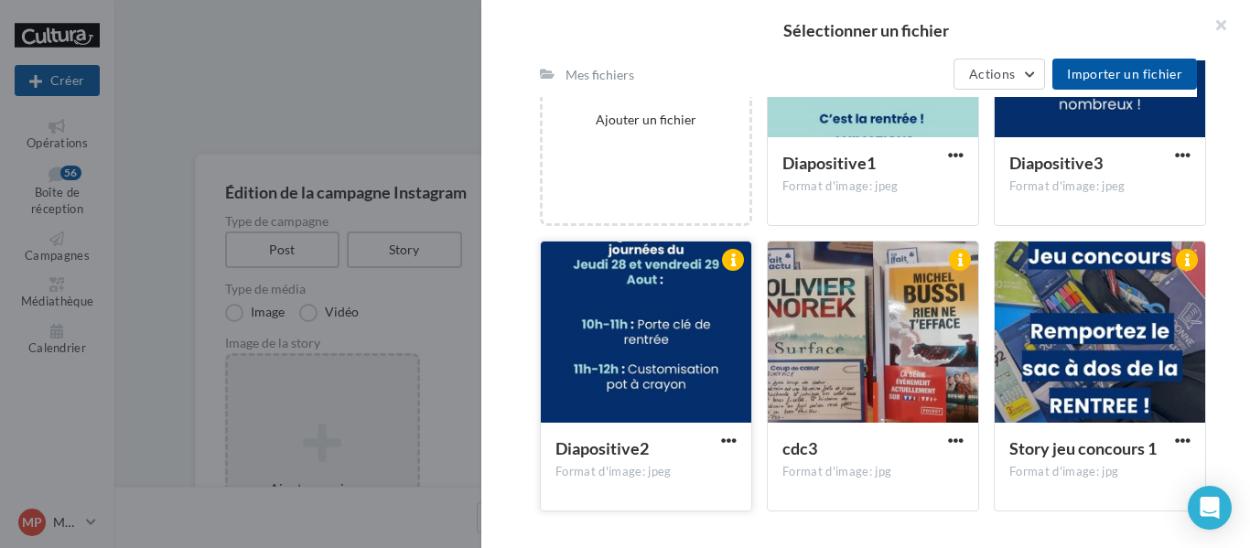
click at [662, 346] on div at bounding box center [646, 333] width 210 height 183
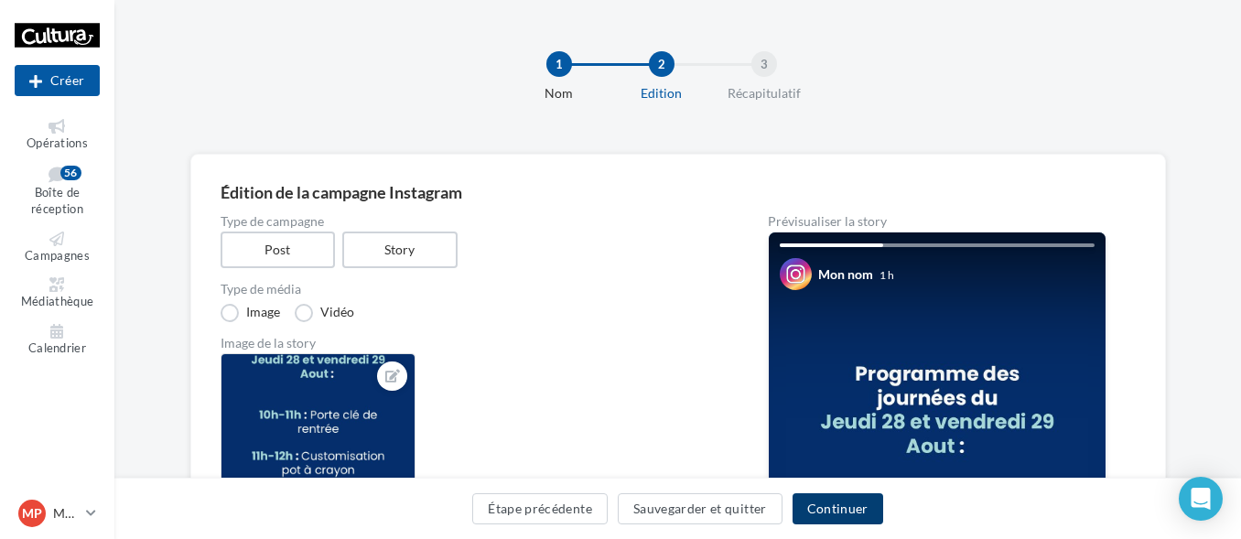
click at [843, 513] on button "Continuer" at bounding box center [837, 508] width 91 height 31
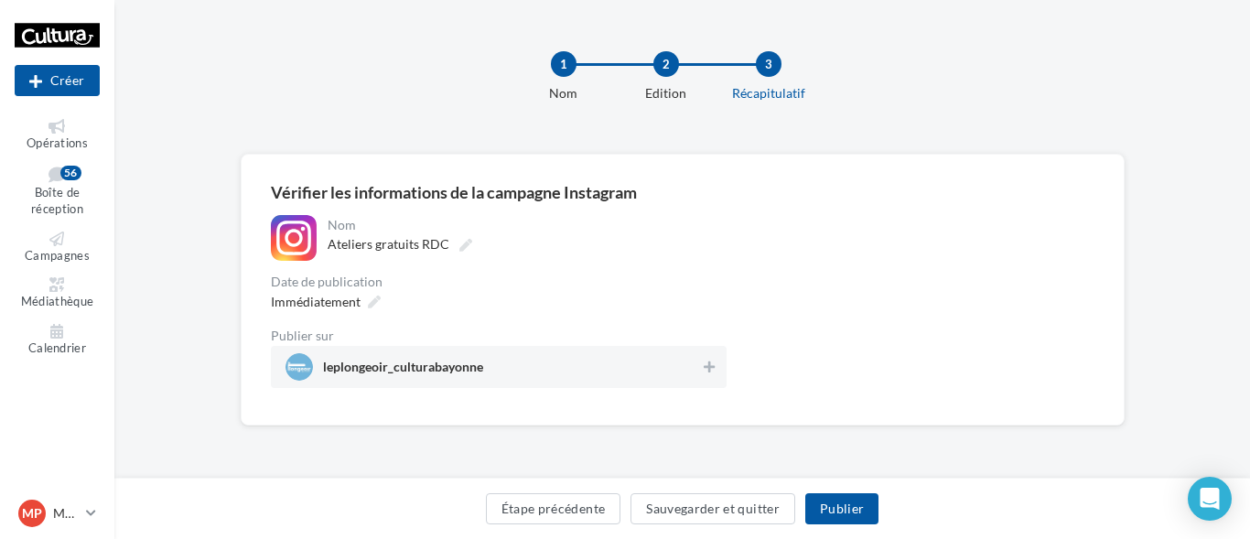
click at [385, 369] on span "leplongeoir_culturabayonne" at bounding box center [403, 371] width 160 height 20
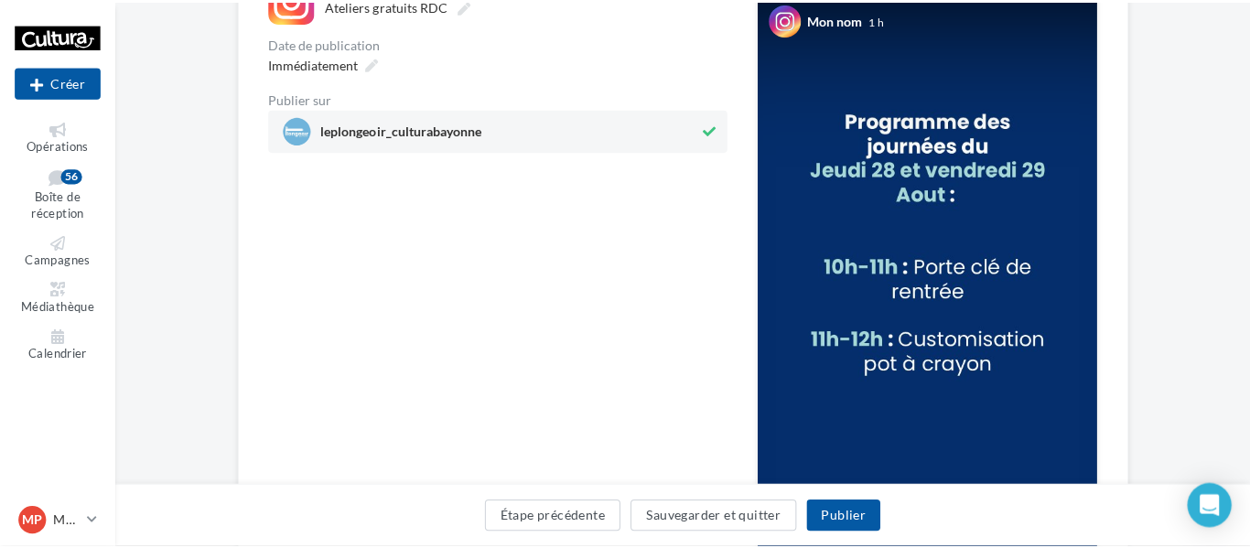
scroll to position [275, 0]
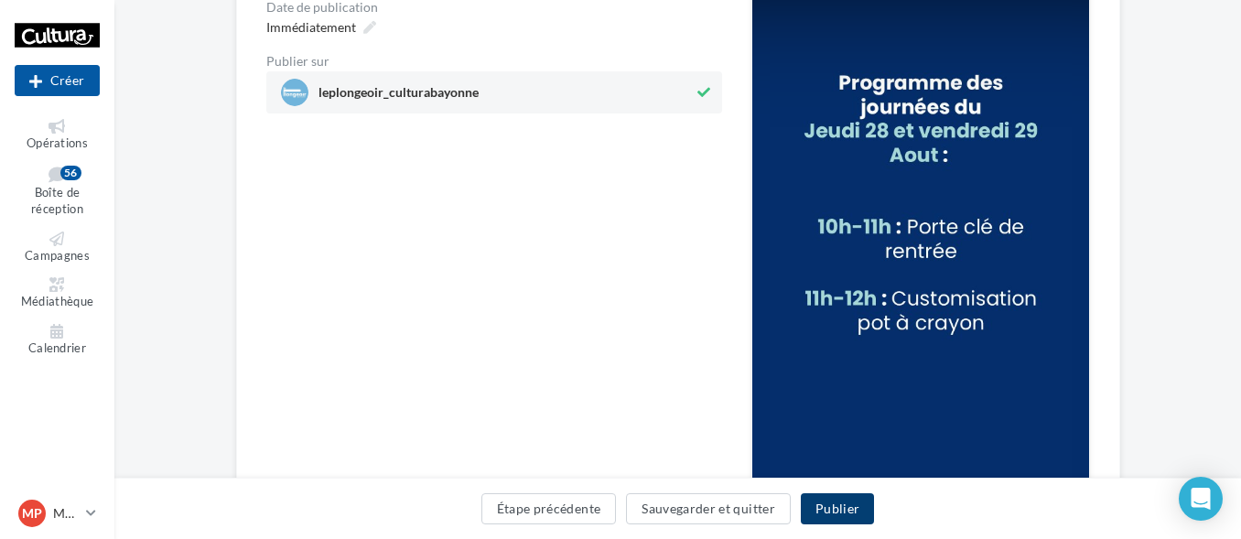
click at [846, 515] on button "Publier" at bounding box center [837, 508] width 73 height 31
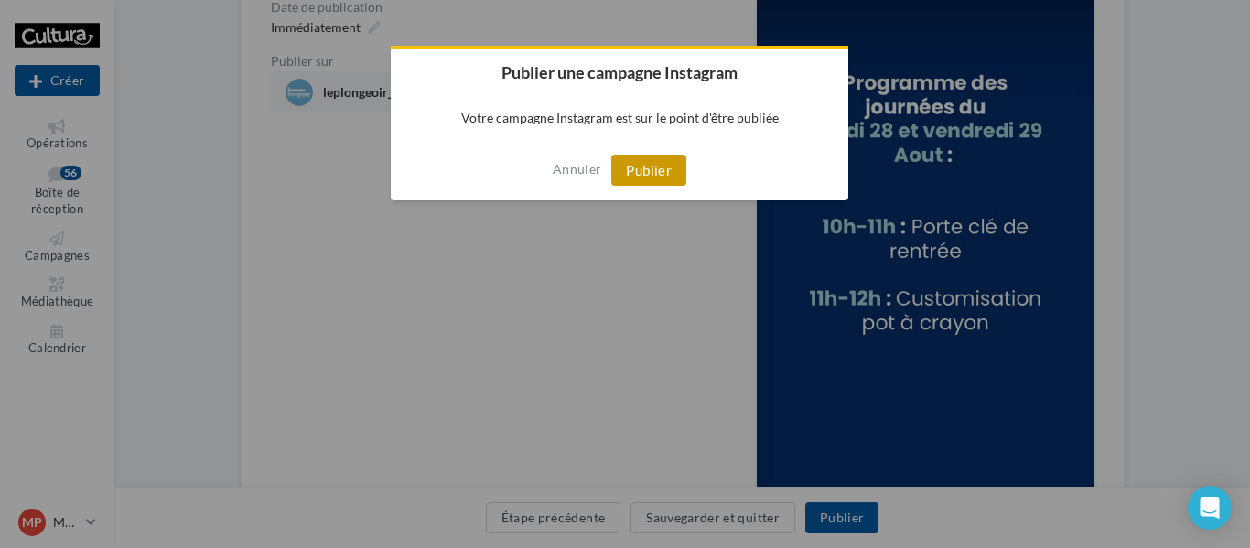
click at [664, 178] on button "Publier" at bounding box center [648, 170] width 75 height 31
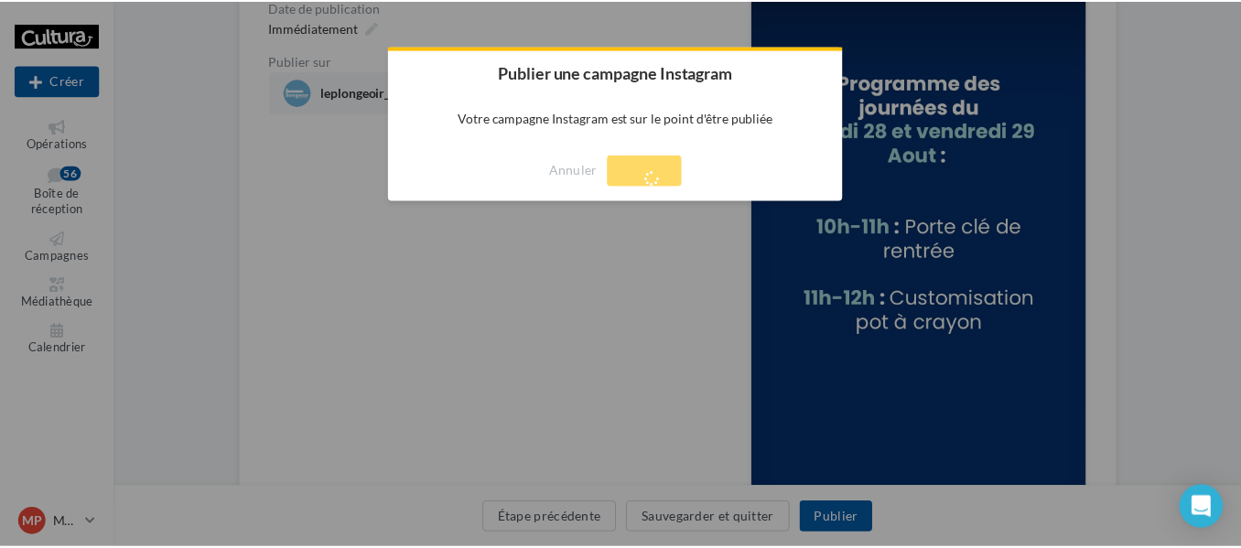
scroll to position [29, 0]
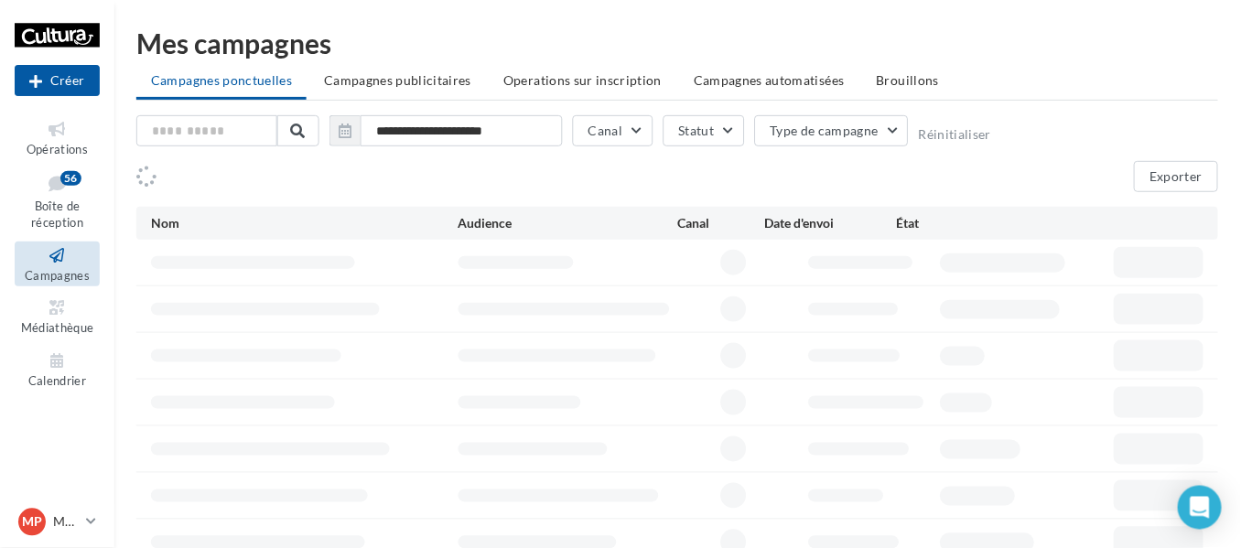
click at [56, 82] on button "Créer" at bounding box center [57, 80] width 85 height 31
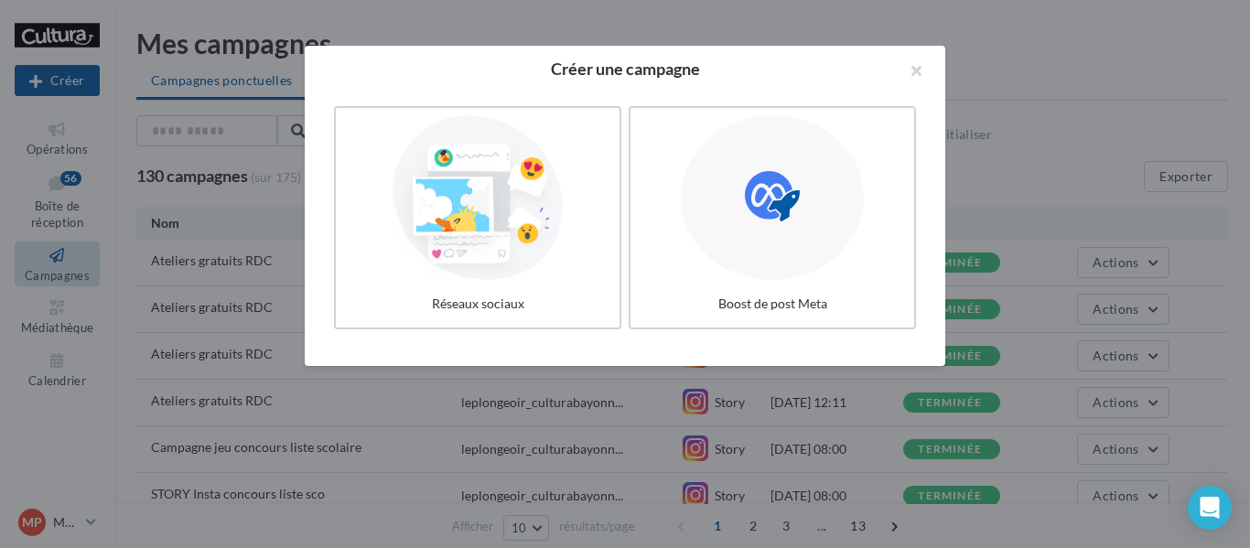
drag, startPoint x: 510, startPoint y: 231, endPoint x: 520, endPoint y: 233, distance: 10.2
click at [512, 232] on div at bounding box center [477, 197] width 269 height 165
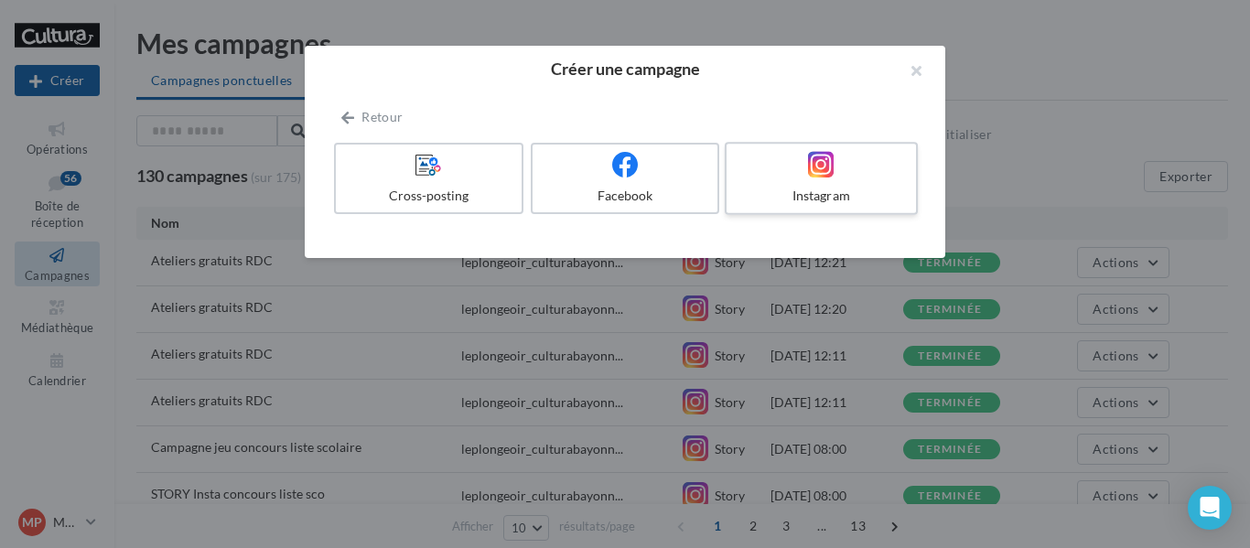
click at [802, 193] on div "Instagram" at bounding box center [821, 196] width 174 height 18
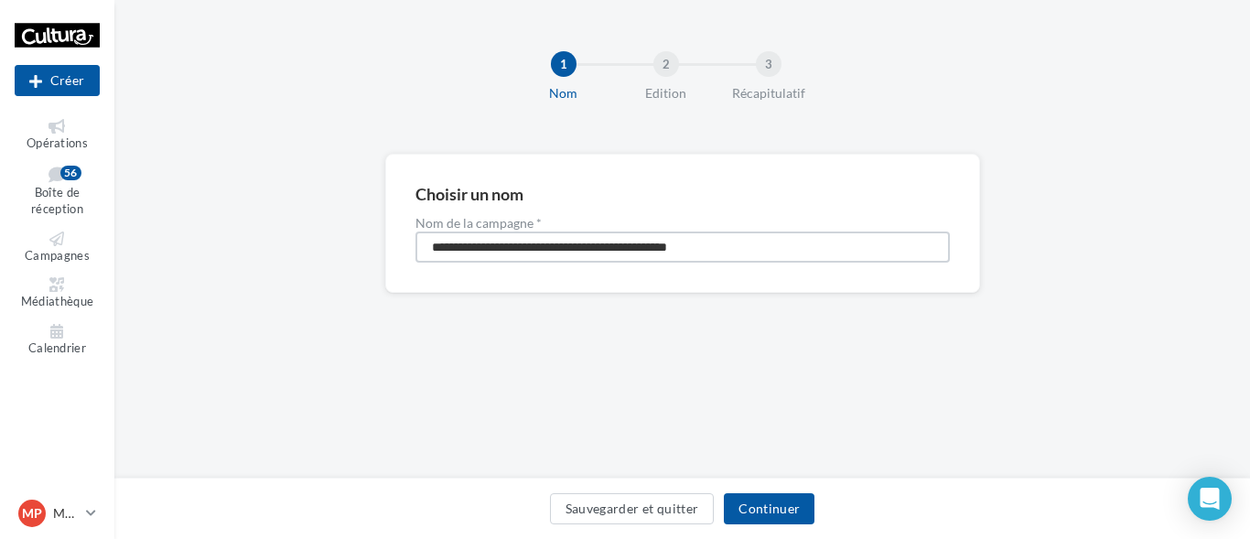
drag, startPoint x: 826, startPoint y: 261, endPoint x: 284, endPoint y: 253, distance: 542.6
click at [284, 253] on div "**********" at bounding box center [682, 253] width 1136 height 198
type input "*"
type input "**********"
click at [727, 501] on button "Continuer" at bounding box center [769, 508] width 91 height 31
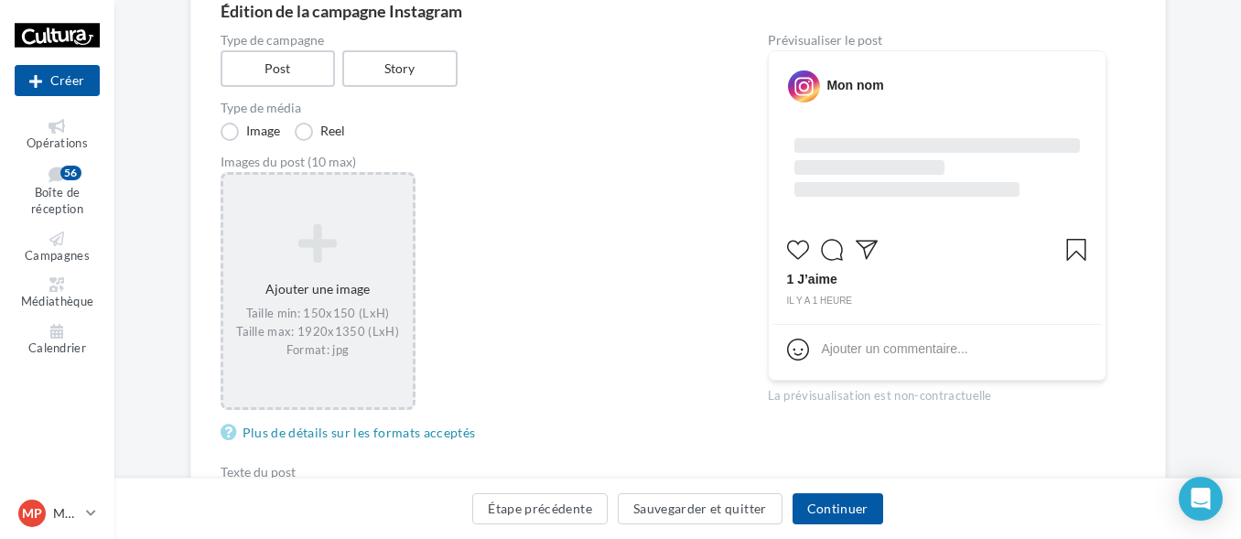
scroll to position [183, 0]
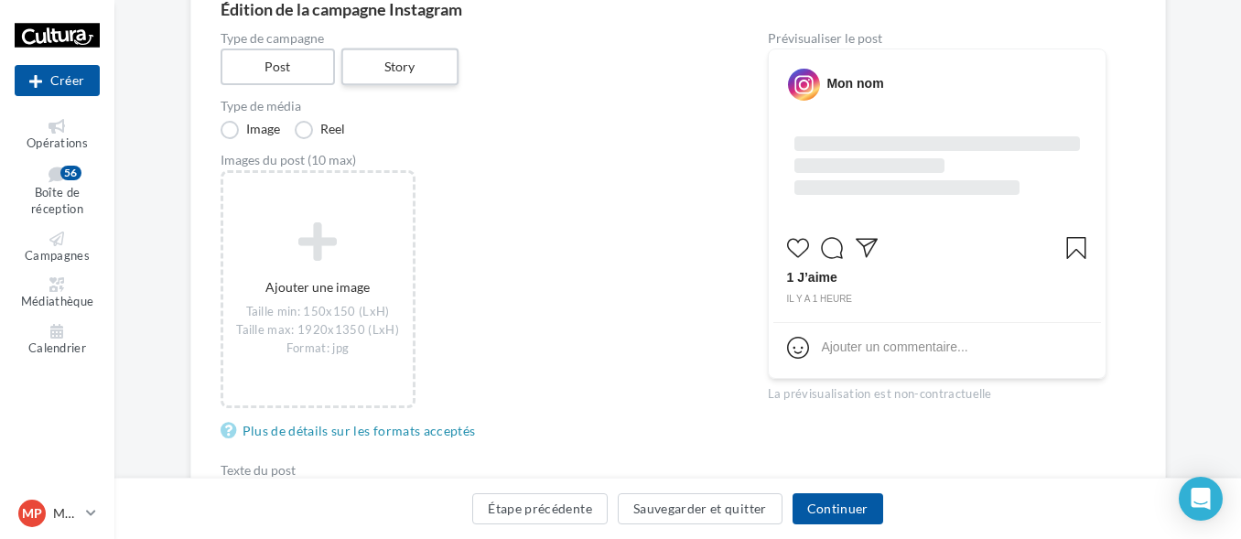
click at [391, 78] on label "Story" at bounding box center [399, 67] width 117 height 38
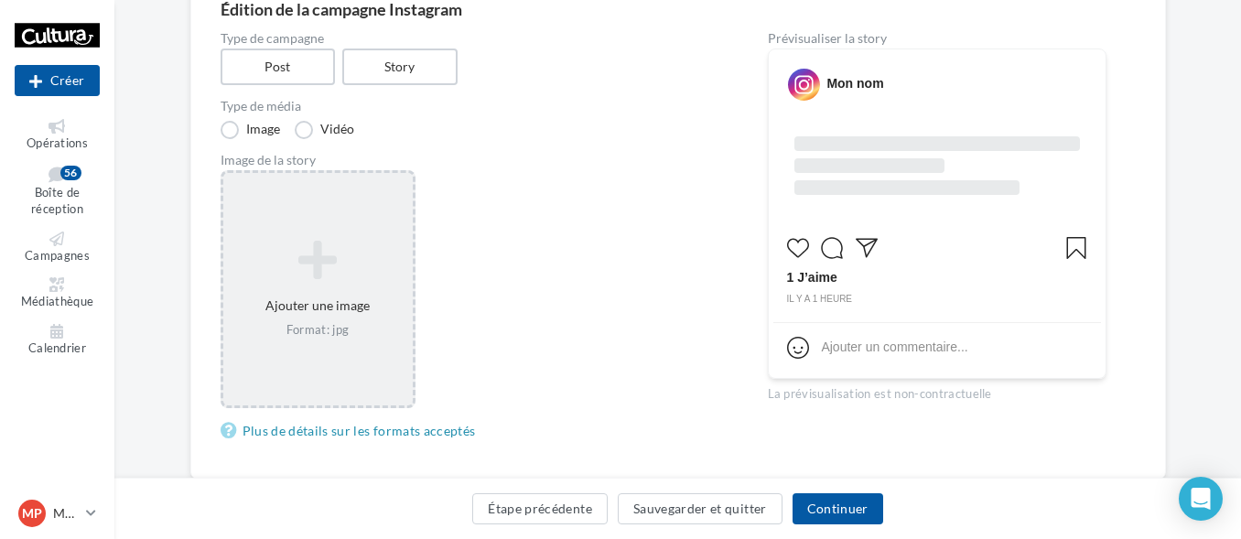
click at [359, 313] on div "Ajouter une image Format: jpg" at bounding box center [317, 289] width 189 height 117
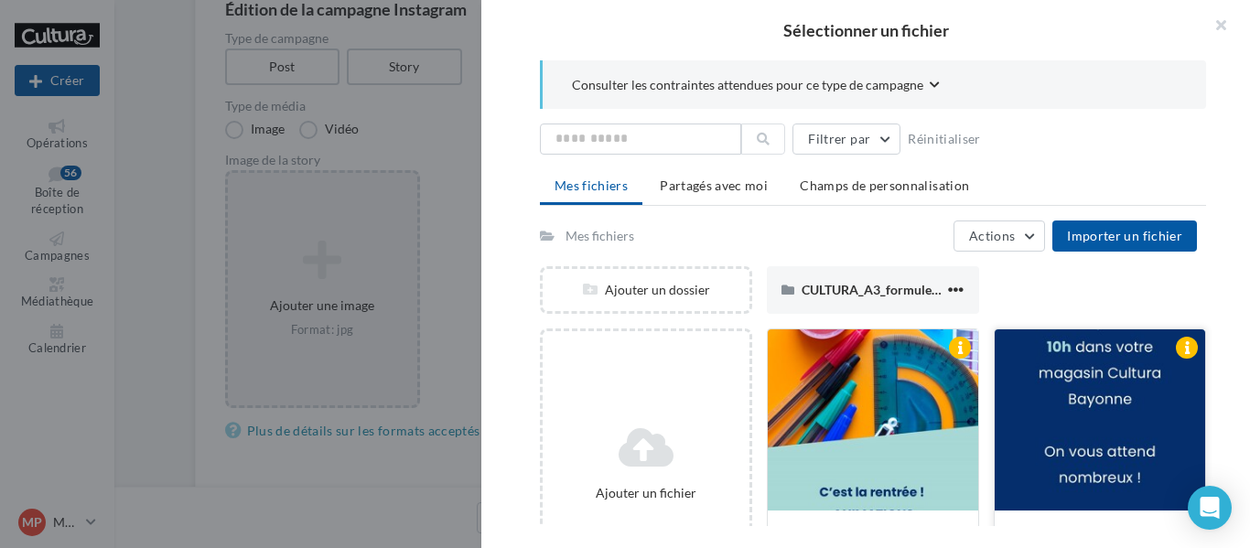
click at [1043, 425] on div at bounding box center [1100, 420] width 210 height 183
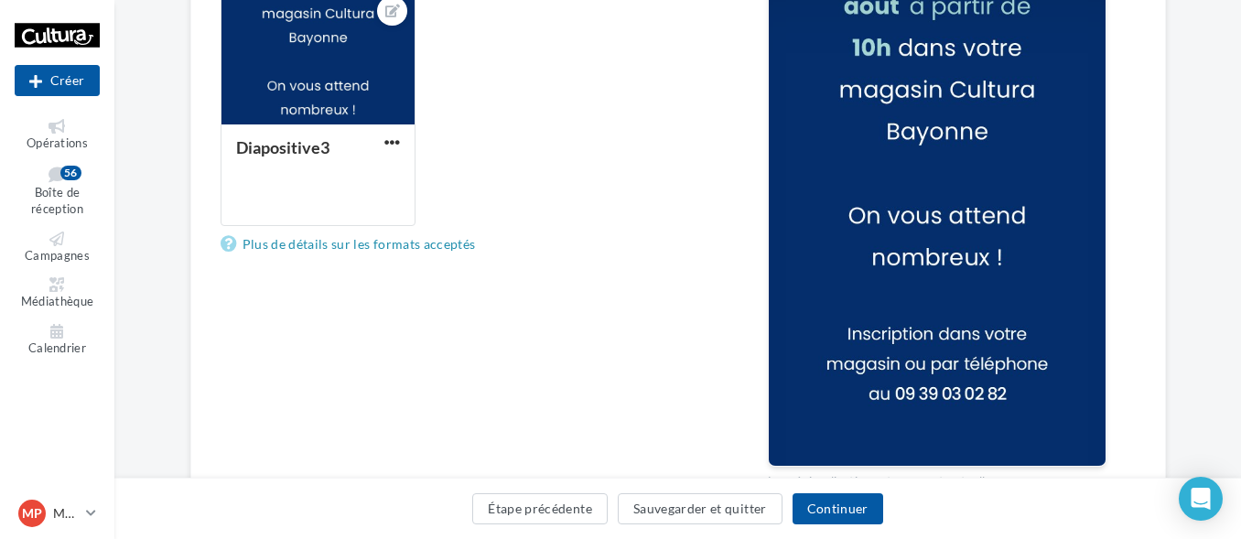
scroll to position [366, 0]
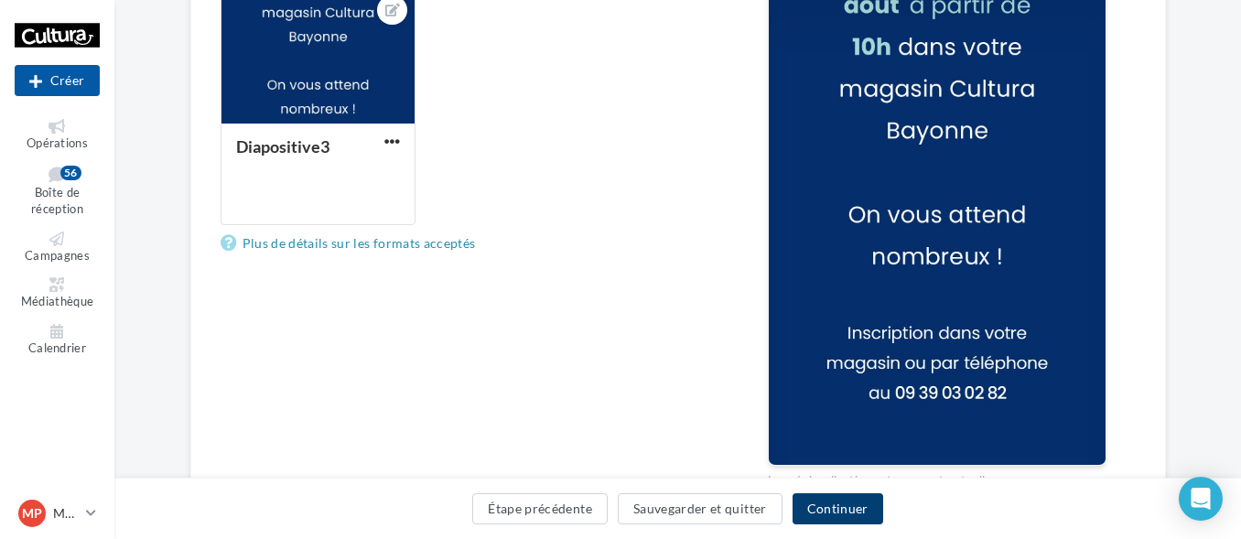
click at [853, 509] on button "Continuer" at bounding box center [837, 508] width 91 height 31
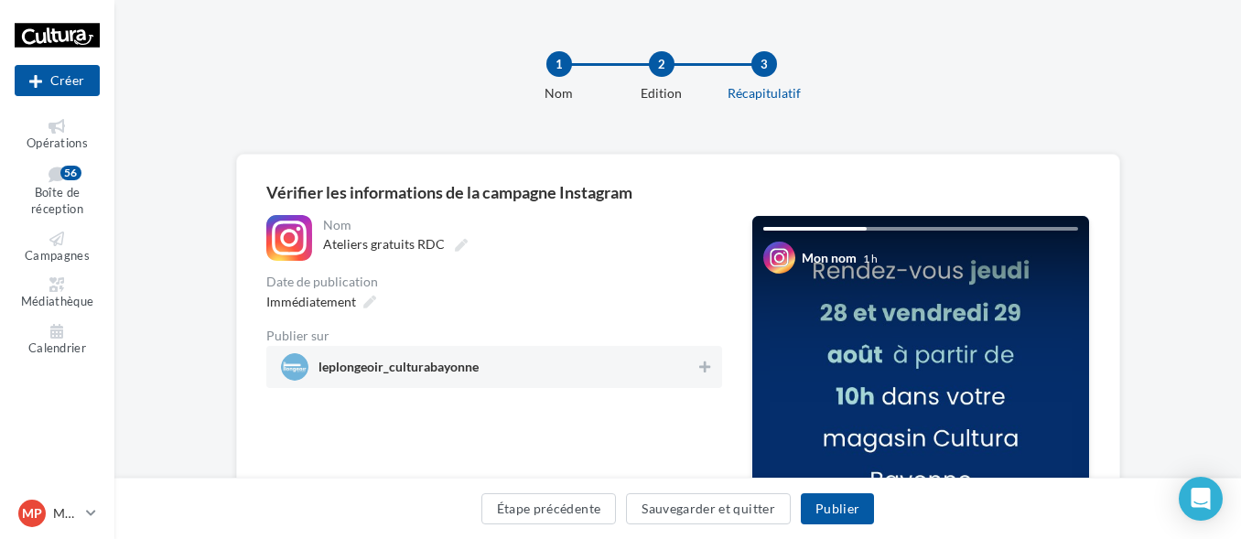
drag, startPoint x: 414, startPoint y: 375, endPoint x: 428, endPoint y: 376, distance: 14.7
click at [416, 375] on span "leplongeoir_culturabayonne" at bounding box center [398, 371] width 160 height 20
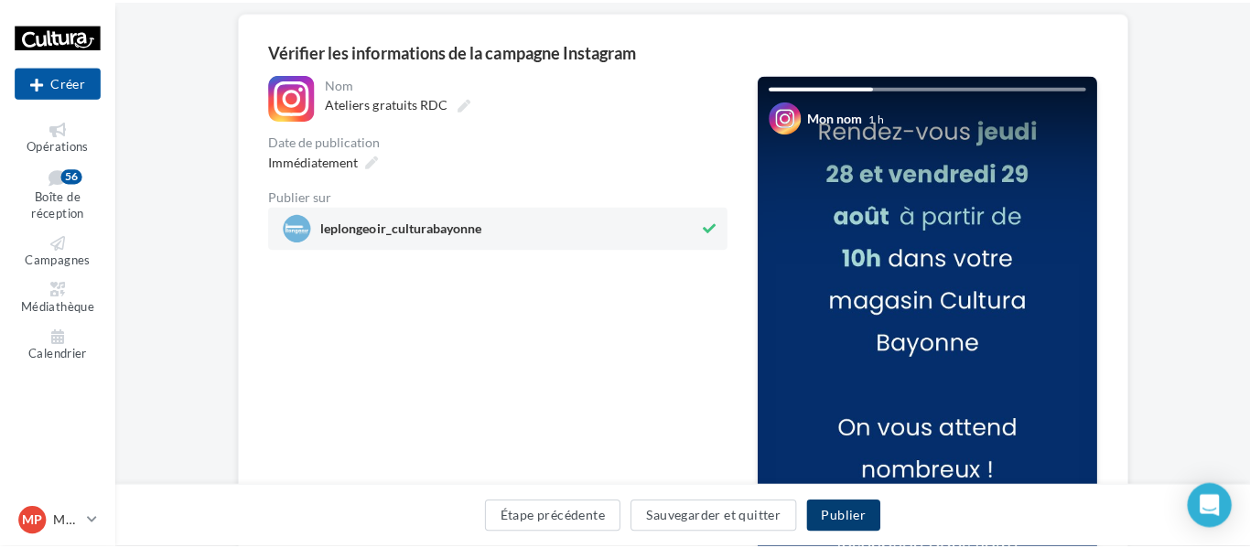
scroll to position [183, 0]
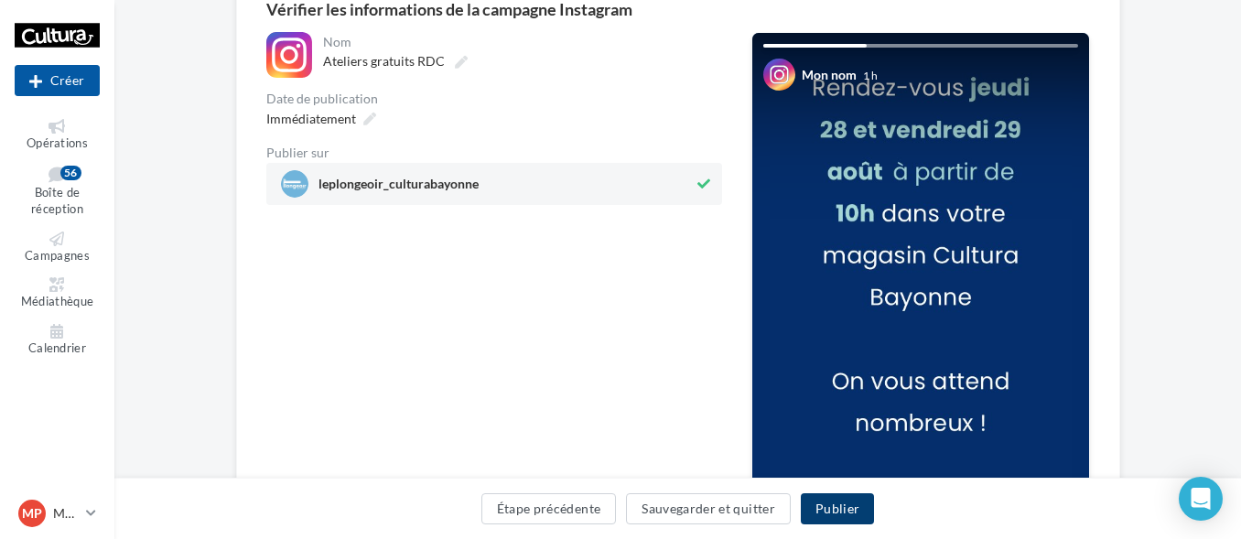
click at [856, 512] on button "Publier" at bounding box center [837, 508] width 73 height 31
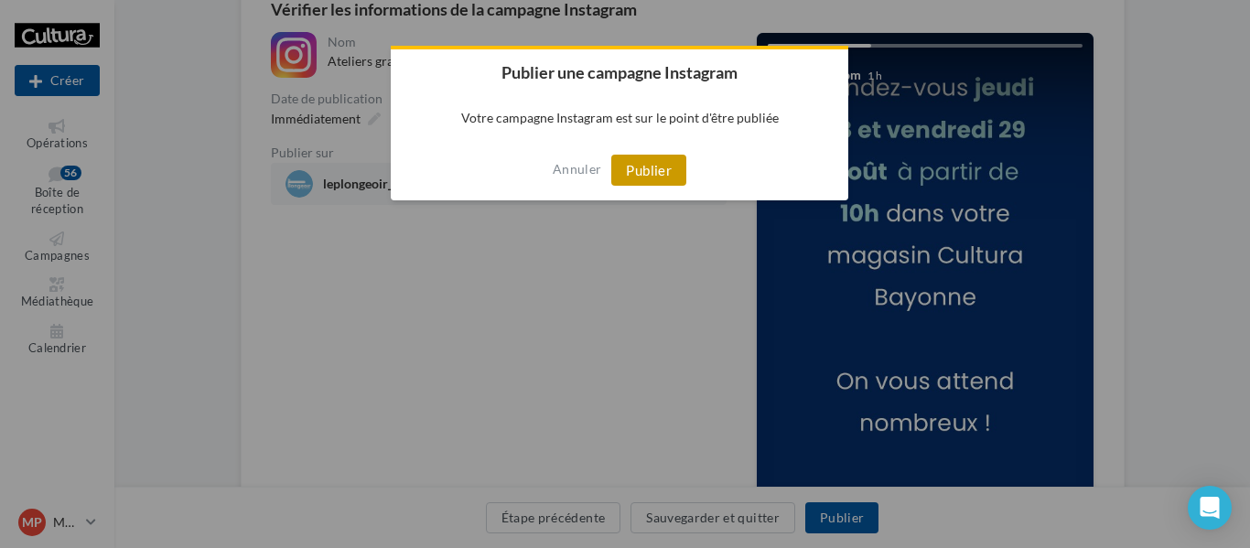
click at [651, 164] on button "Publier" at bounding box center [648, 170] width 75 height 31
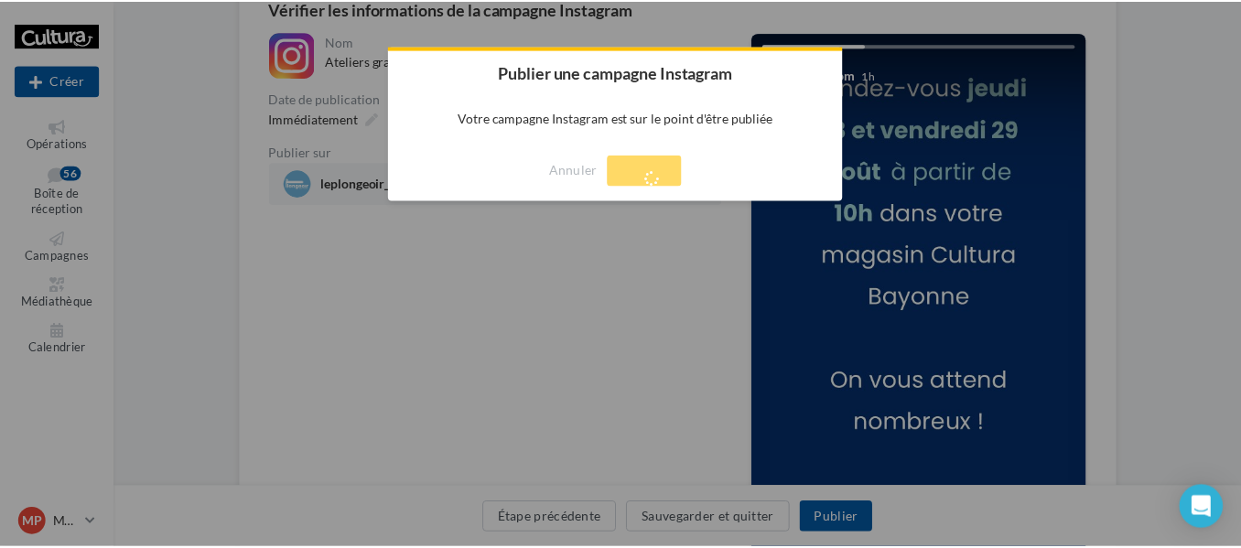
scroll to position [29, 0]
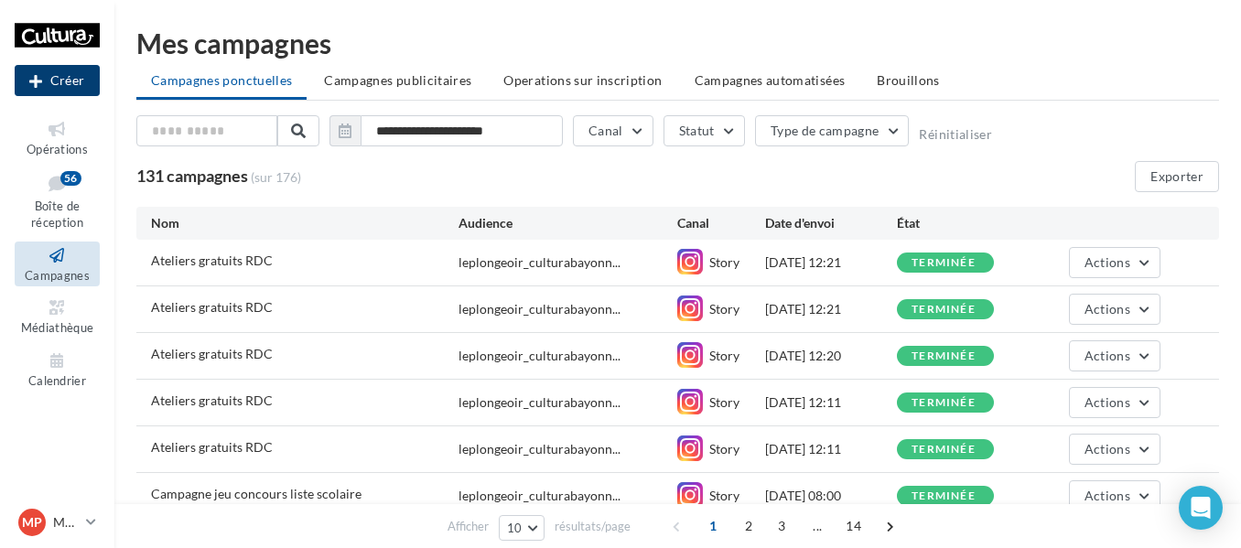
click at [73, 80] on button "Créer" at bounding box center [57, 80] width 85 height 31
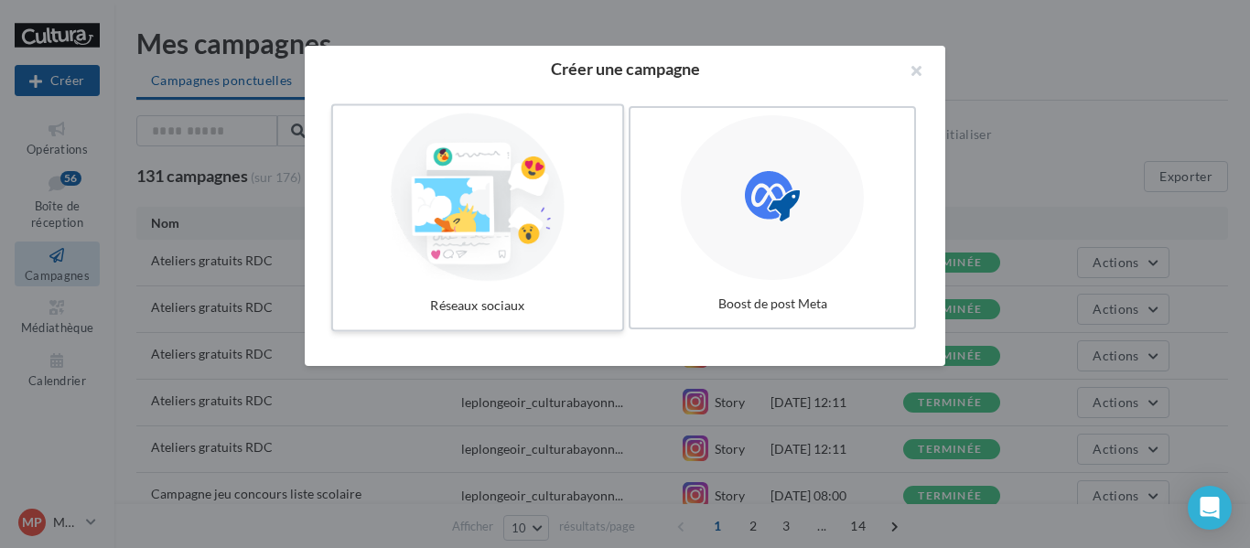
click at [505, 266] on div at bounding box center [477, 197] width 275 height 168
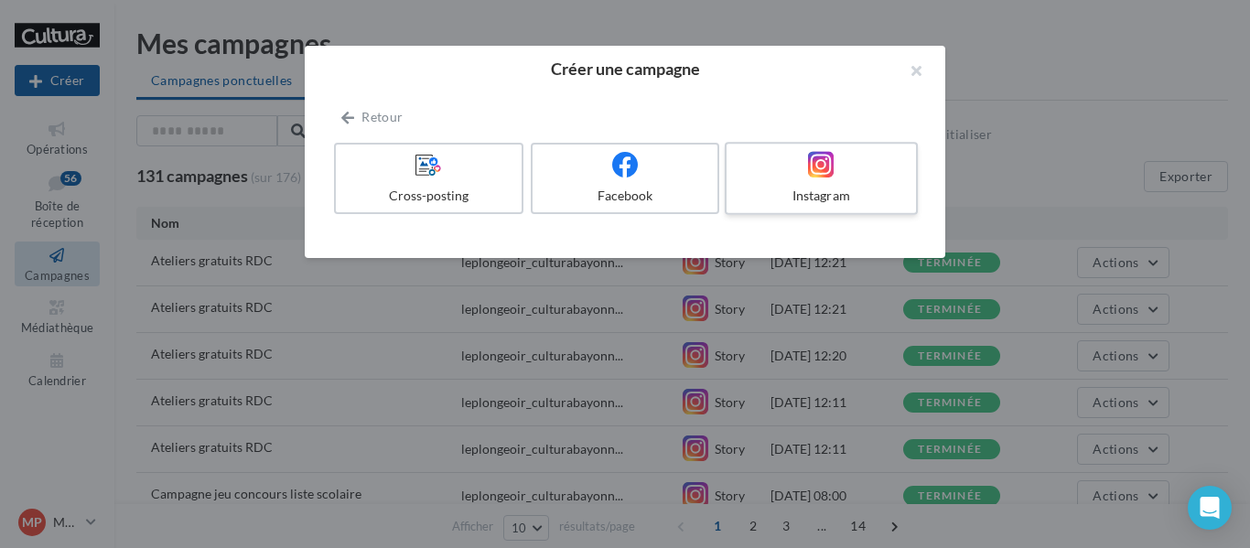
click at [849, 194] on div "Instagram" at bounding box center [821, 196] width 174 height 18
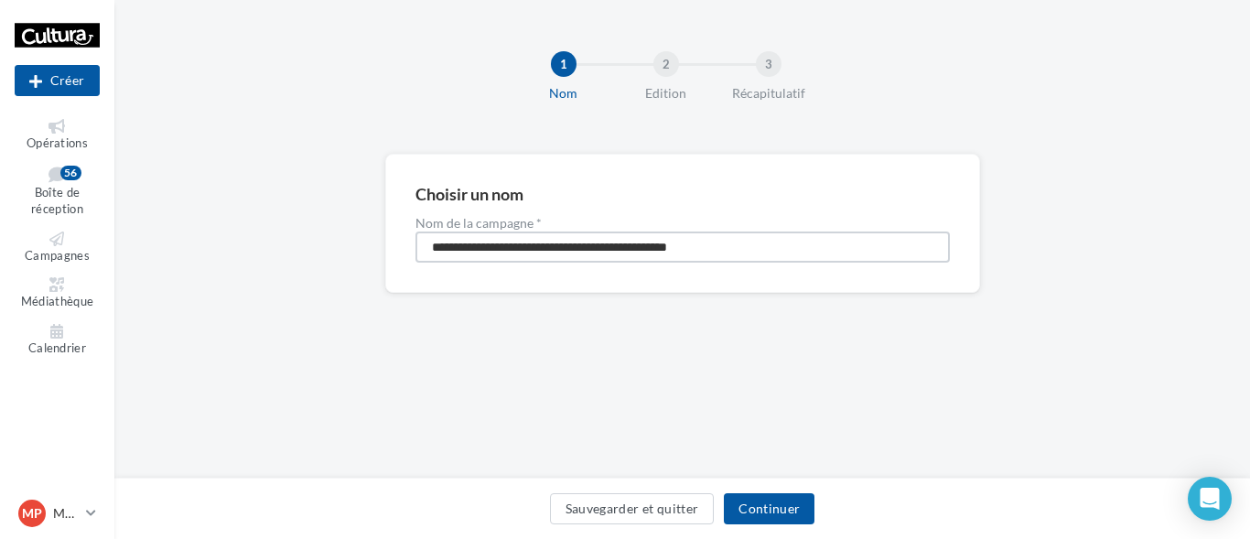
drag, startPoint x: 787, startPoint y: 248, endPoint x: 165, endPoint y: 236, distance: 622.3
click at [165, 236] on div "**********" at bounding box center [682, 253] width 1136 height 198
type input "**********"
click at [774, 511] on button "Continuer" at bounding box center [769, 508] width 91 height 31
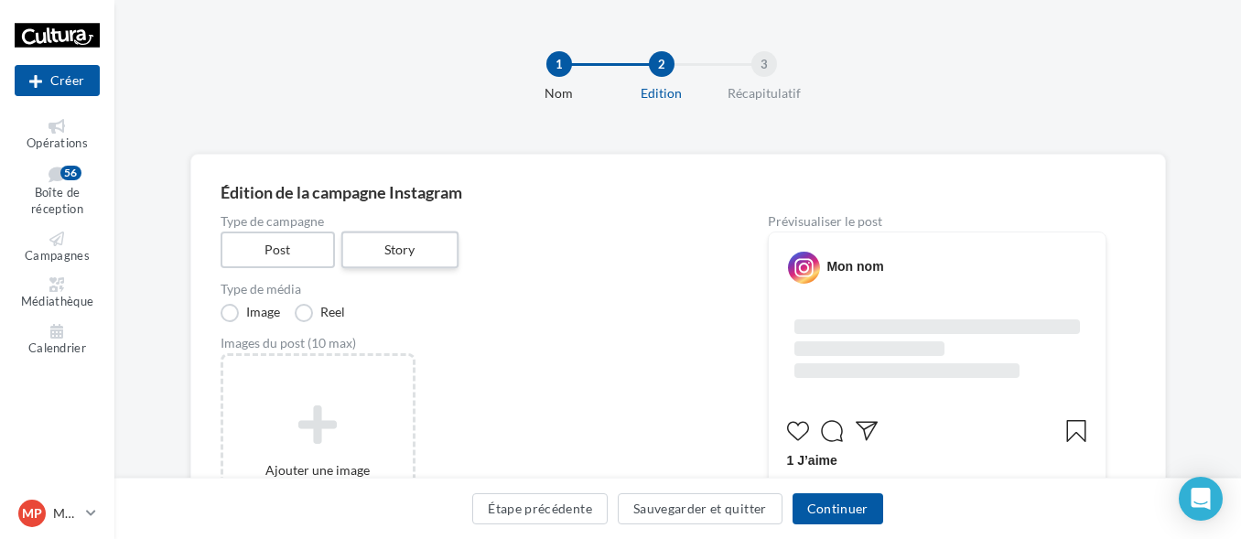
click at [385, 251] on label "Story" at bounding box center [399, 250] width 117 height 38
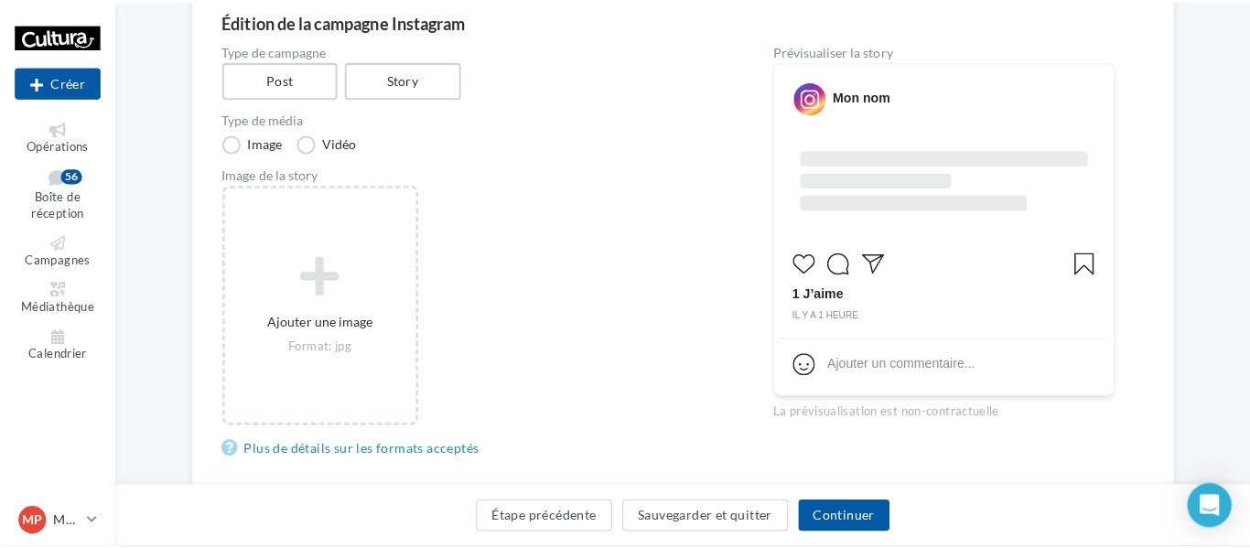
scroll to position [183, 0]
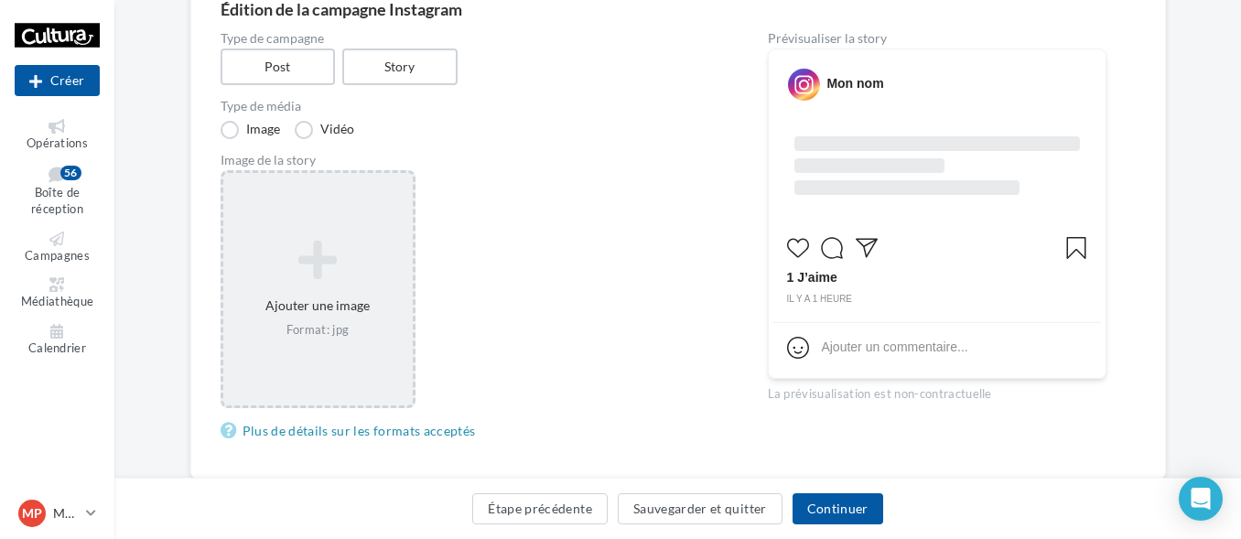
click at [322, 274] on icon at bounding box center [318, 260] width 175 height 44
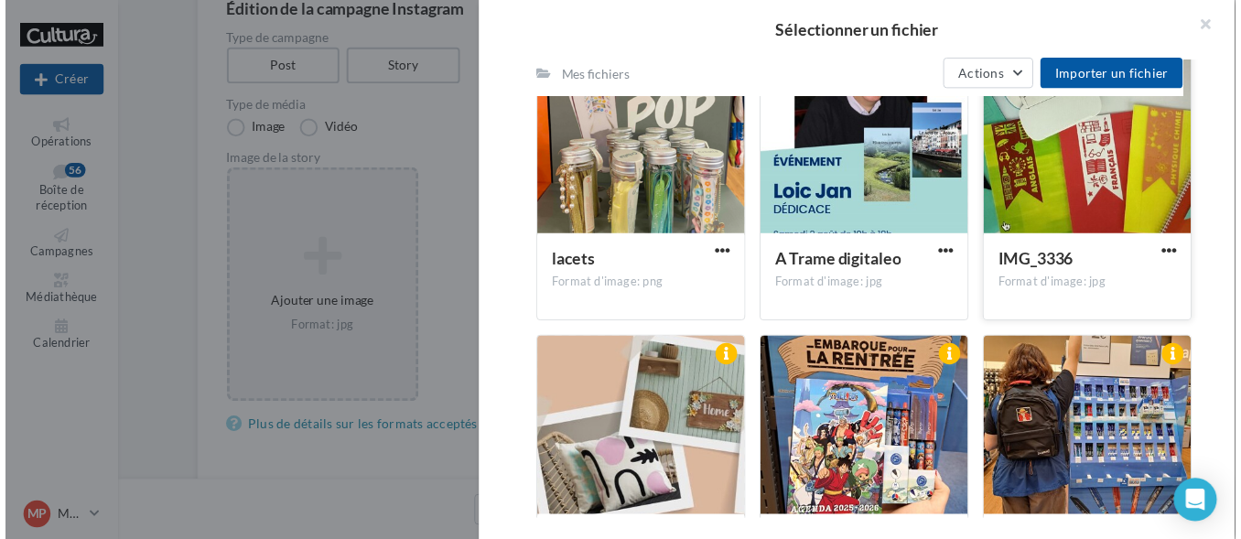
scroll to position [2558, 0]
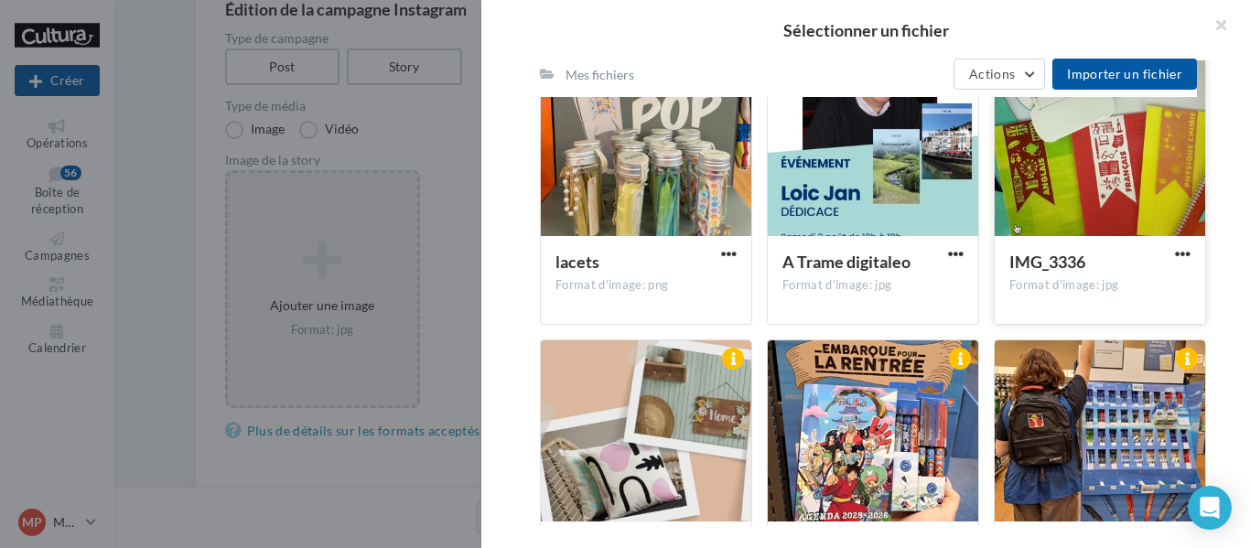
click at [1105, 184] on div at bounding box center [1100, 146] width 210 height 183
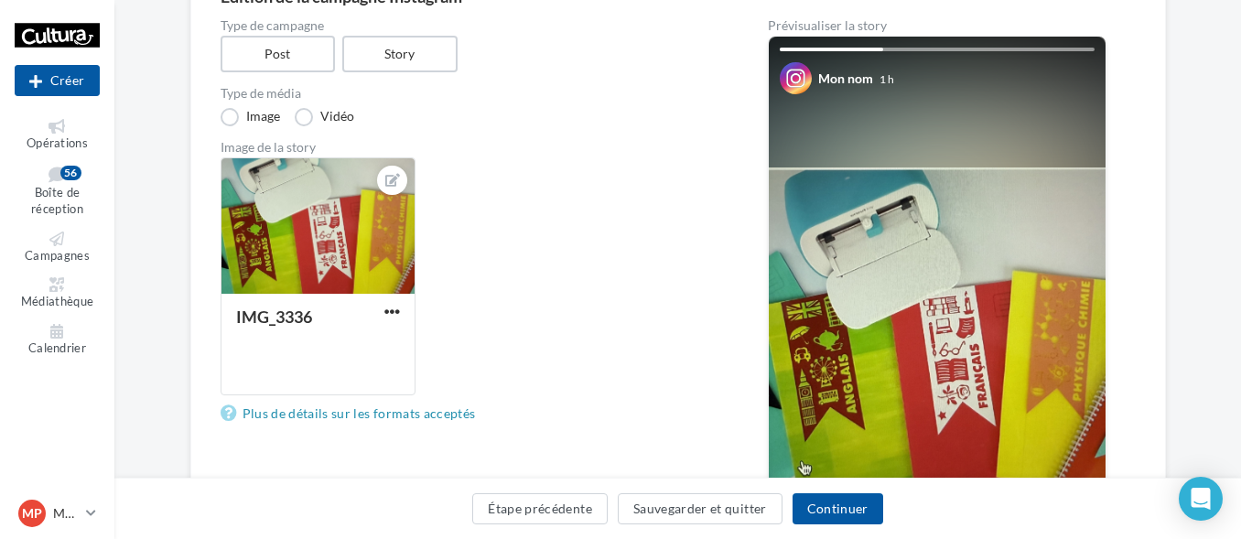
scroll to position [195, 0]
click at [393, 311] on span "button" at bounding box center [392, 313] width 16 height 16
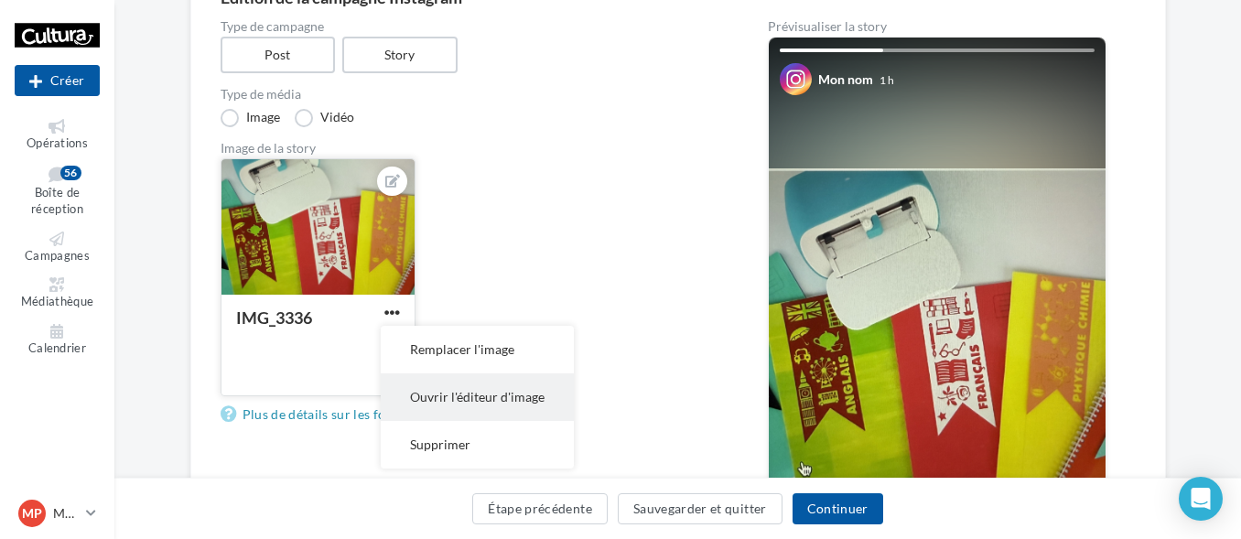
click at [466, 411] on button "Ouvrir l'éditeur d'image" at bounding box center [477, 397] width 193 height 48
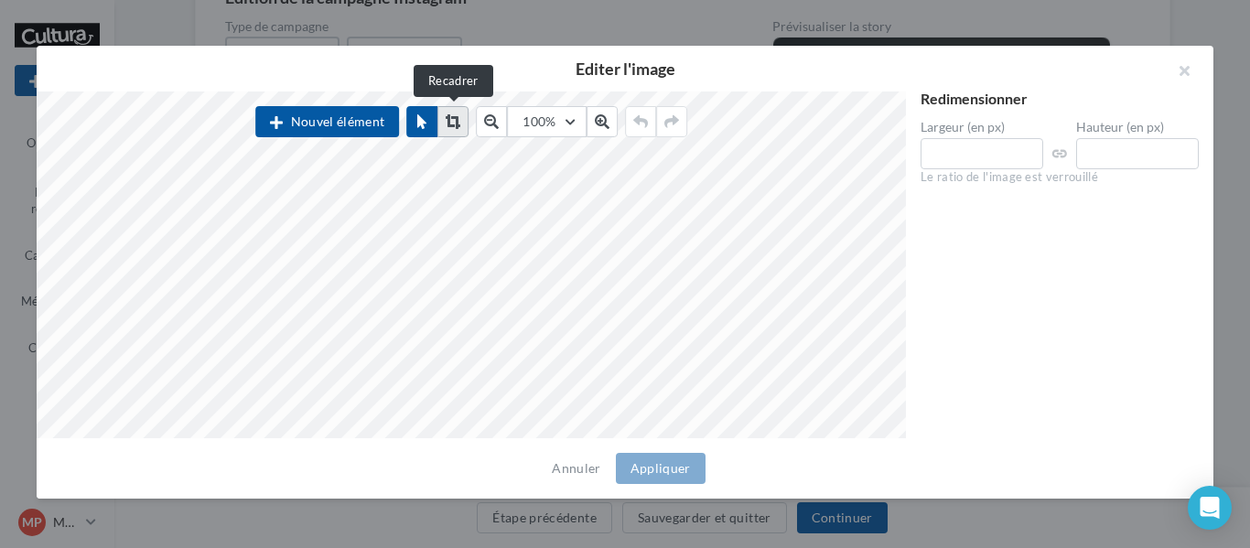
click at [452, 121] on icon at bounding box center [453, 121] width 15 height 15
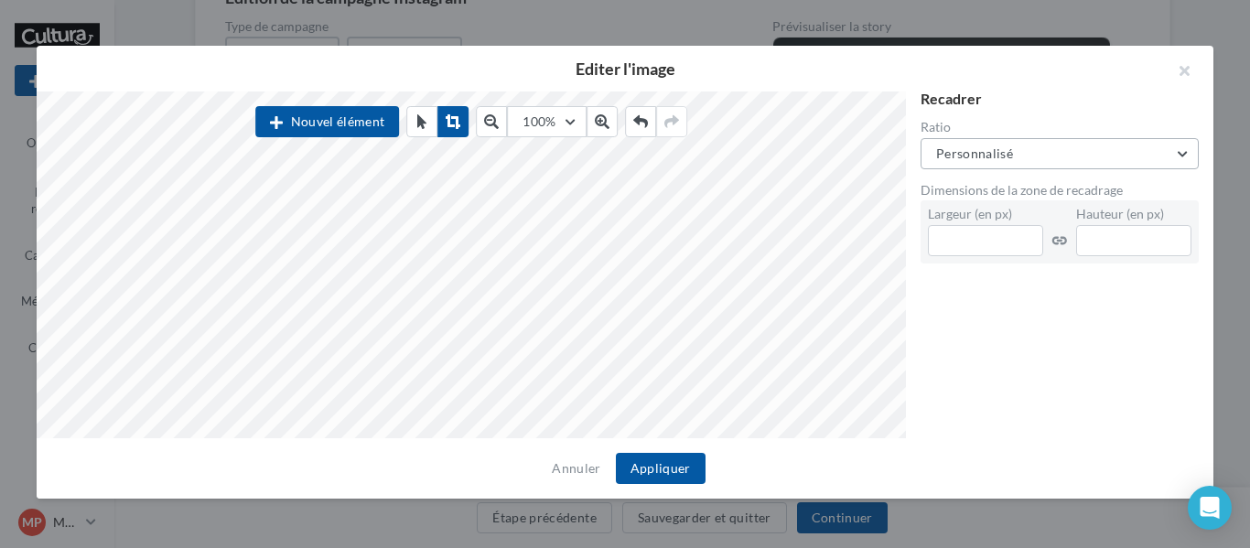
click at [1170, 145] on button "Personnalisé" at bounding box center [1059, 153] width 278 height 31
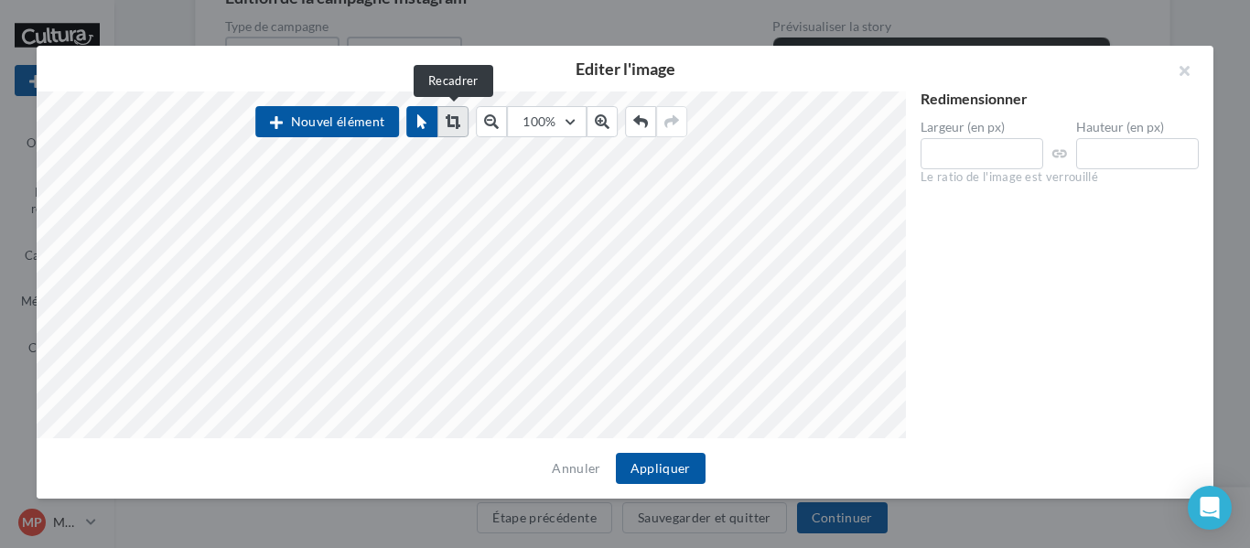
click at [453, 134] on button at bounding box center [452, 121] width 31 height 31
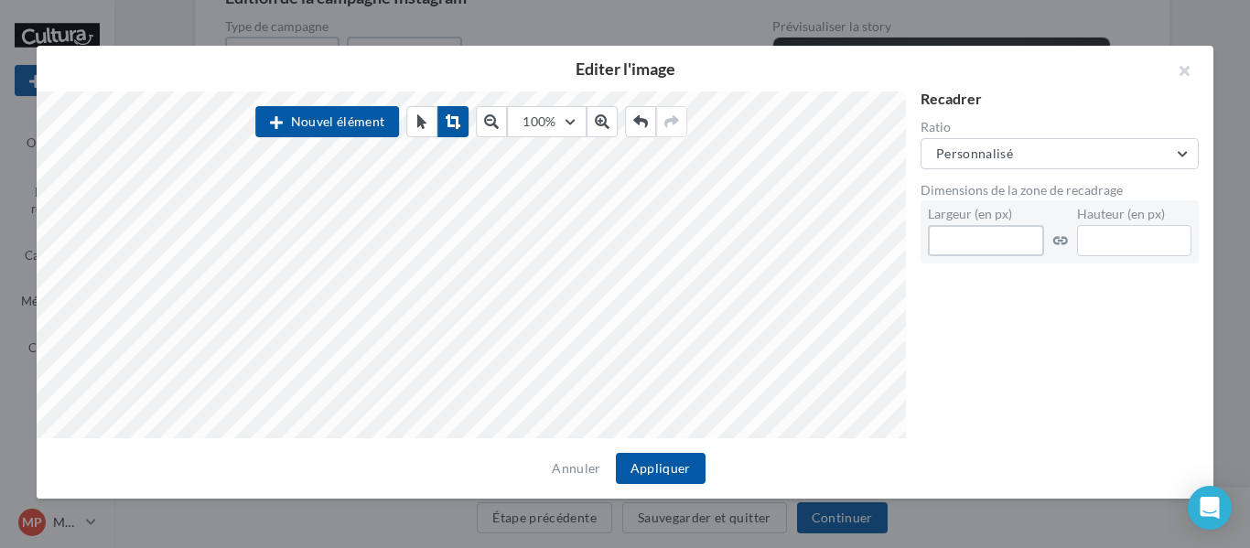
click at [734, 243] on div "Nouvel élément 100% 50 60 70 80 90 100 125 150 300 500 Recadrer Ratio Personnal…" at bounding box center [618, 265] width 1162 height 347
type input "****"
drag, startPoint x: 1171, startPoint y: 250, endPoint x: 1047, endPoint y: 240, distance: 124.8
type input "****"
click at [1101, 288] on div "Recadrer Ratio Personnalisé Personnalisé Carré (1:1) Paysage (1,91:1) Bannière …" at bounding box center [1059, 266] width 307 height 348
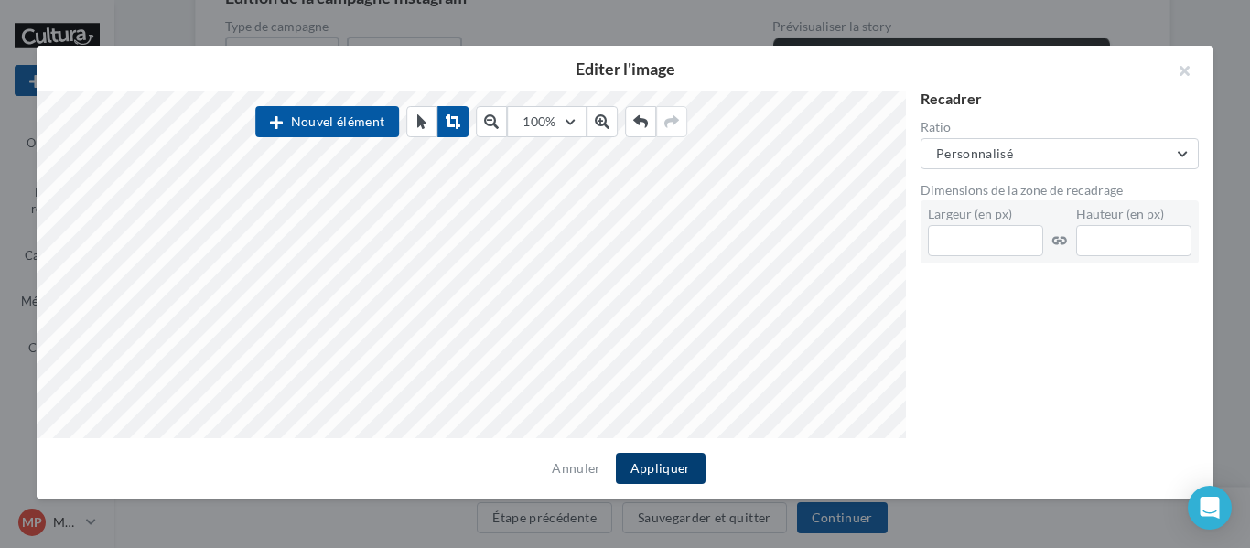
click at [655, 471] on button "Appliquer" at bounding box center [661, 468] width 90 height 31
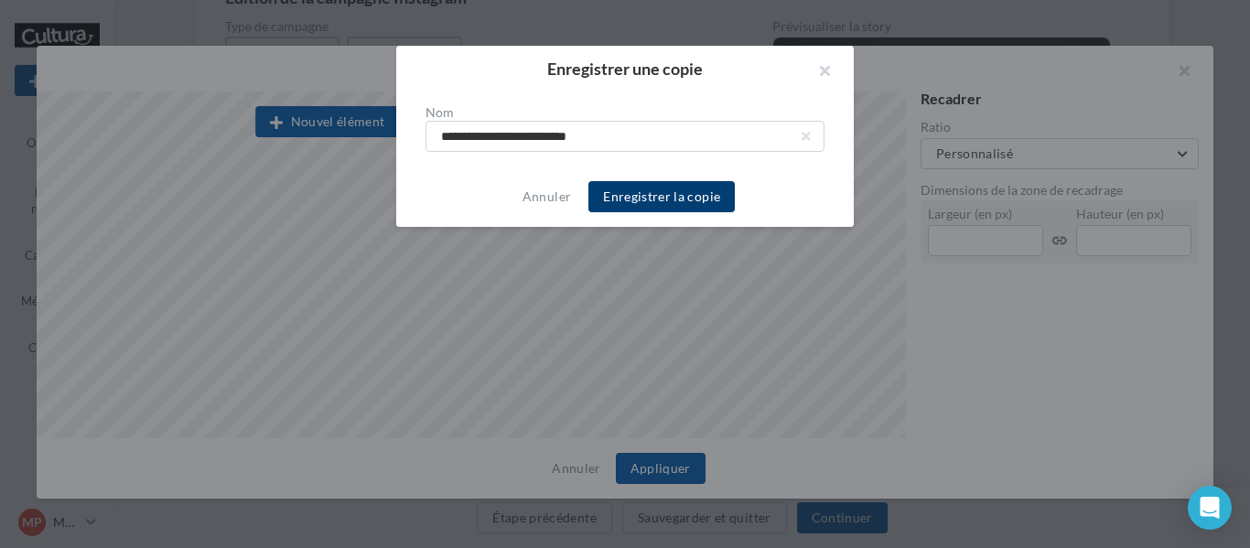
click at [683, 200] on button "Enregistrer la copie" at bounding box center [661, 196] width 146 height 31
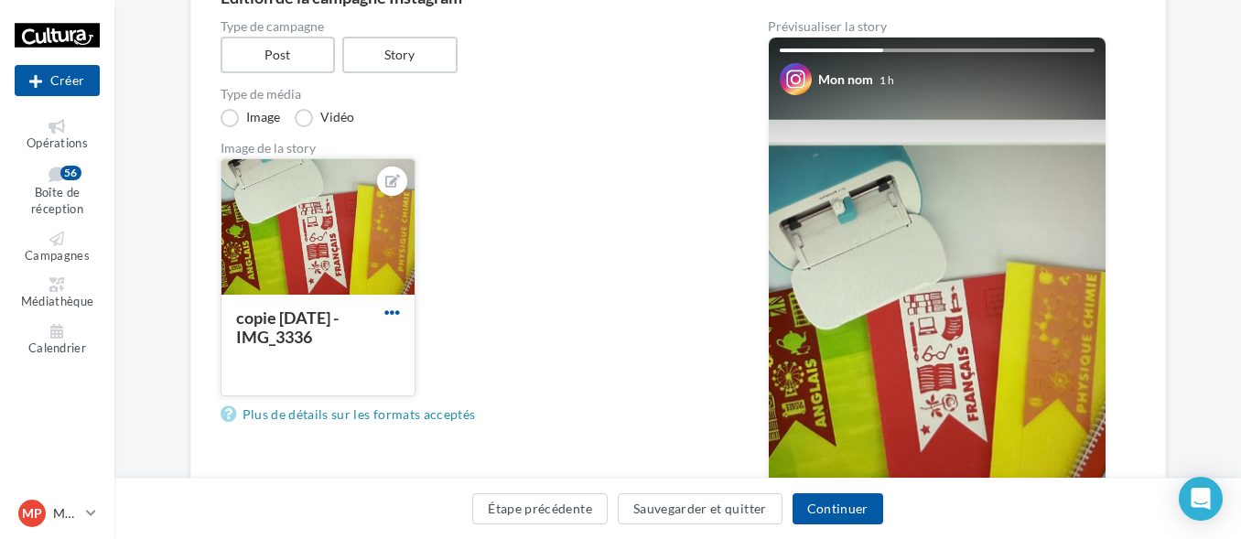
click at [390, 309] on span "button" at bounding box center [392, 313] width 16 height 16
click at [469, 441] on button "Supprimer" at bounding box center [477, 445] width 193 height 48
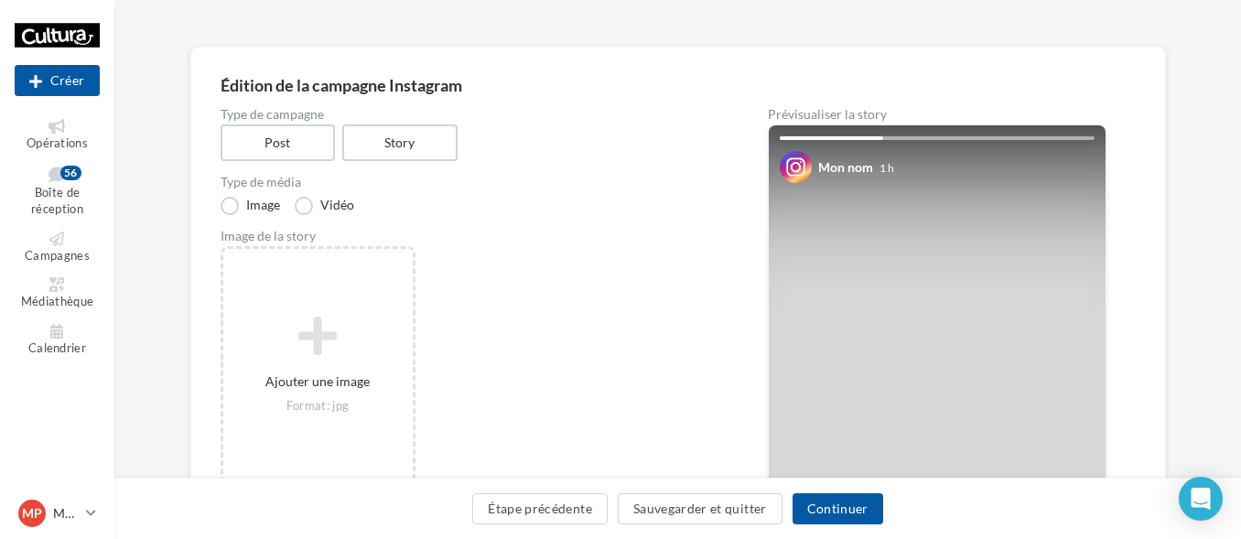
scroll to position [0, 0]
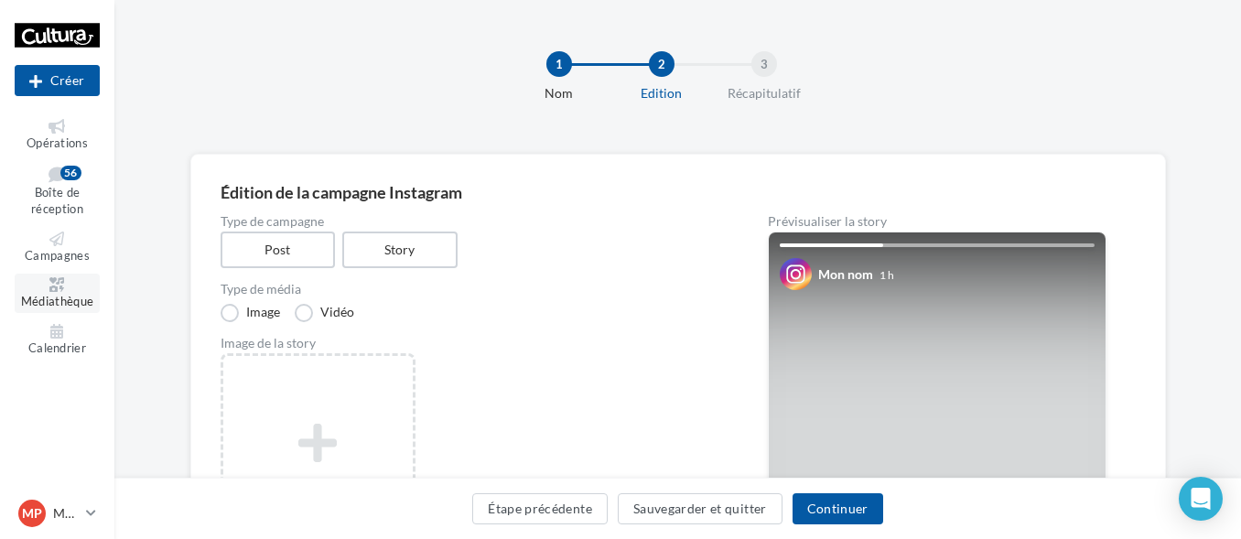
click at [48, 297] on span "Médiathèque" at bounding box center [57, 302] width 73 height 15
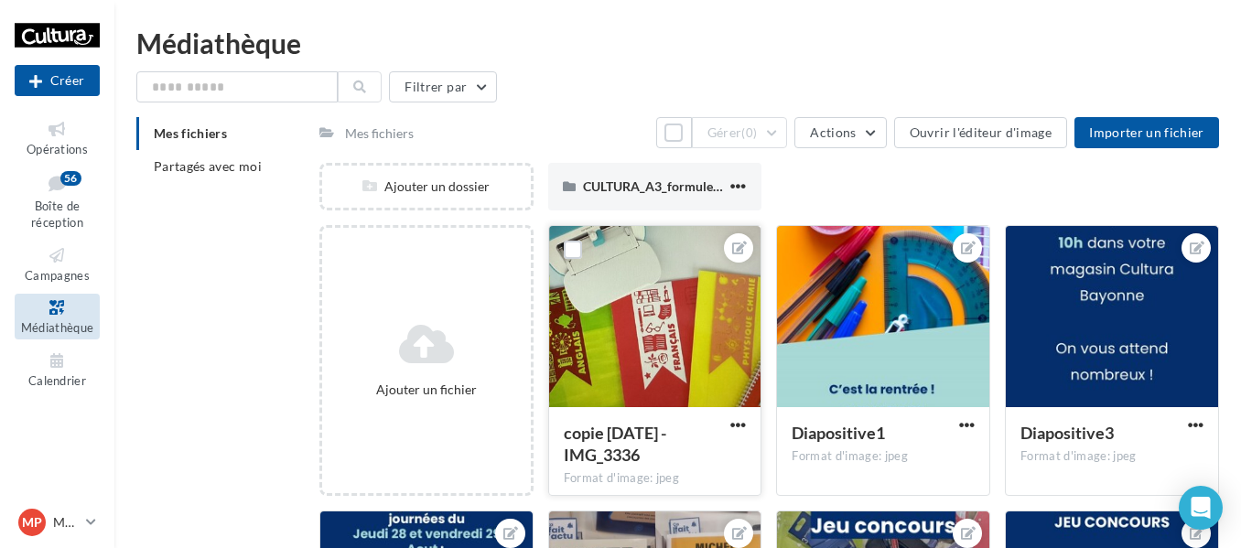
click at [753, 420] on div "copie [DATE] - IMG_3336 Format d'image: jpeg" at bounding box center [655, 450] width 212 height 86
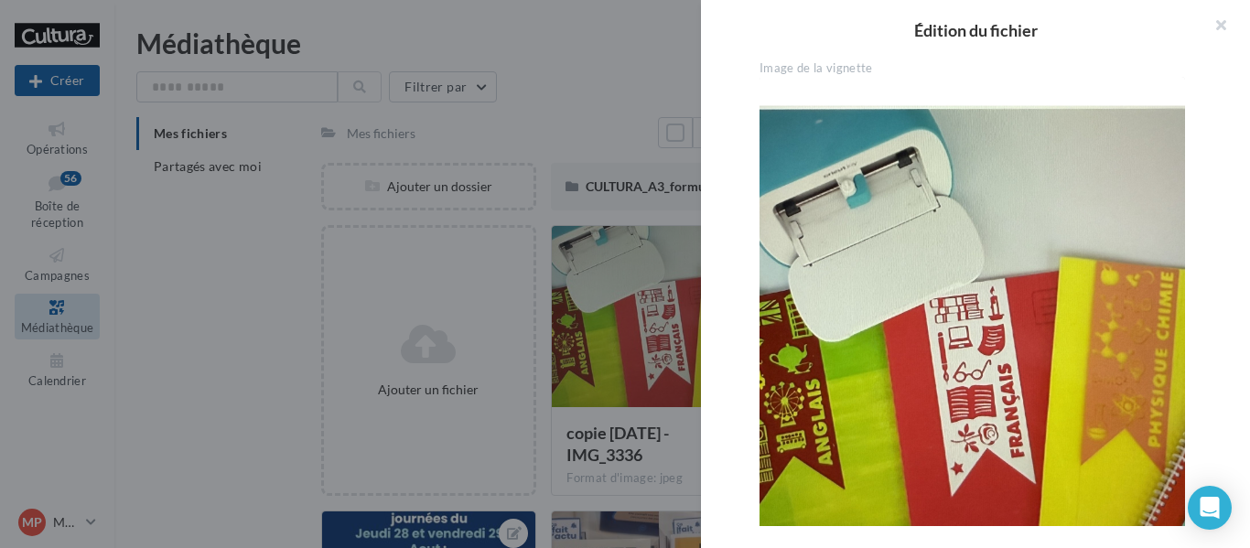
click at [605, 113] on div at bounding box center [625, 274] width 1250 height 548
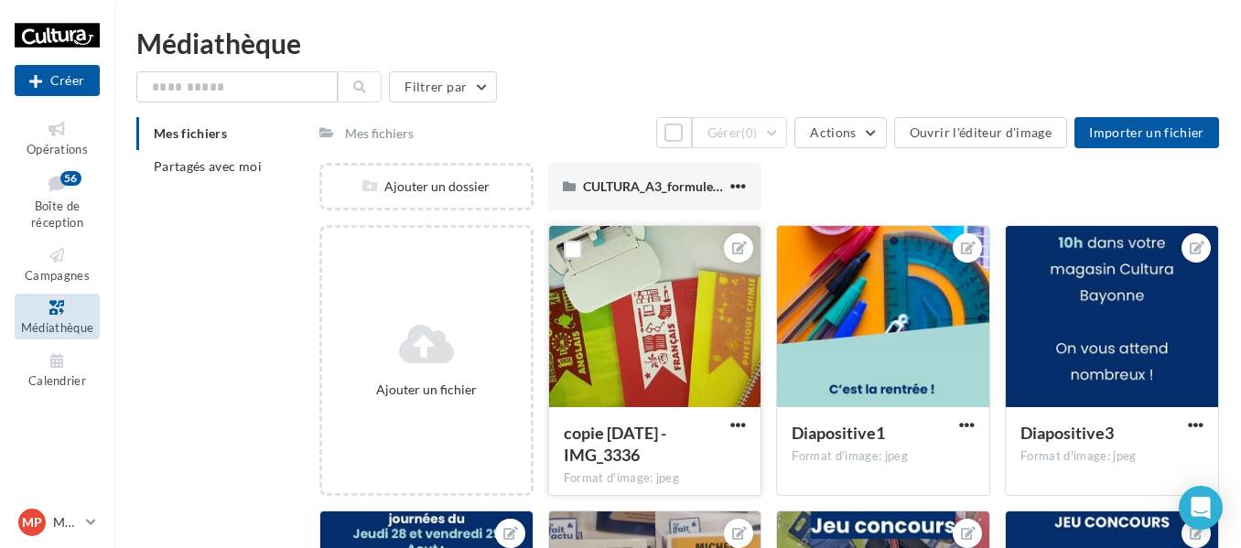
click at [657, 331] on div at bounding box center [655, 317] width 212 height 183
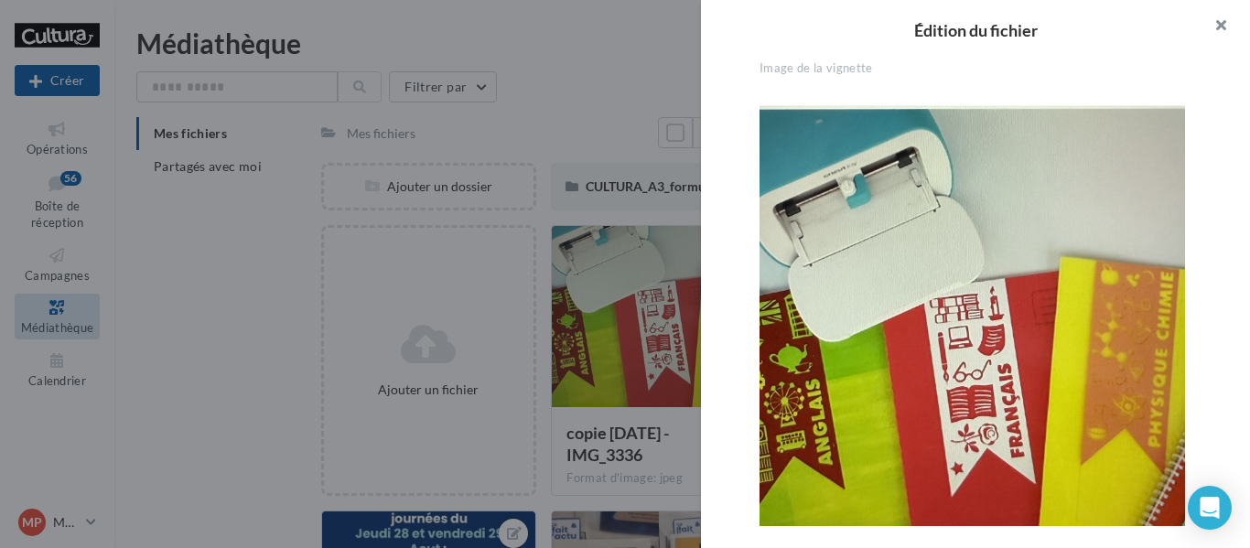
click at [1231, 27] on button "button" at bounding box center [1213, 27] width 73 height 55
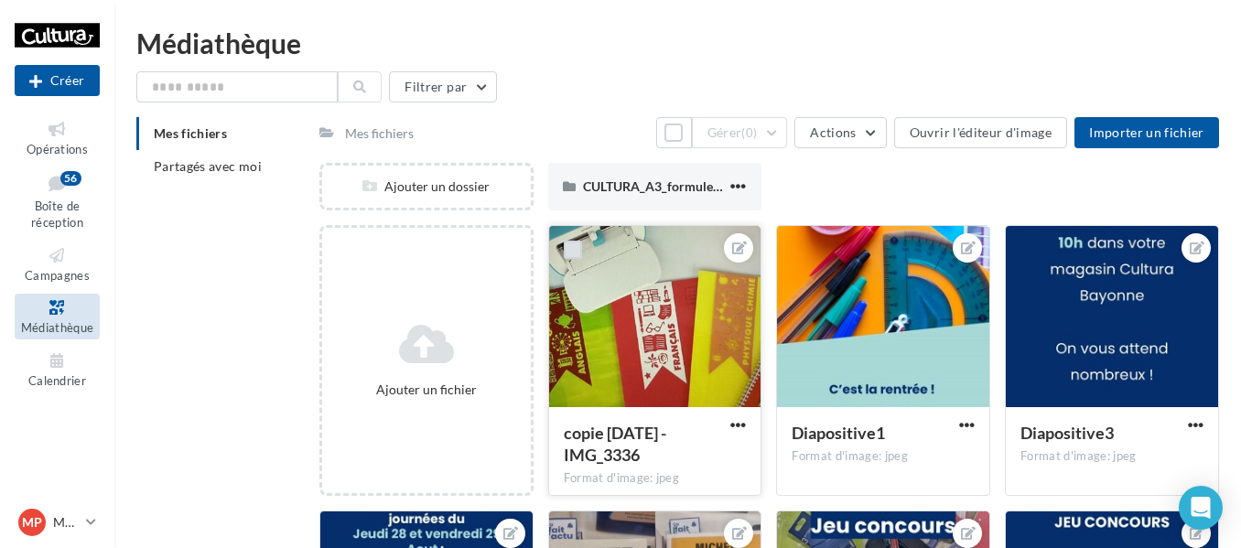
click at [573, 250] on label at bounding box center [573, 250] width 18 height 18
click at [867, 144] on button "Actions" at bounding box center [840, 132] width 92 height 31
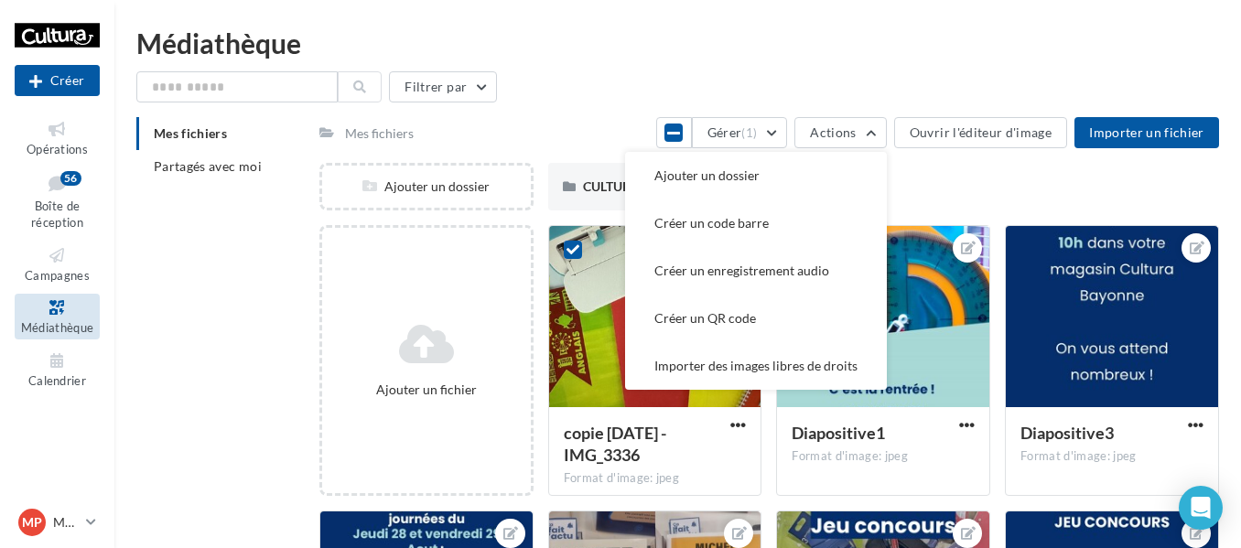
click at [993, 182] on div "Ajouter un dossier CULTURA_A3_formule_anniversaire_plongeoir1 (1) (1) CULTURA_A…" at bounding box center [776, 194] width 914 height 62
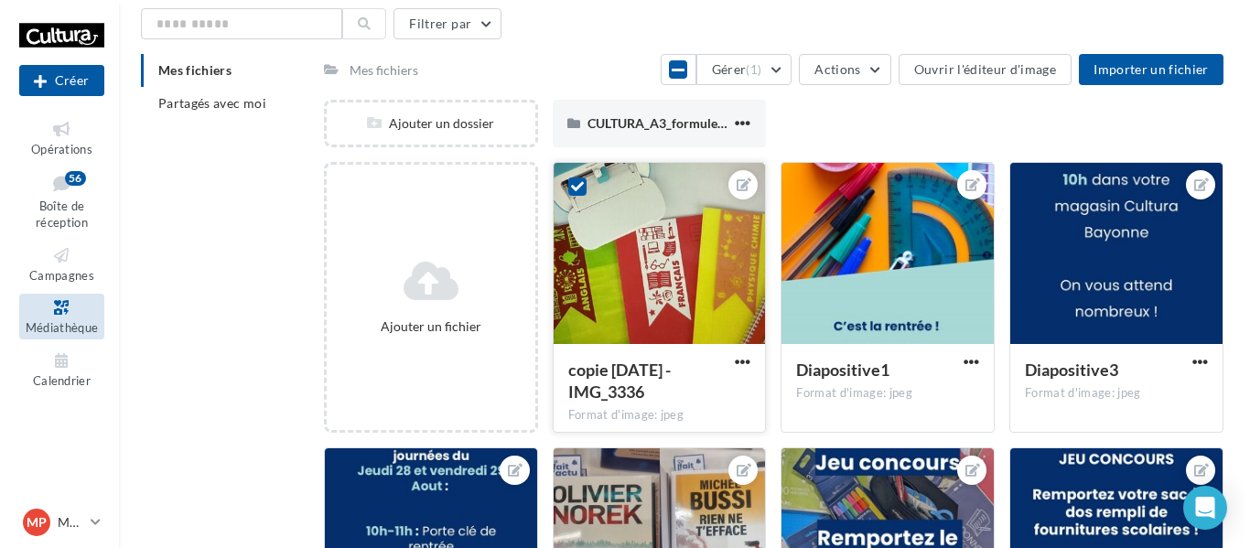
scroll to position [92, 0]
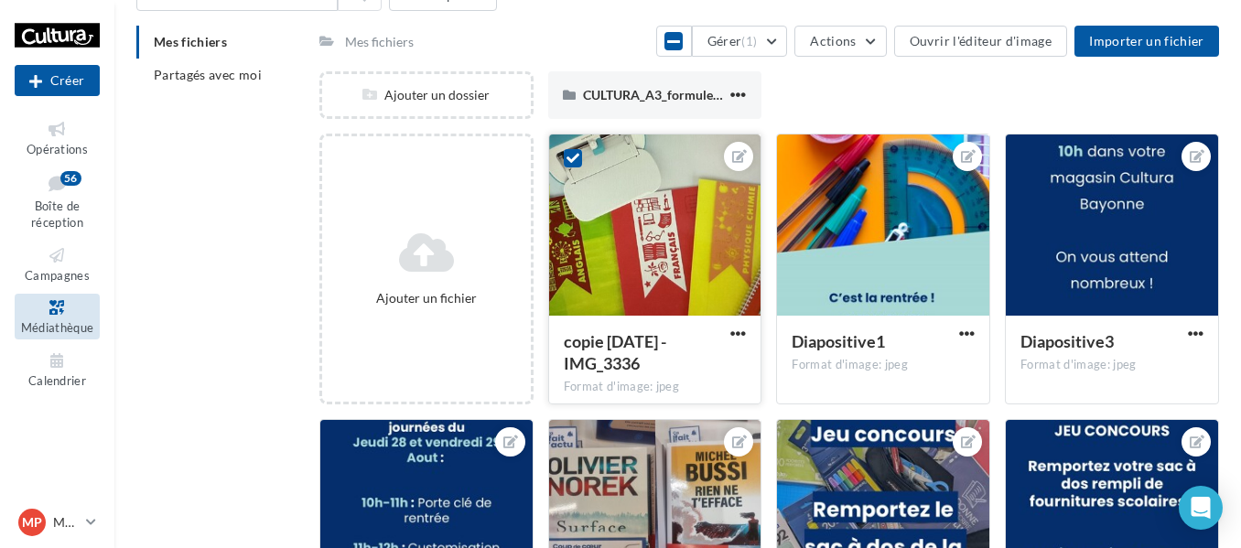
click at [665, 355] on div "copie [DATE] - IMG_3336" at bounding box center [644, 352] width 161 height 44
click at [647, 202] on div at bounding box center [655, 226] width 212 height 183
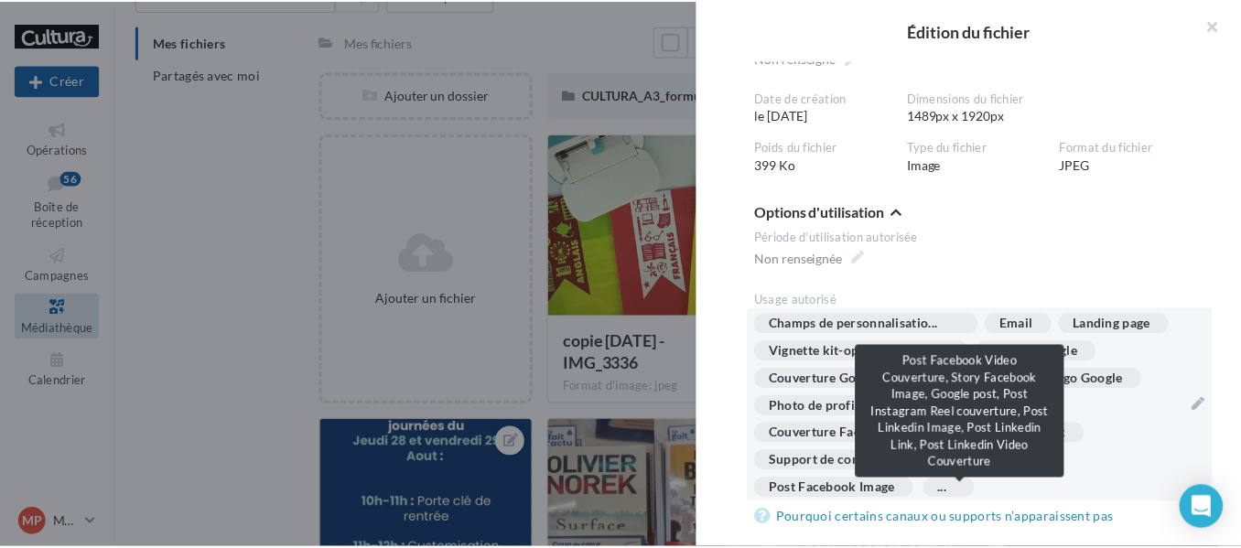
scroll to position [746, 0]
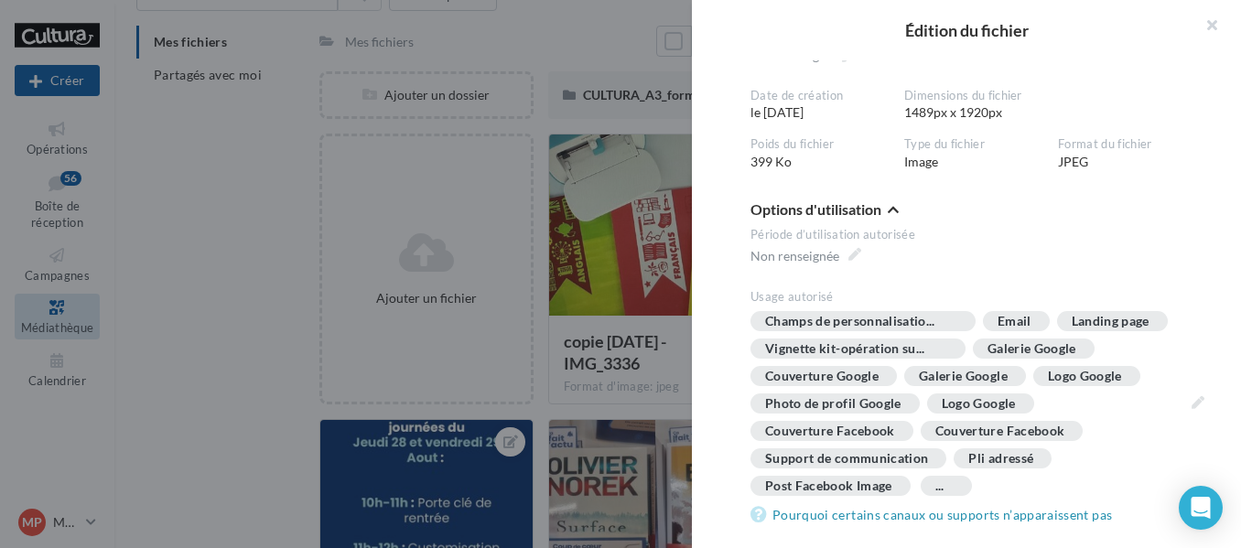
click at [511, 372] on div at bounding box center [620, 274] width 1241 height 548
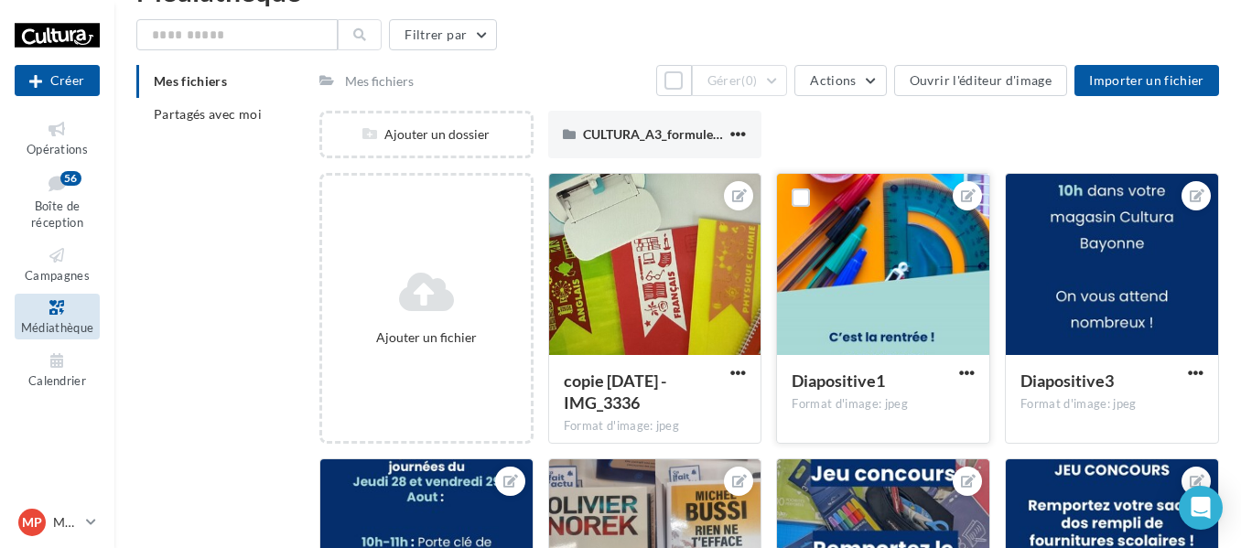
scroll to position [0, 0]
